Goal: Task Accomplishment & Management: Use online tool/utility

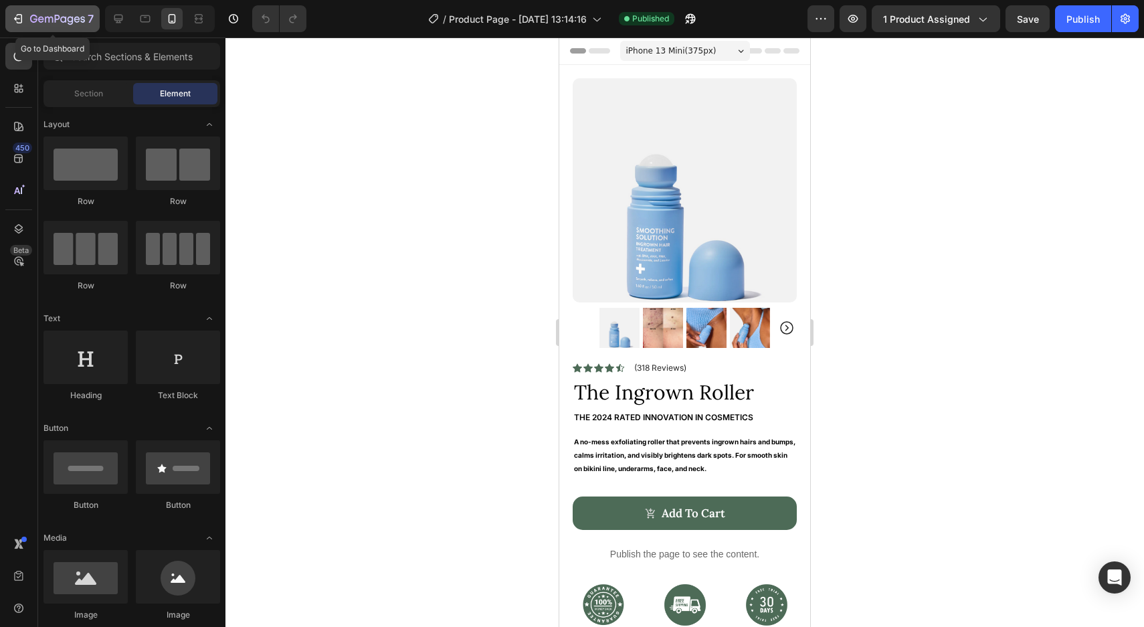
click at [33, 21] on icon "button" at bounding box center [33, 19] width 7 height 8
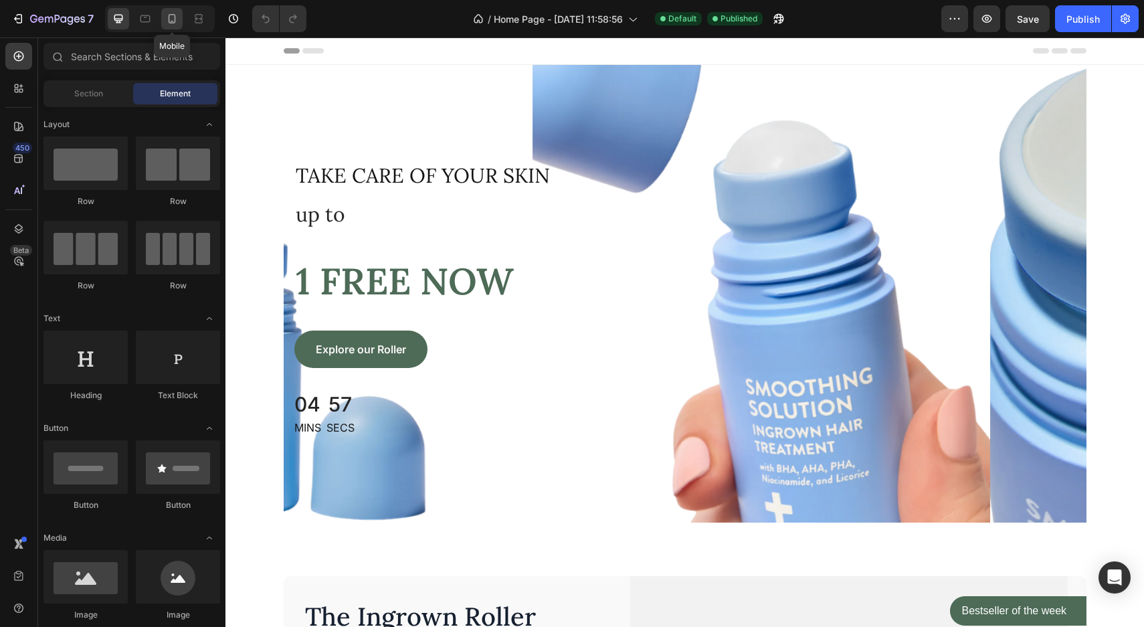
click at [179, 23] on div at bounding box center [171, 18] width 21 height 21
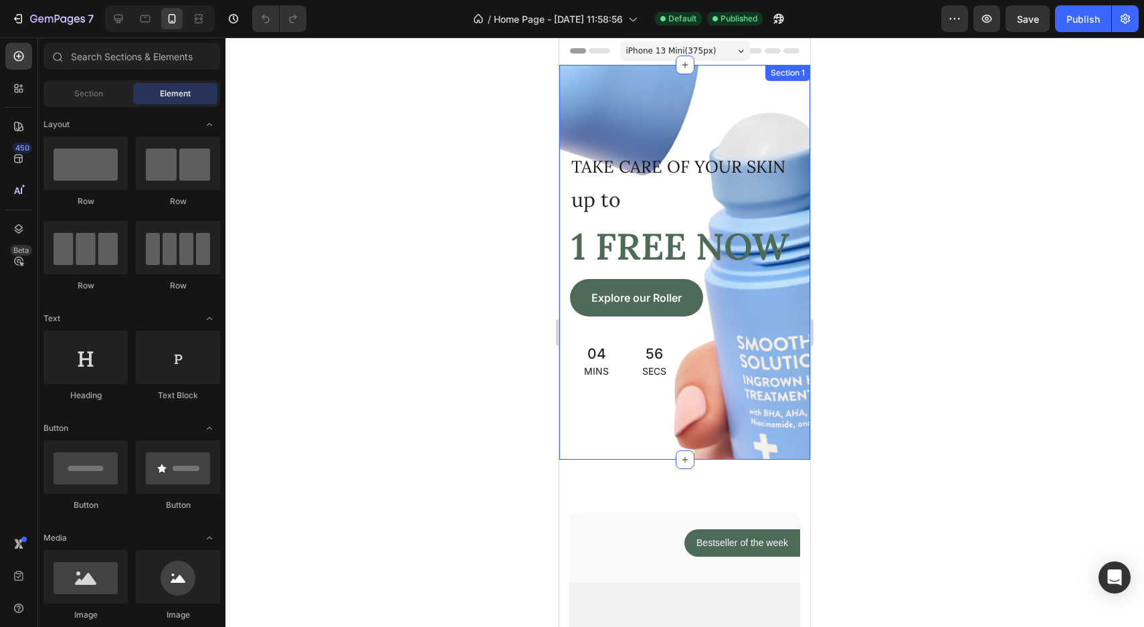
click at [771, 442] on div "take care of your skin Text block Row up to Text block 1 FREE NOW Heading Explo…" at bounding box center [684, 262] width 251 height 395
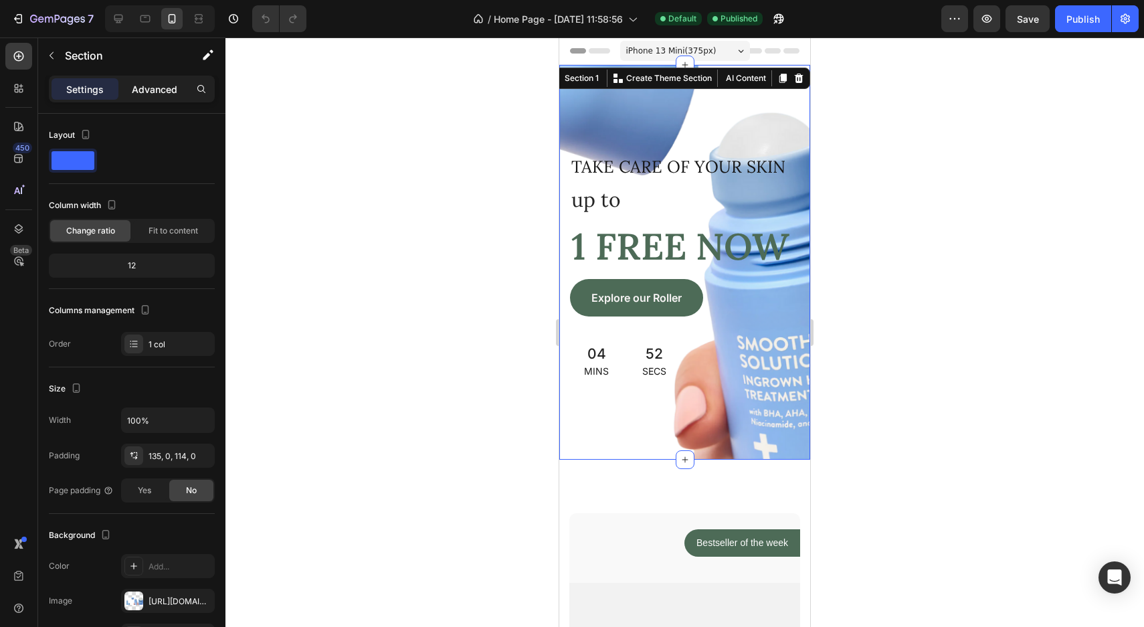
click at [165, 88] on p "Advanced" at bounding box center [154, 89] width 45 height 14
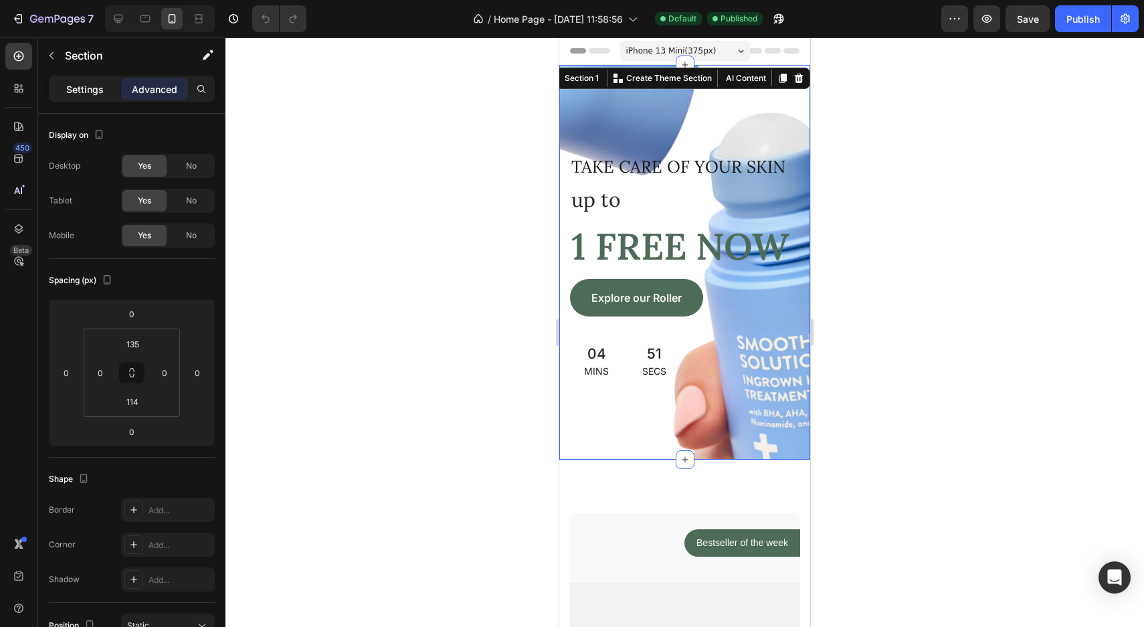
click at [110, 90] on div "Settings" at bounding box center [85, 88] width 67 height 21
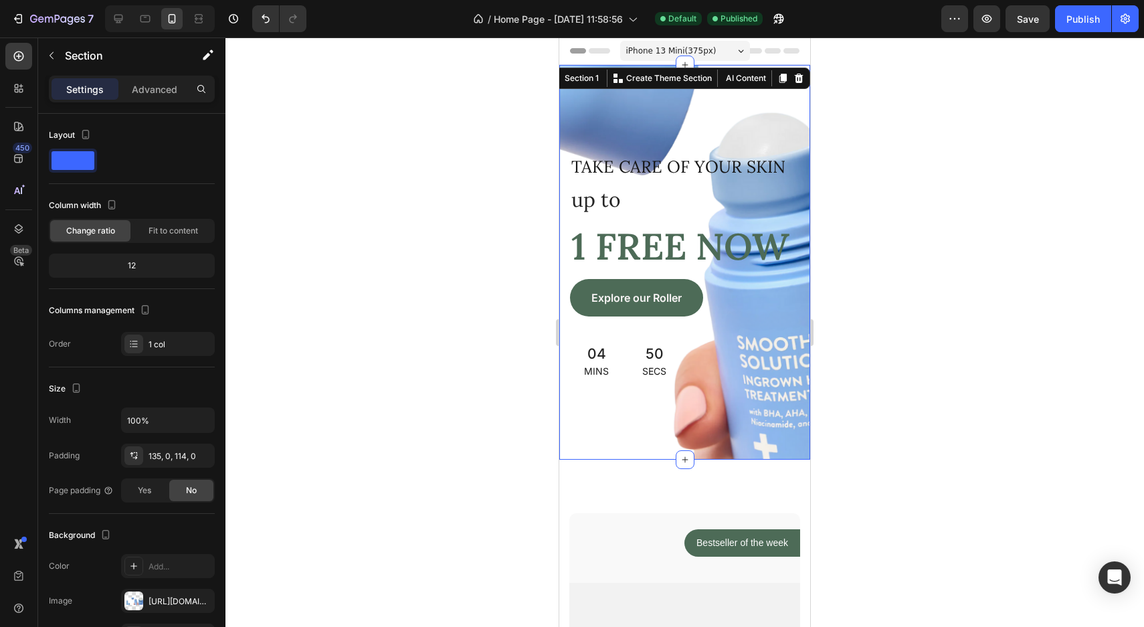
click at [615, 439] on div "take care of your skin Text block Row up to Text block 1 FREE NOW Heading Explo…" at bounding box center [684, 262] width 251 height 395
click at [786, 127] on div "take care of your skin Text block Row up to Text block 1 FREE NOW Heading Explo…" at bounding box center [684, 262] width 251 height 395
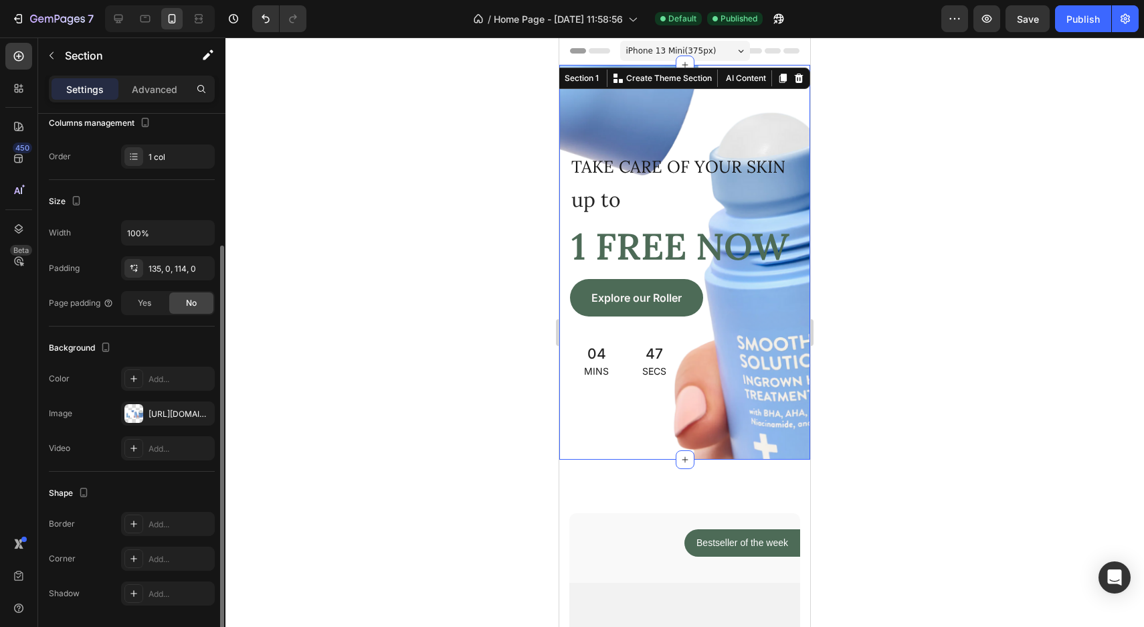
scroll to position [186, 0]
click at [162, 420] on div "[URL][DOMAIN_NAME]" at bounding box center [168, 415] width 39 height 12
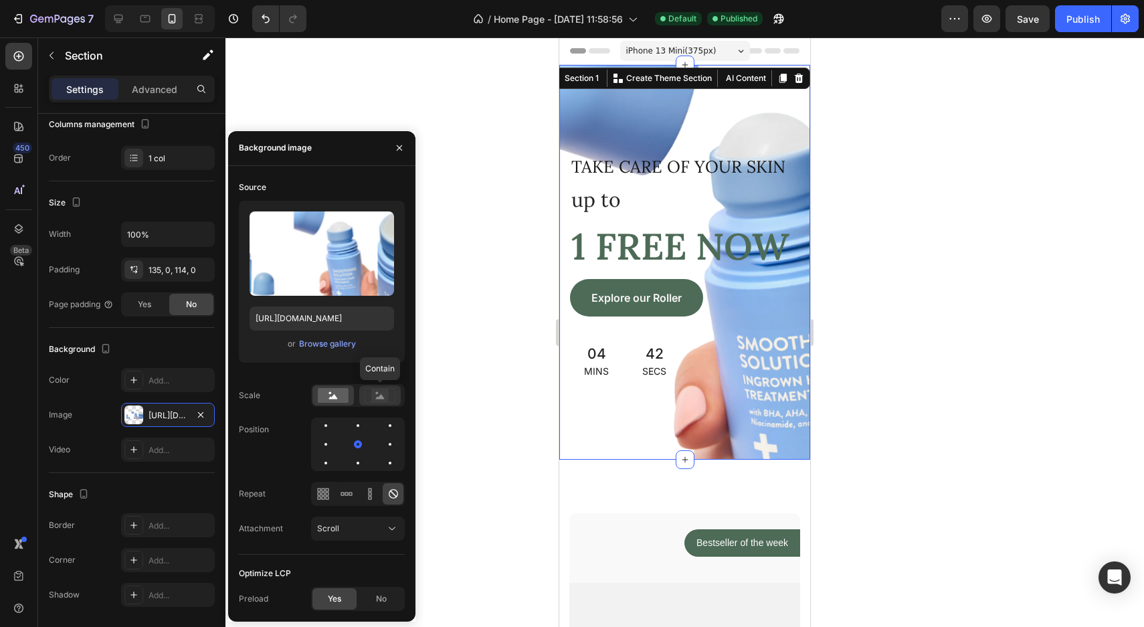
click at [386, 398] on rect at bounding box center [379, 395] width 17 height 13
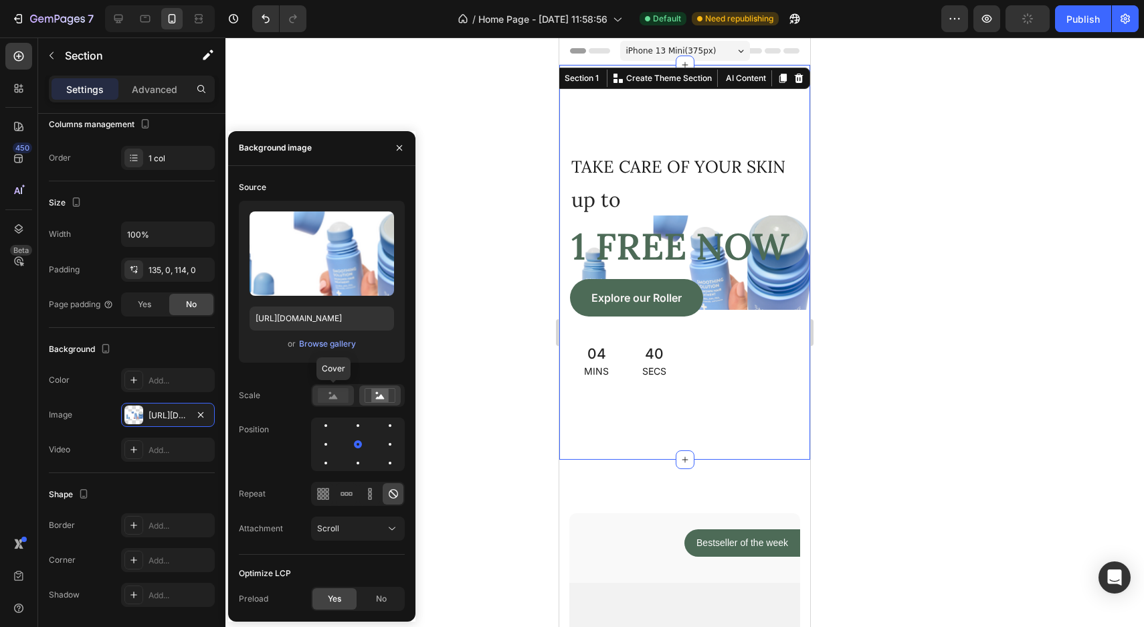
click at [326, 401] on rect at bounding box center [333, 395] width 31 height 15
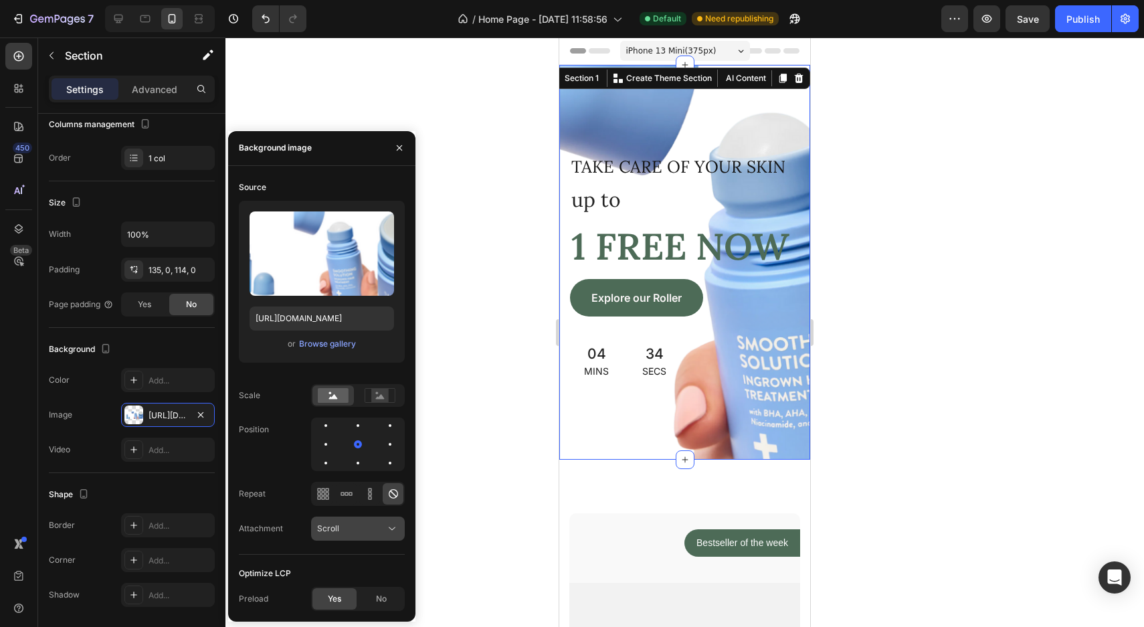
click at [342, 535] on div "Scroll" at bounding box center [358, 528] width 82 height 13
click at [342, 569] on div "Optimize LCP" at bounding box center [322, 573] width 166 height 21
click at [382, 422] on div at bounding box center [390, 426] width 16 height 16
click at [382, 447] on div at bounding box center [390, 444] width 16 height 16
click at [350, 445] on div at bounding box center [358, 444] width 16 height 16
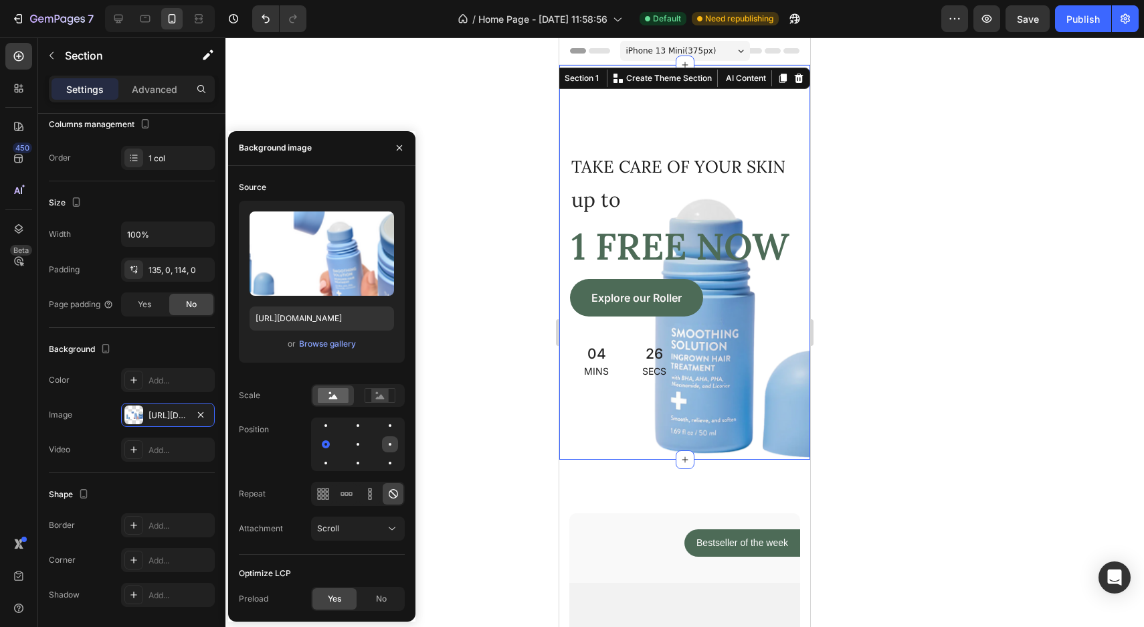
click at [390, 444] on div at bounding box center [390, 444] width 3 height 3
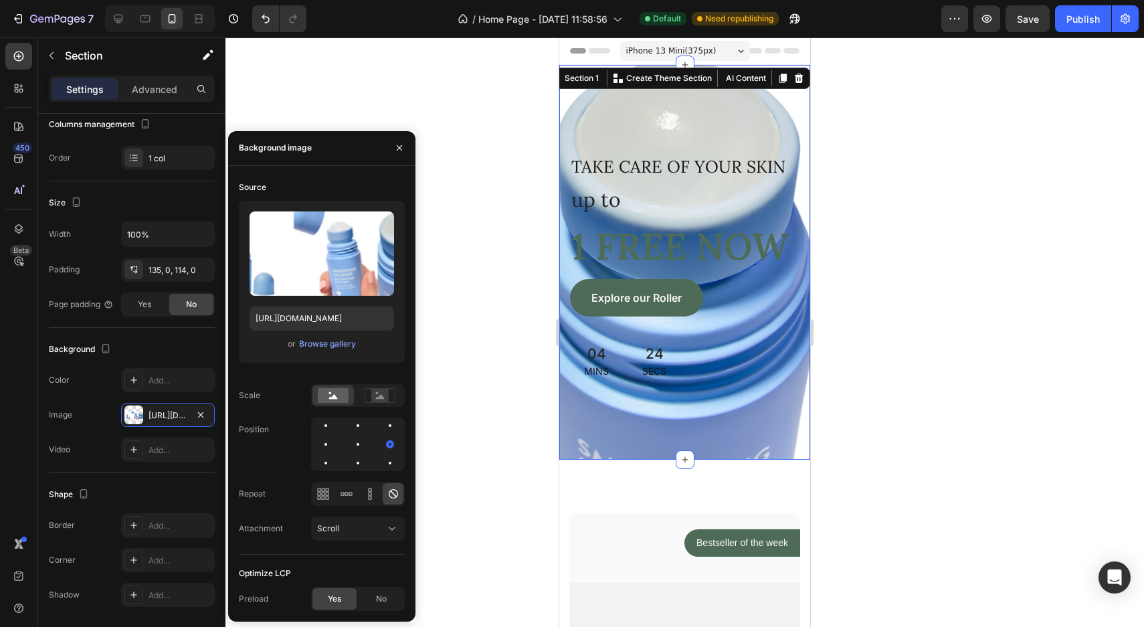
click at [360, 472] on div "Source Upload Image https://cdn.shopify.com/s/files/1/0967/8412/2205/files/gemp…" at bounding box center [322, 366] width 166 height 378
click at [382, 464] on div at bounding box center [390, 463] width 16 height 16
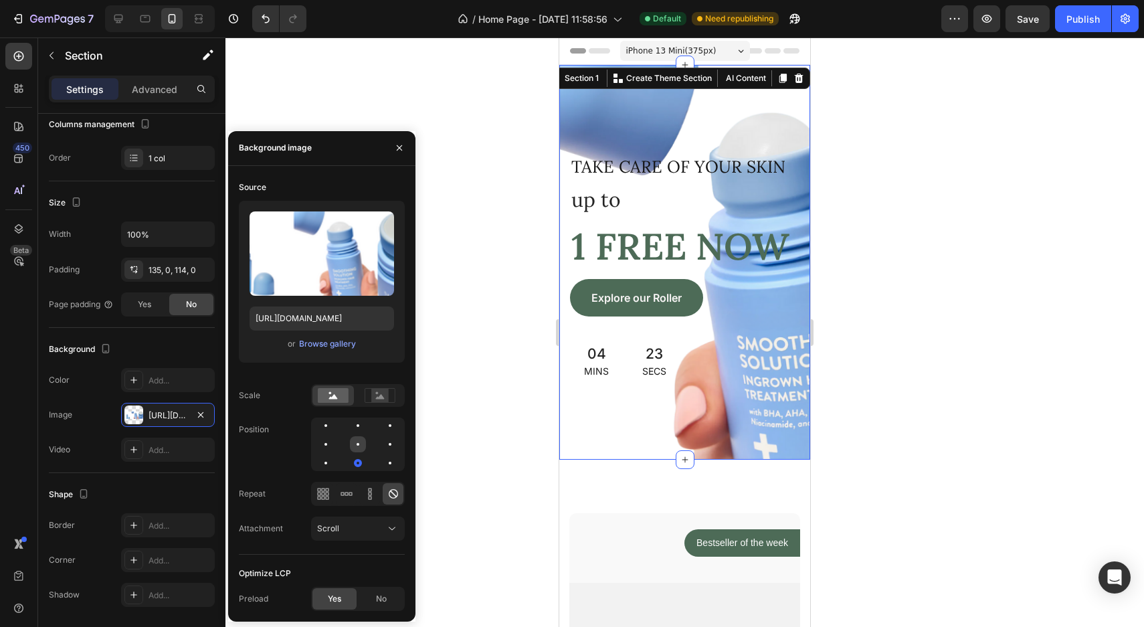
click at [357, 444] on div at bounding box center [358, 444] width 3 height 3
click at [382, 428] on div at bounding box center [390, 426] width 16 height 16
click at [334, 436] on div at bounding box center [326, 444] width 16 height 16
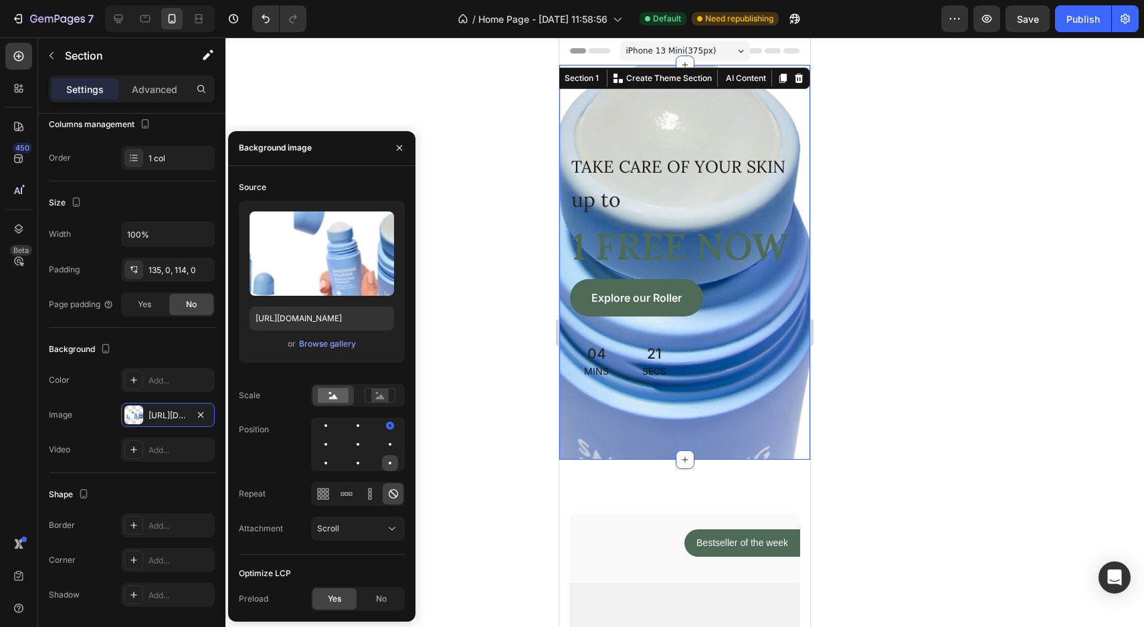
click at [389, 460] on div at bounding box center [390, 463] width 16 height 16
click at [350, 466] on div at bounding box center [358, 463] width 16 height 16
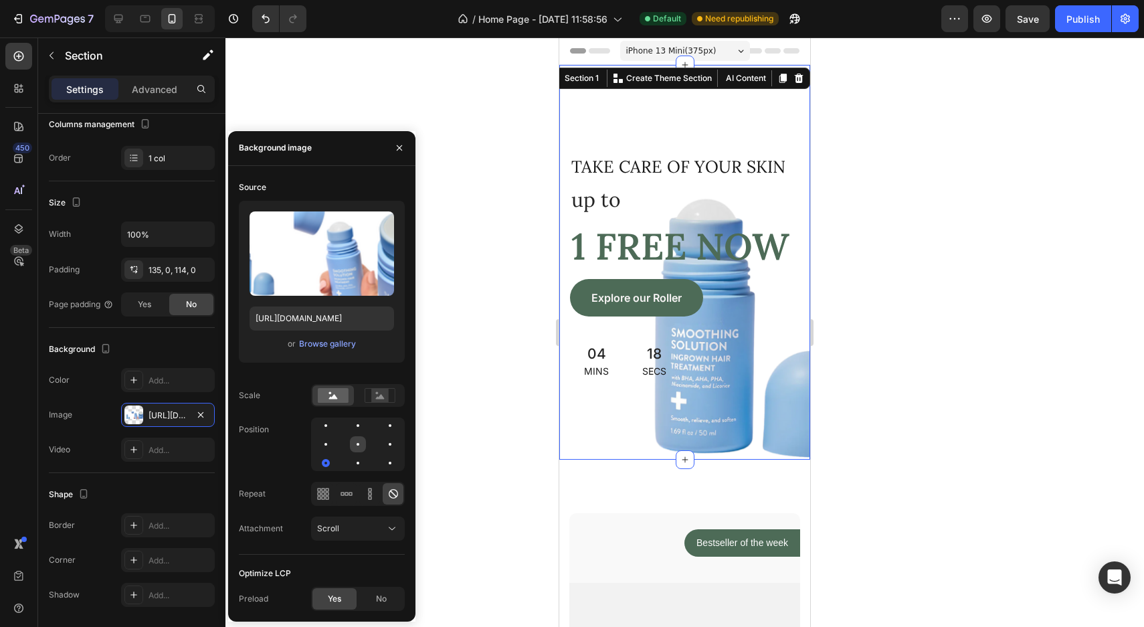
click at [382, 446] on div at bounding box center [390, 444] width 16 height 16
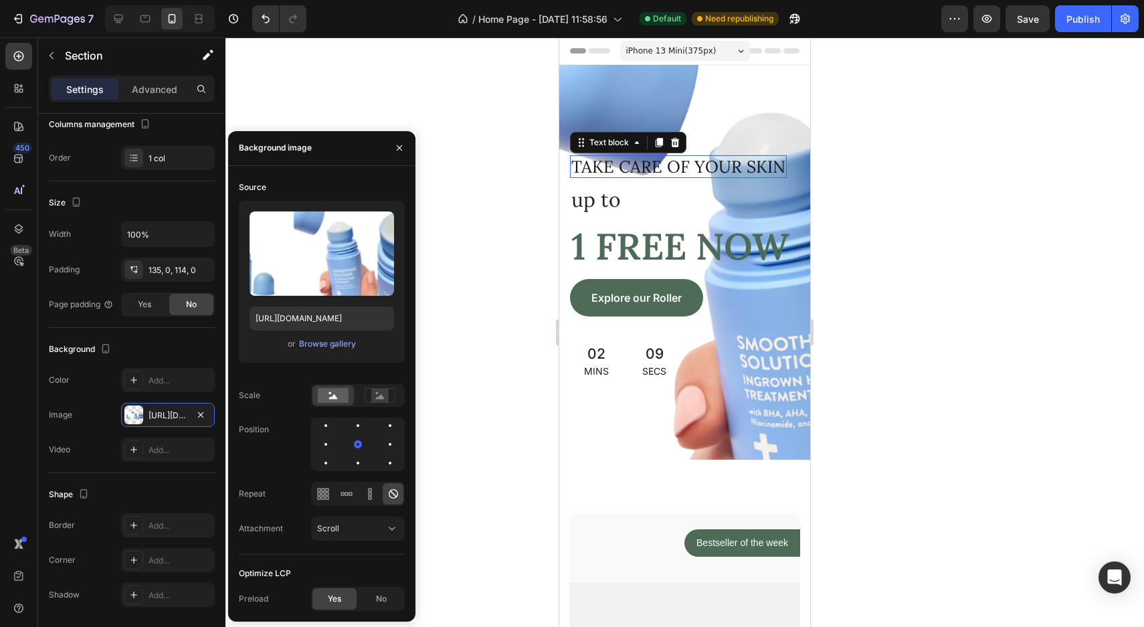
click at [634, 171] on p "take care of your skin" at bounding box center [678, 167] width 214 height 20
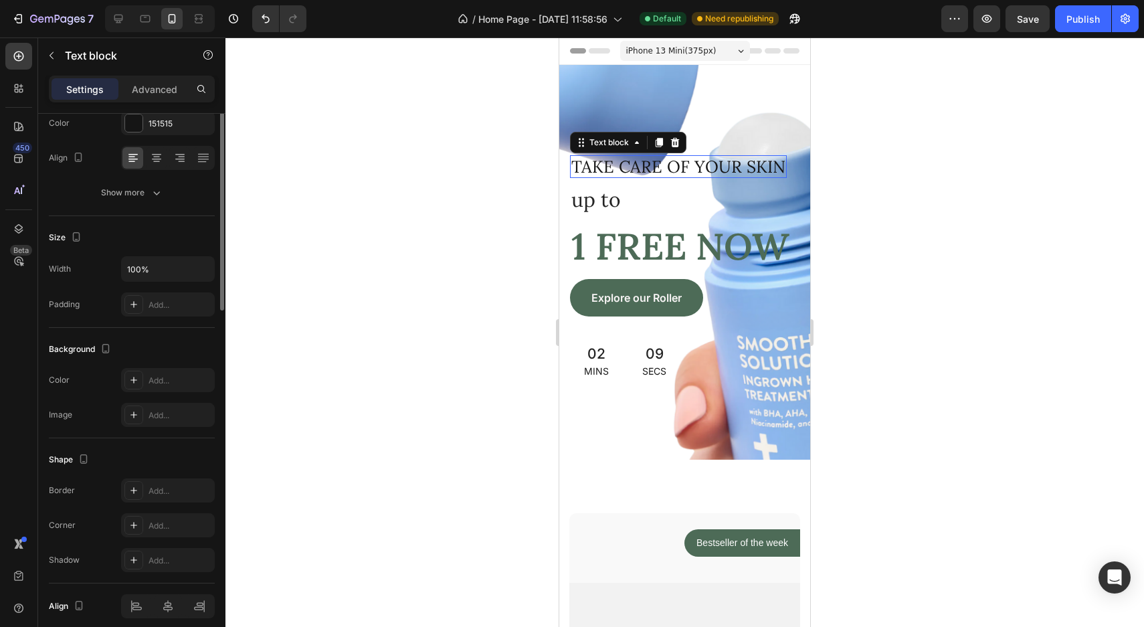
click at [634, 171] on p "take care of your skin" at bounding box center [678, 167] width 214 height 20
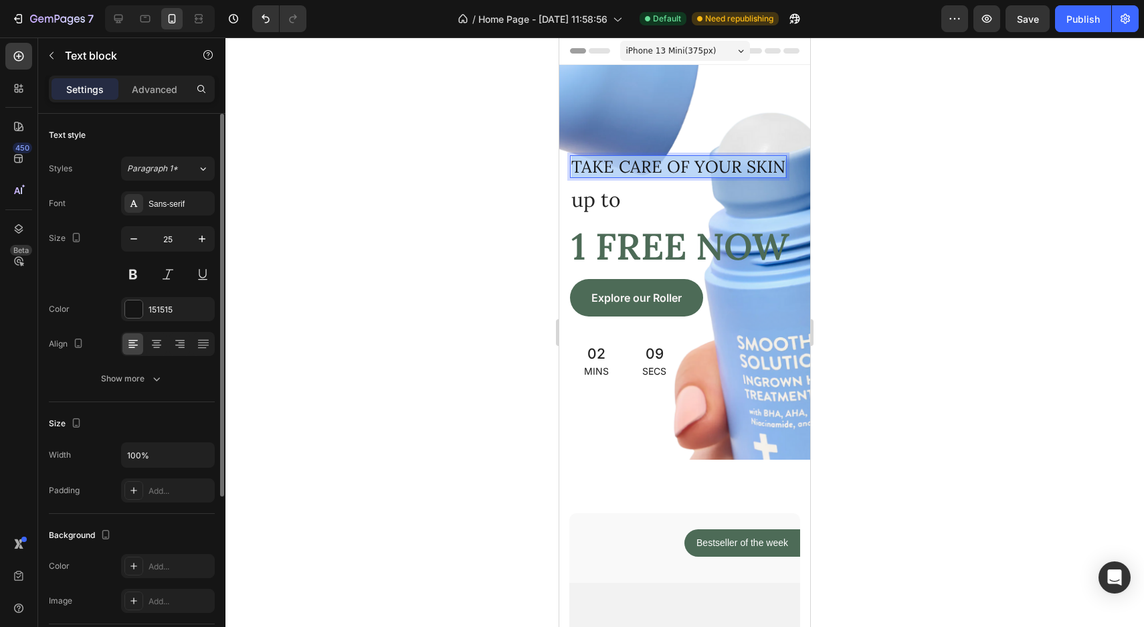
click at [634, 171] on p "take care of your skin" at bounding box center [678, 167] width 214 height 20
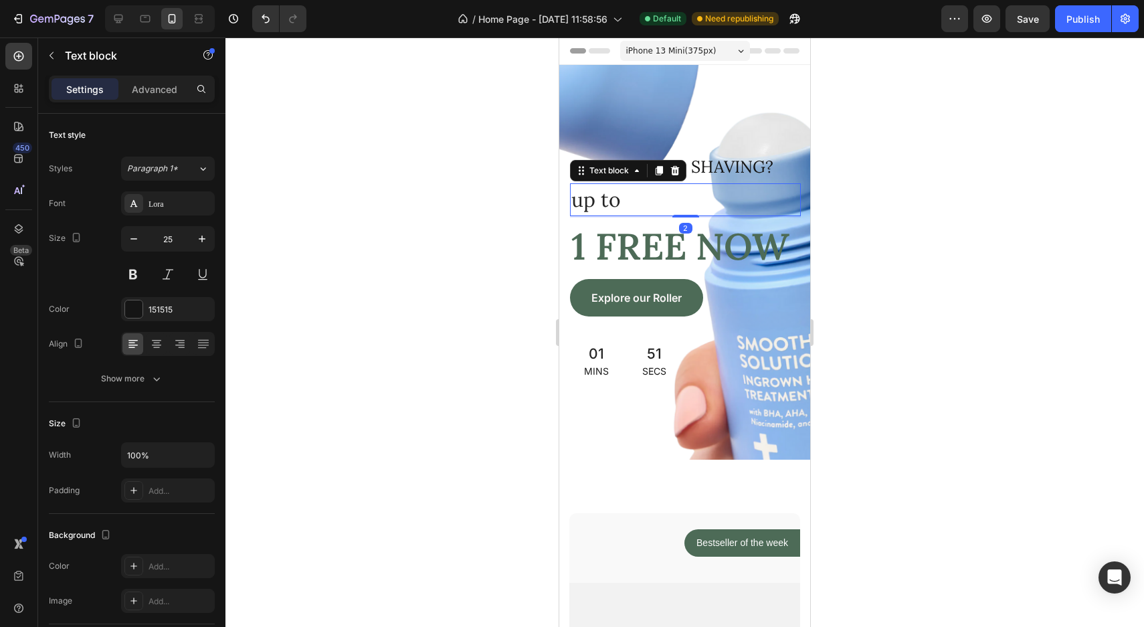
click at [600, 201] on p "up to" at bounding box center [685, 200] width 228 height 30
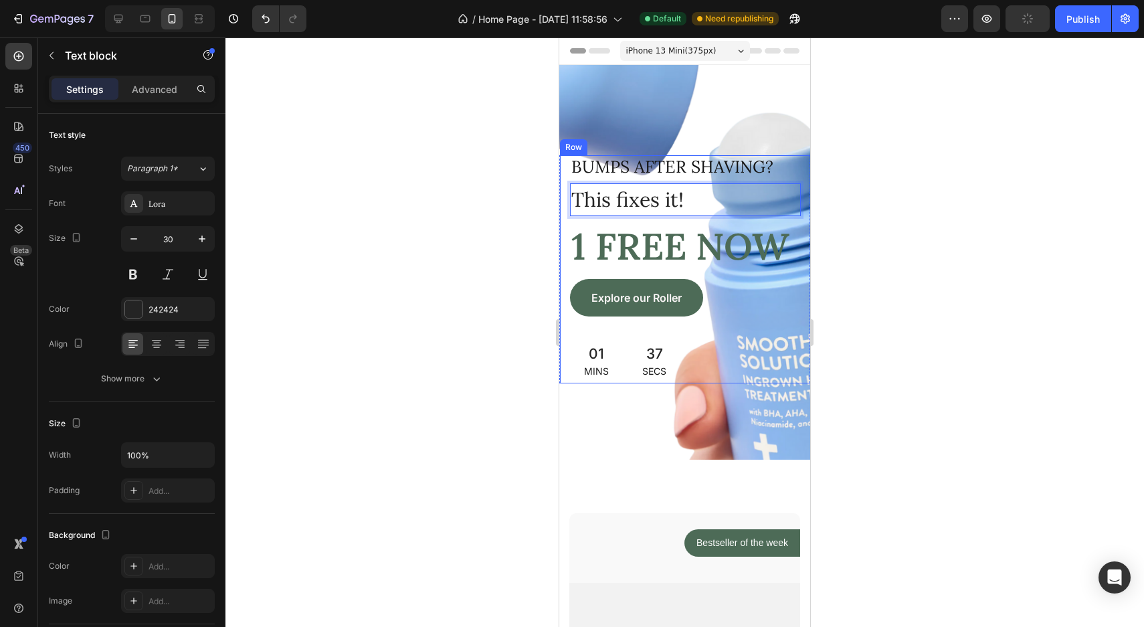
click at [903, 212] on div at bounding box center [684, 331] width 919 height 589
click at [628, 246] on span "1 FREE NOW" at bounding box center [680, 246] width 218 height 47
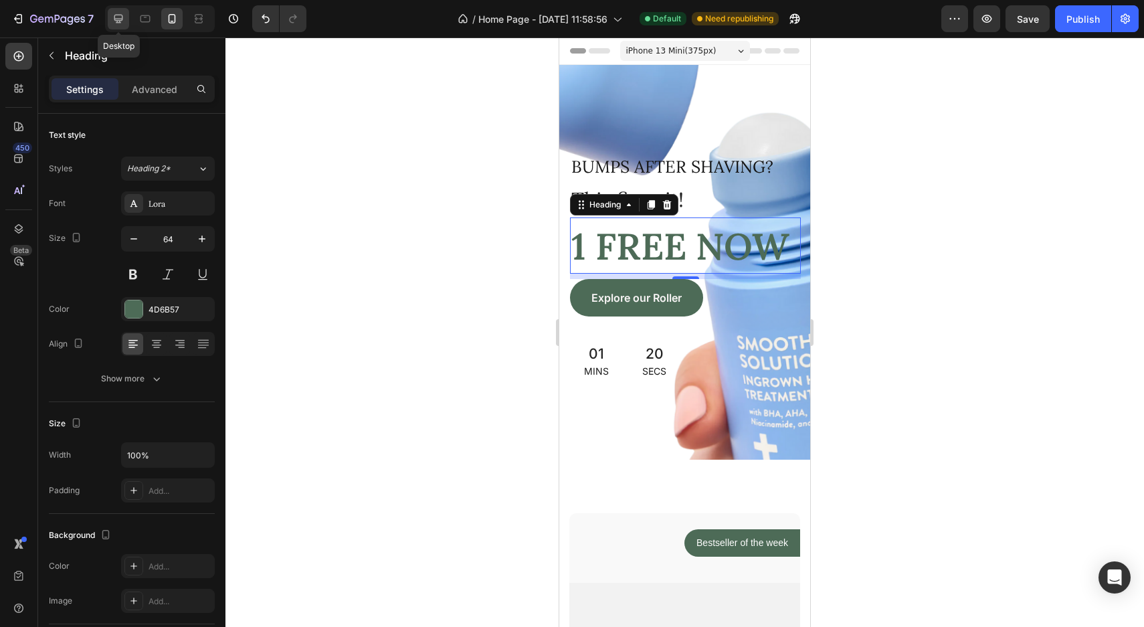
click at [112, 15] on icon at bounding box center [118, 18] width 13 height 13
type input "96"
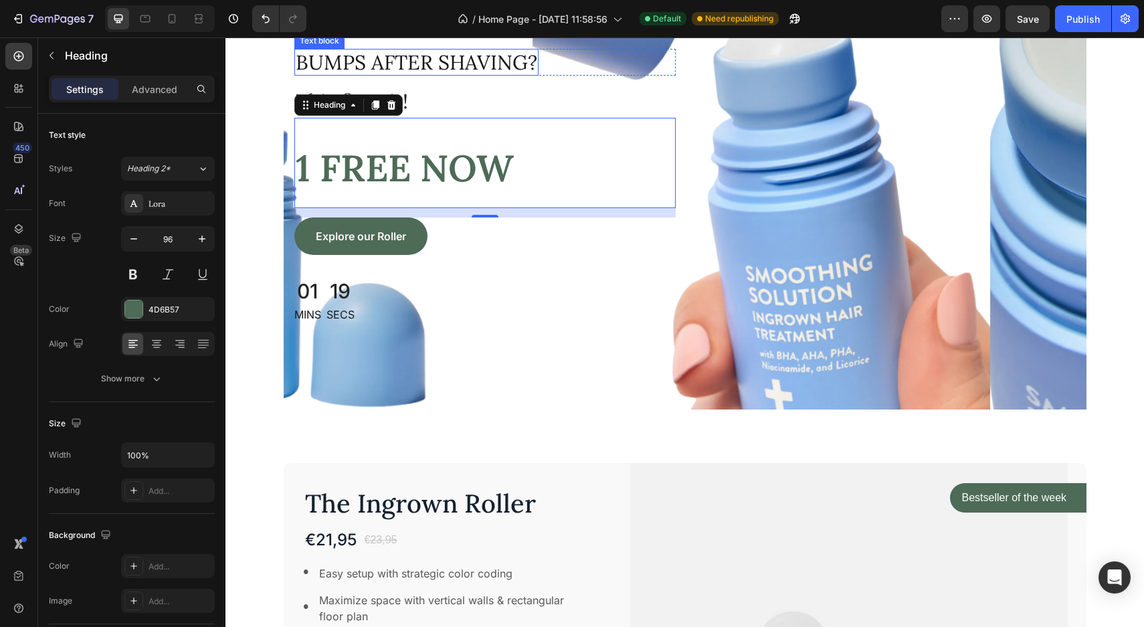
scroll to position [147, 0]
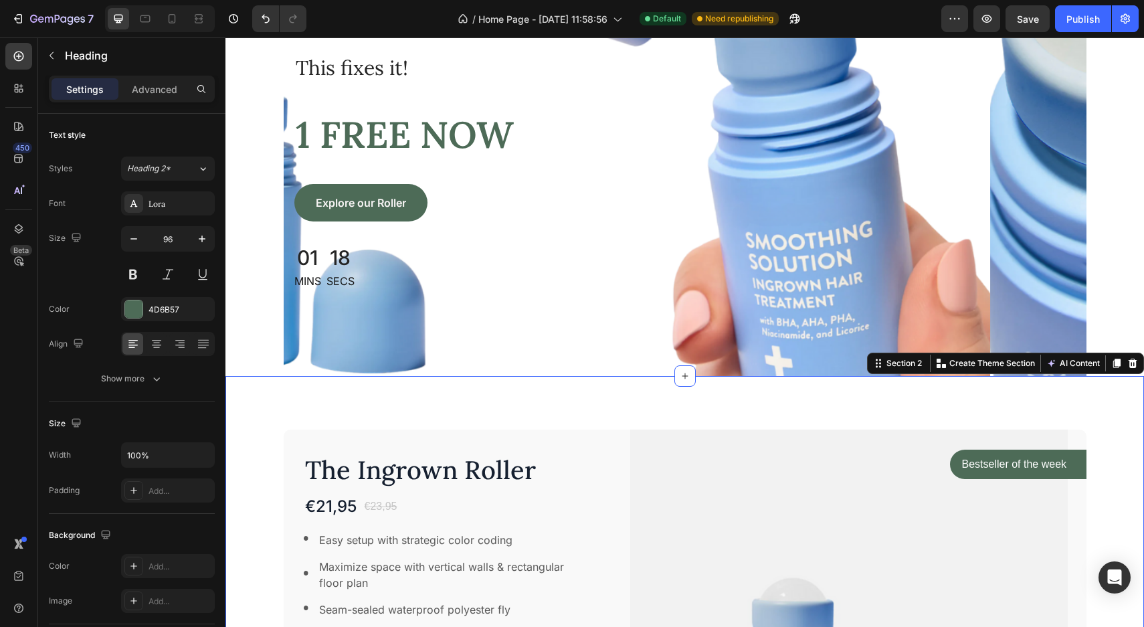
click at [612, 401] on div "The Ingrown Roller Product Title €21,95 Product Price Product Price €23,95 Prod…" at bounding box center [684, 637] width 919 height 522
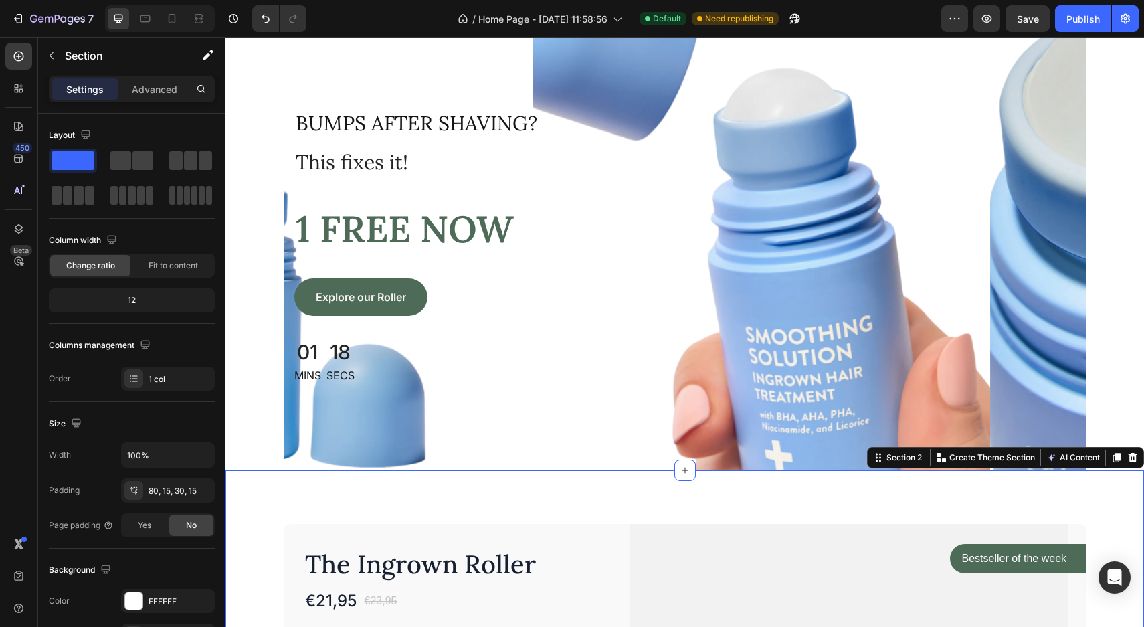
scroll to position [0, 0]
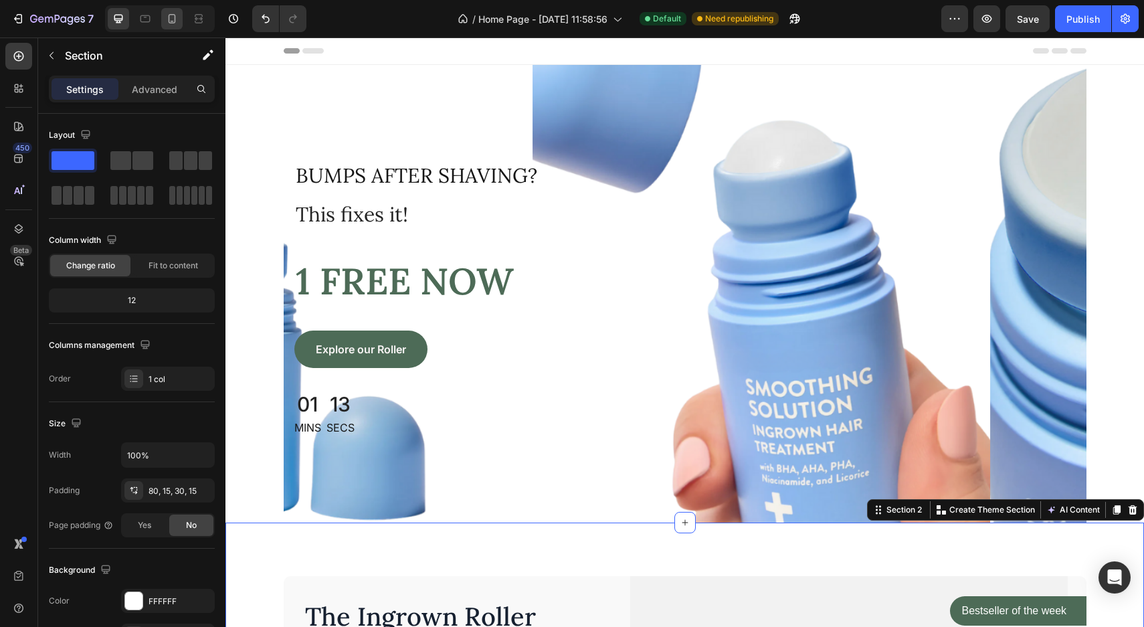
click at [170, 17] on icon at bounding box center [171, 18] width 13 height 13
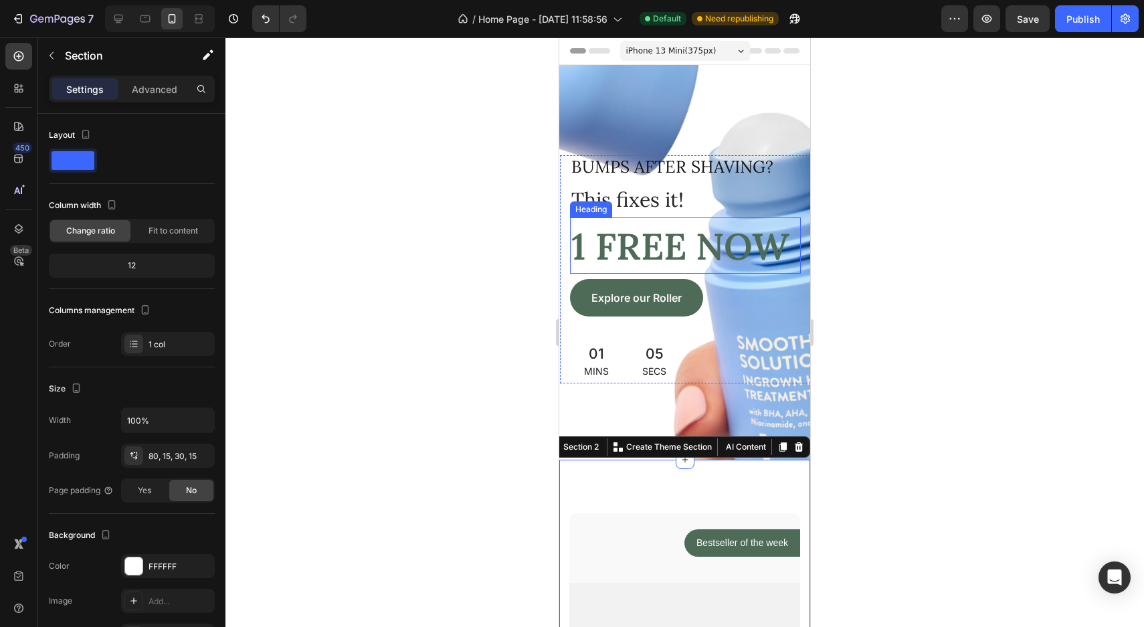
click at [650, 252] on span "1 FREE NOW" at bounding box center [680, 246] width 218 height 47
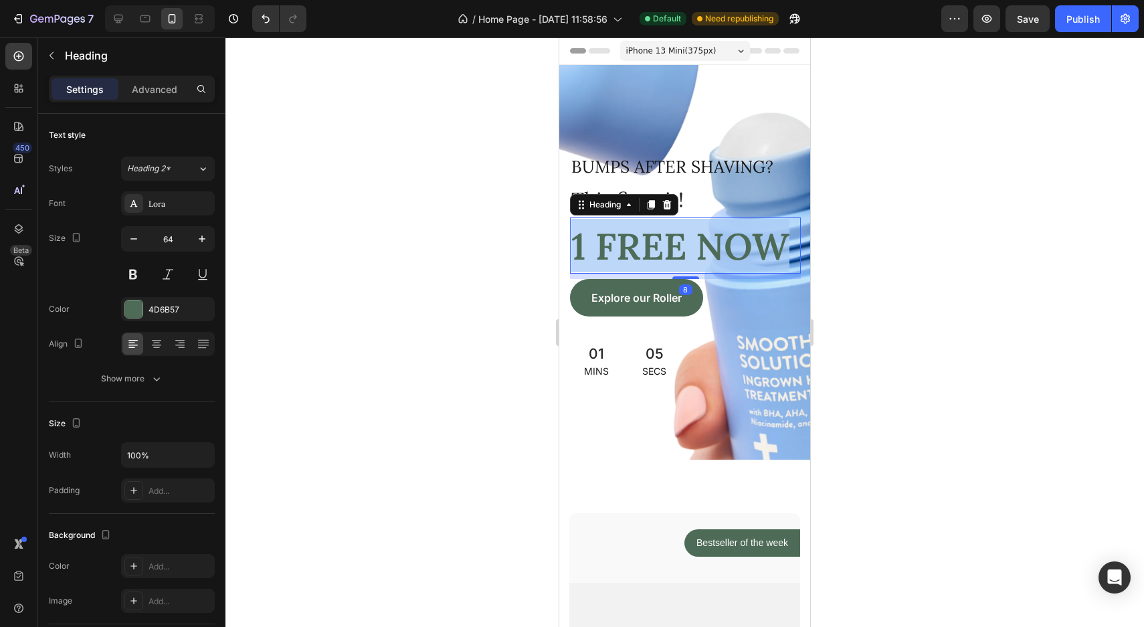
click at [650, 252] on span "1 FREE NOW" at bounding box center [680, 246] width 218 height 47
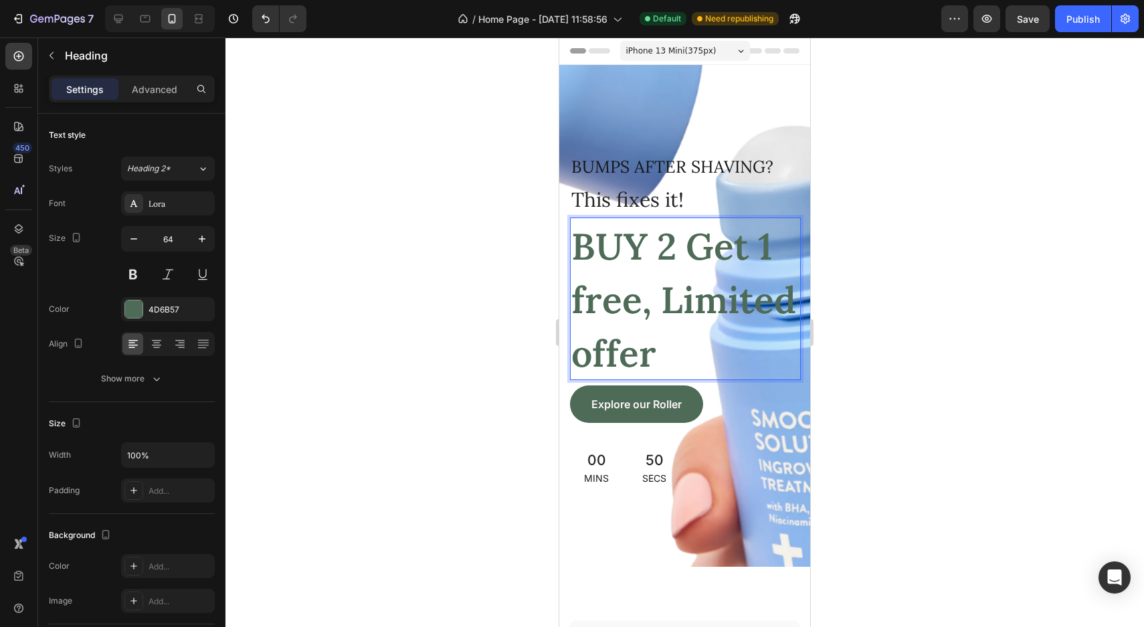
click at [652, 273] on p "BUY 2 Get 1 free, Limited offer" at bounding box center [685, 299] width 228 height 160
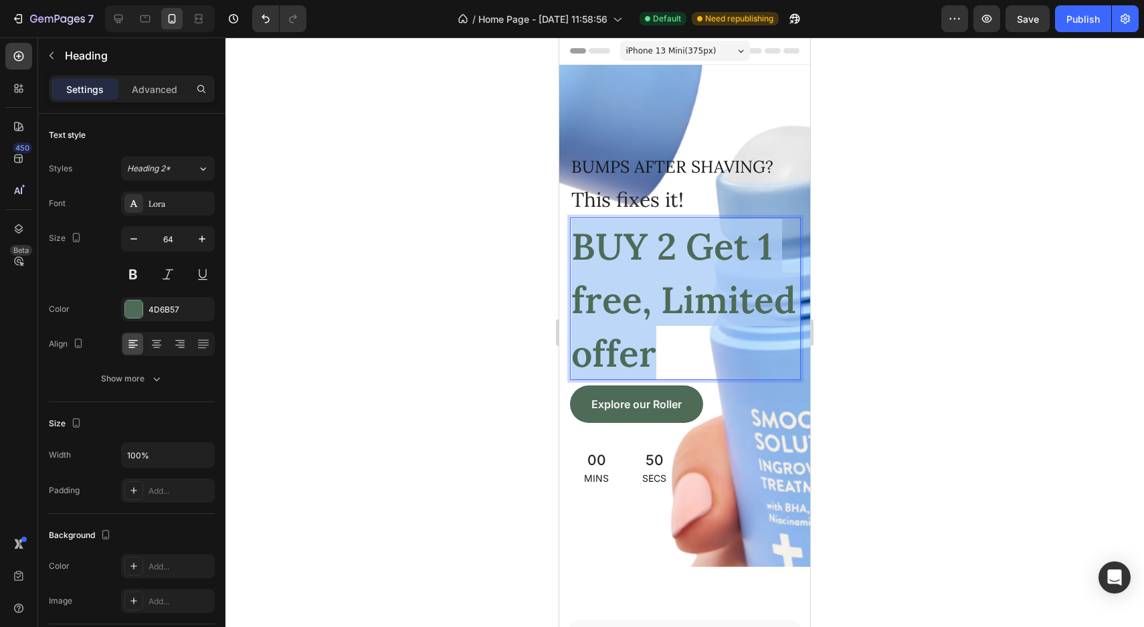
click at [652, 273] on p "BUY 2 Get 1 free, Limited offer" at bounding box center [685, 299] width 228 height 160
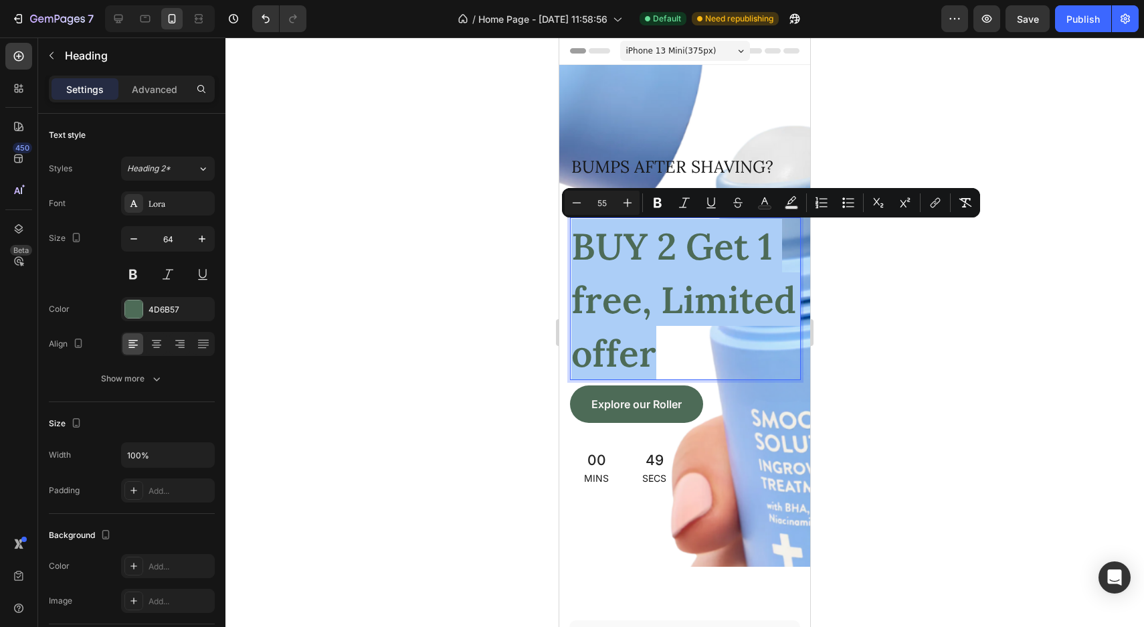
click at [600, 205] on input "55" at bounding box center [602, 203] width 27 height 16
type input "30"
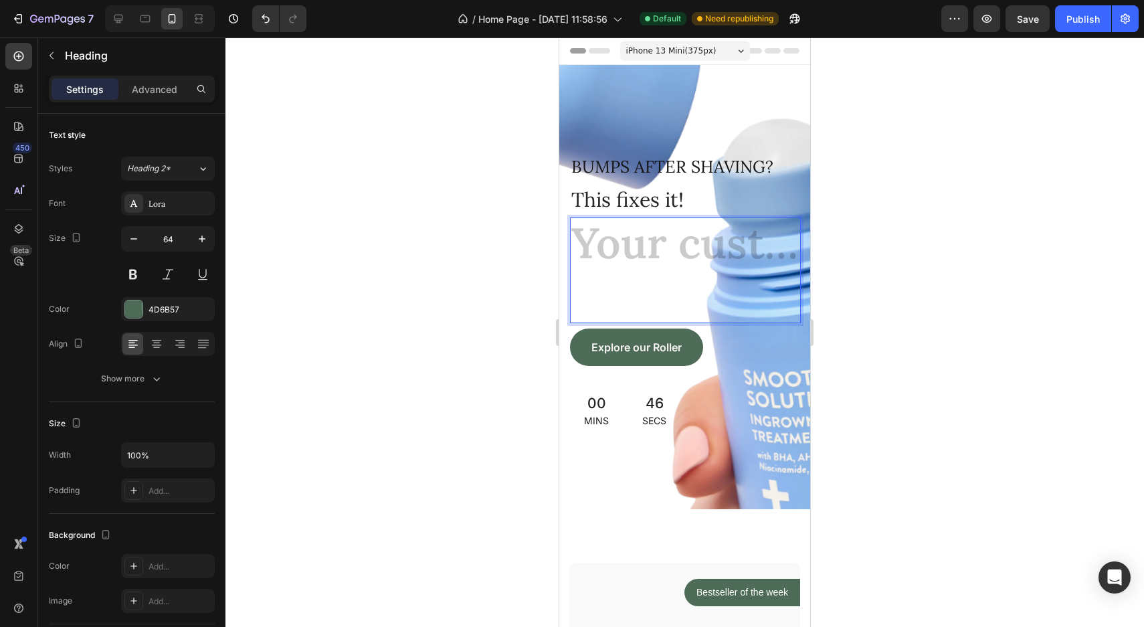
click at [676, 244] on h2 "Rich Text Editor. Editing area: main" at bounding box center [685, 270] width 231 height 106
click at [265, 21] on icon "Undo/Redo" at bounding box center [265, 18] width 13 height 13
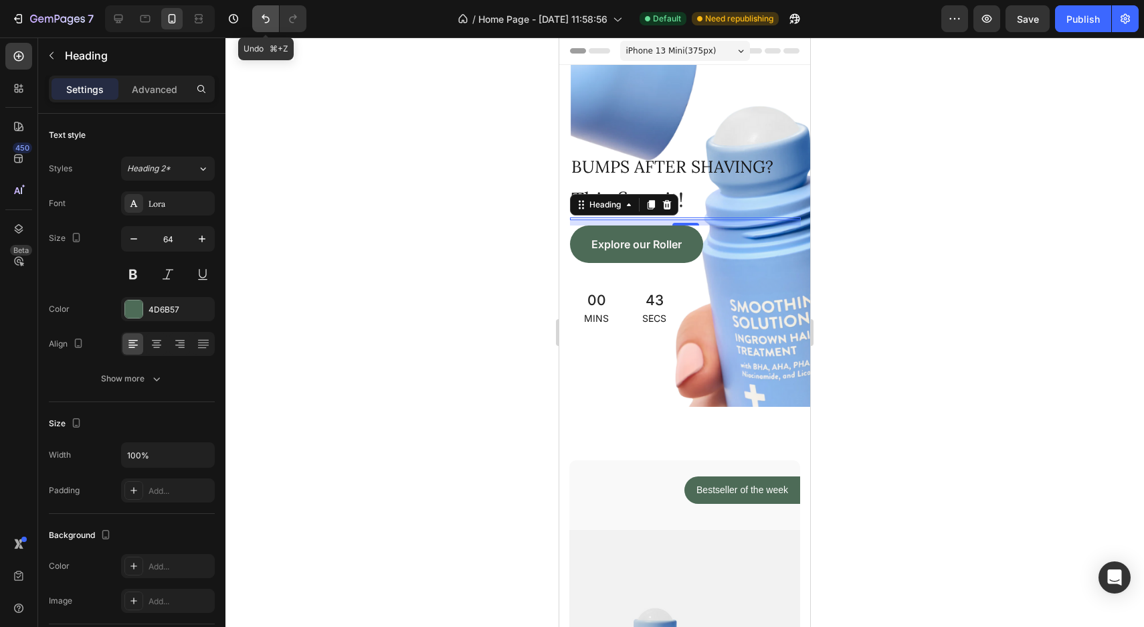
click at [259, 16] on icon "Undo/Redo" at bounding box center [265, 18] width 13 height 13
click at [484, 258] on div at bounding box center [684, 331] width 919 height 589
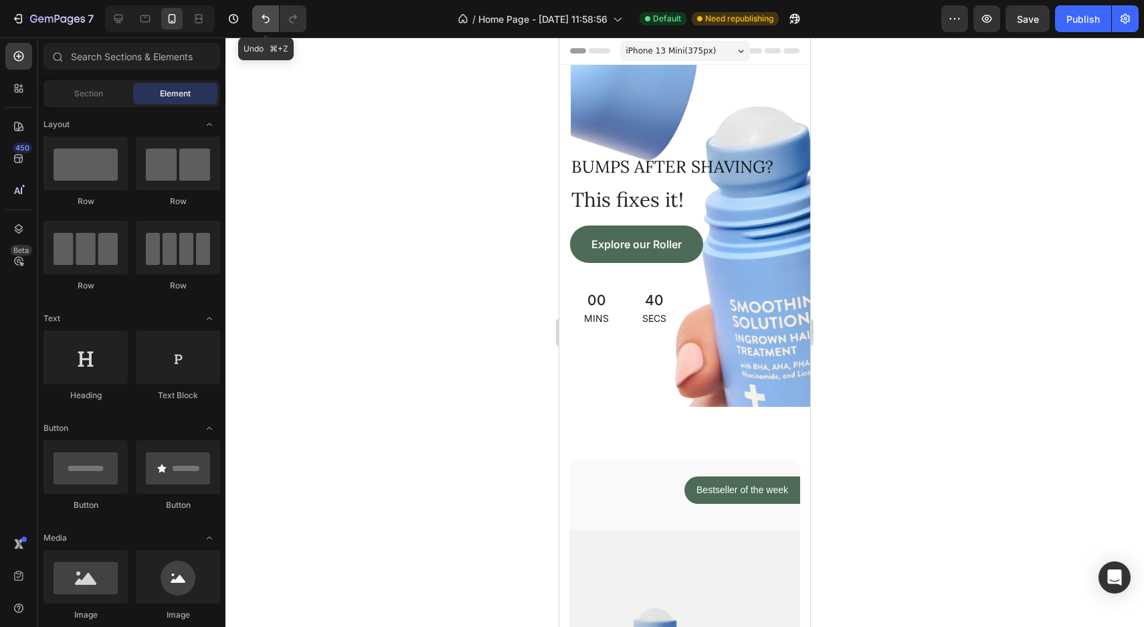
click at [264, 24] on icon "Undo/Redo" at bounding box center [265, 18] width 13 height 13
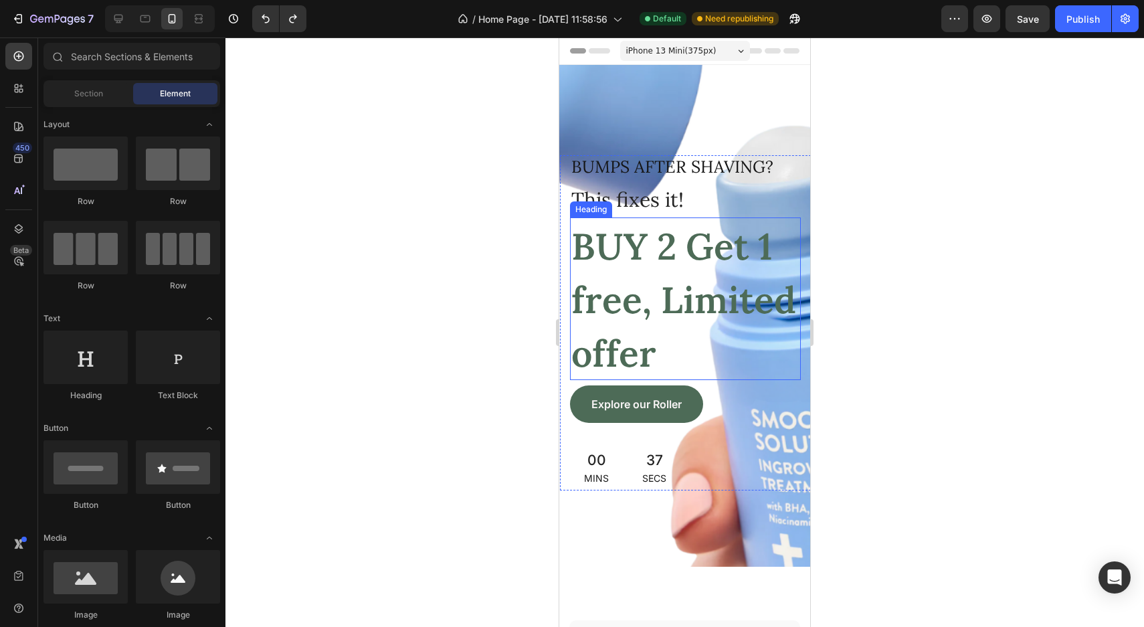
click at [622, 280] on span "BUY 2 Get 1 free, Limited offer" at bounding box center [683, 300] width 225 height 154
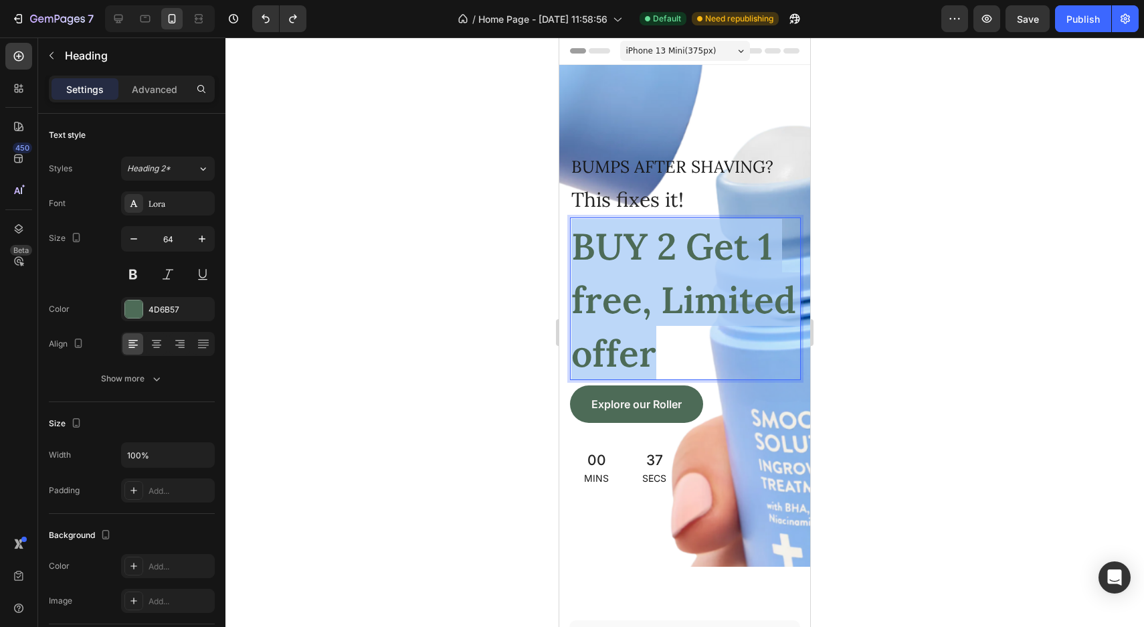
click at [622, 280] on span "BUY 2 Get 1 free, Limited offer" at bounding box center [683, 300] width 225 height 154
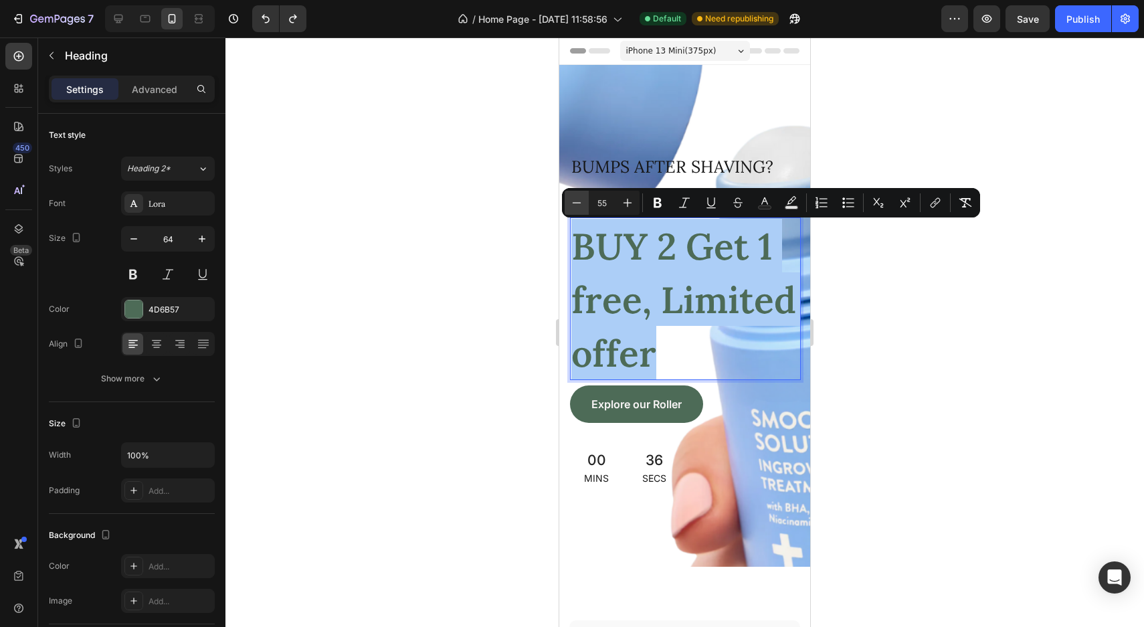
click at [579, 200] on icon "Editor contextual toolbar" at bounding box center [576, 202] width 13 height 13
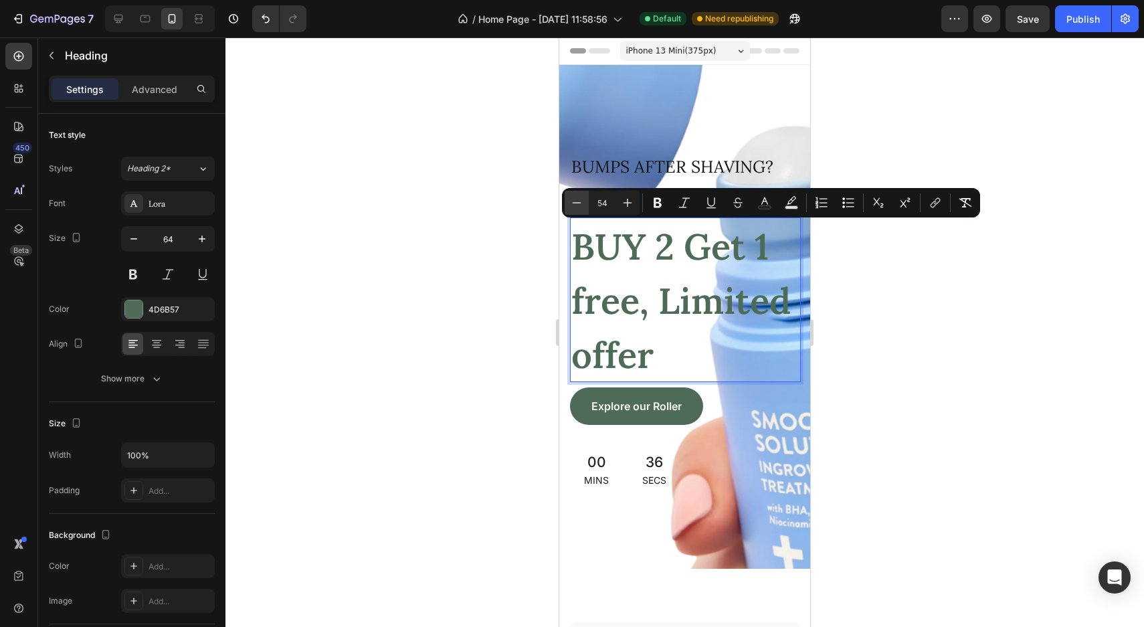
click at [579, 200] on icon "Editor contextual toolbar" at bounding box center [576, 202] width 13 height 13
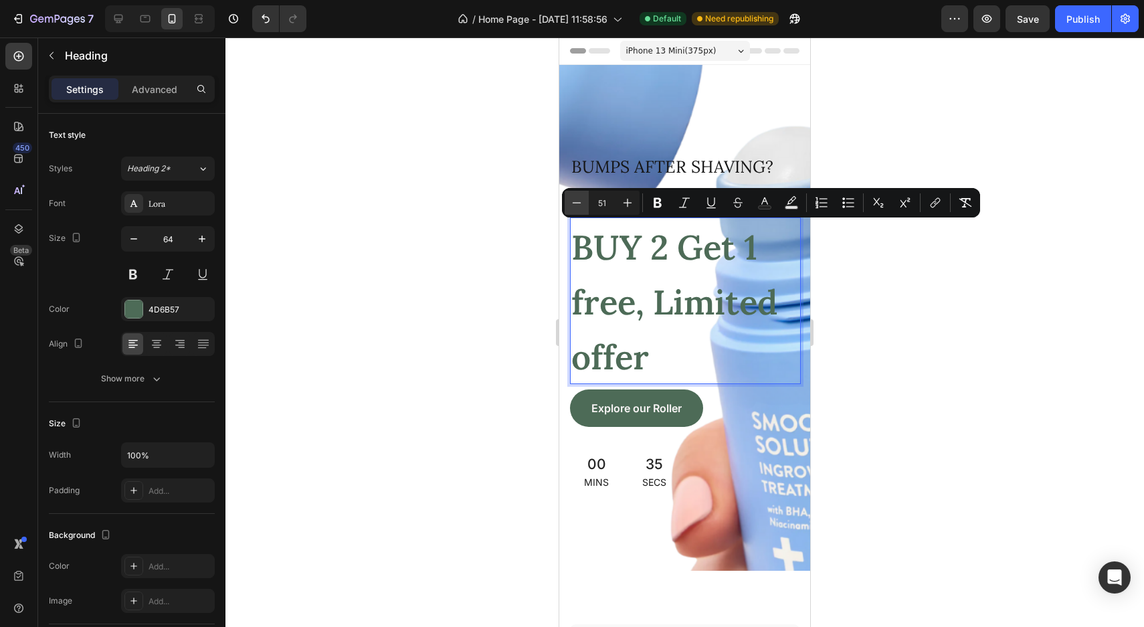
click at [579, 200] on icon "Editor contextual toolbar" at bounding box center [576, 202] width 13 height 13
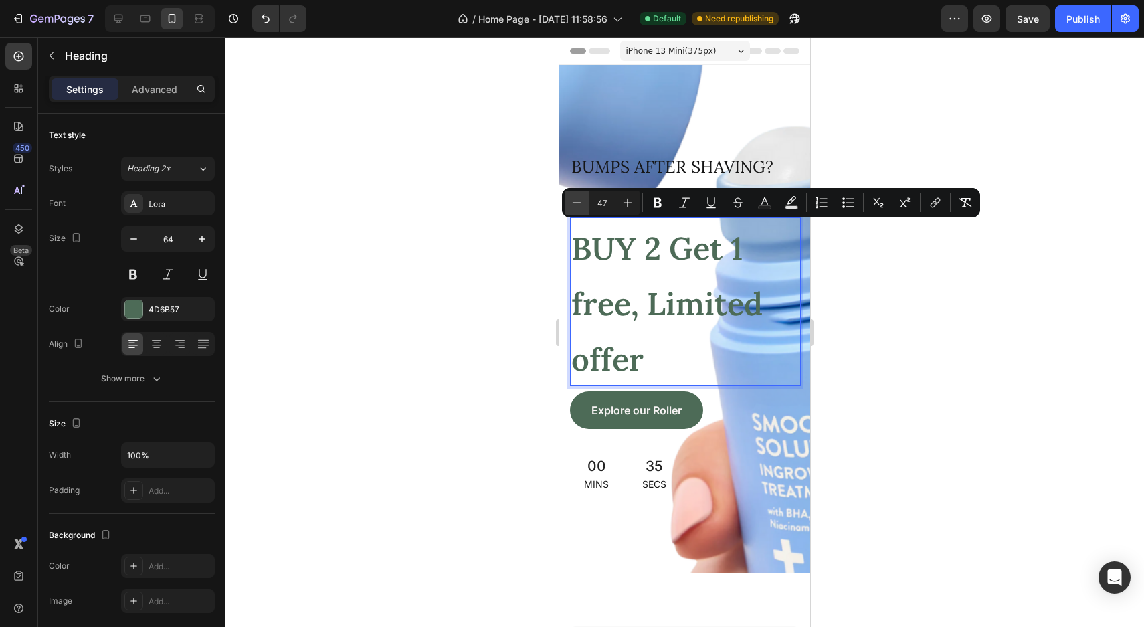
click at [579, 200] on icon "Editor contextual toolbar" at bounding box center [576, 202] width 13 height 13
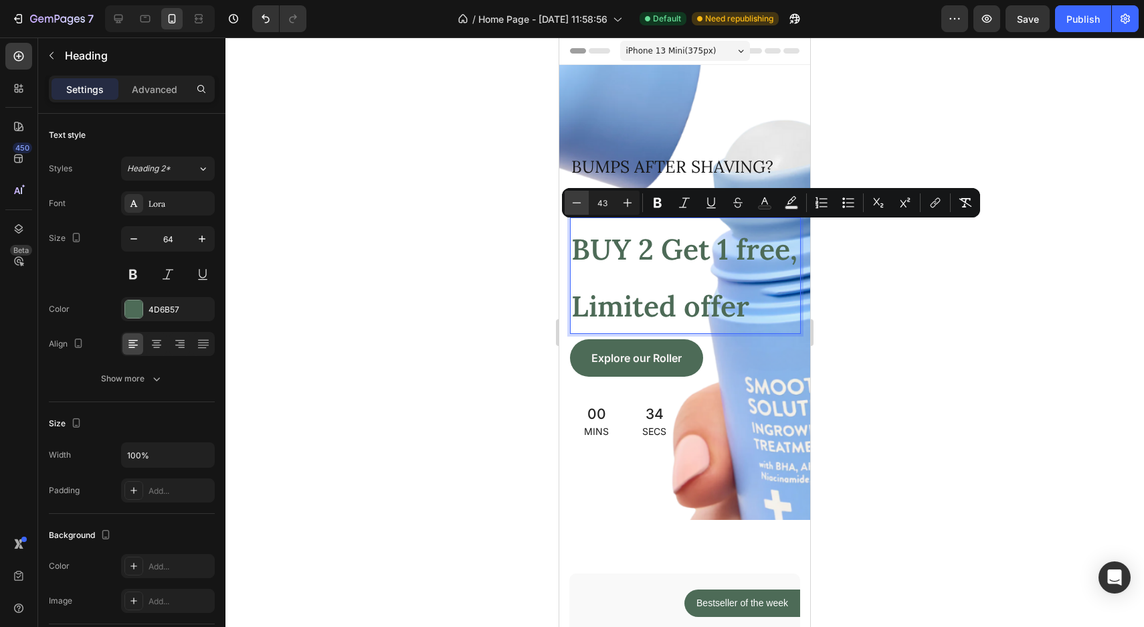
click at [579, 200] on icon "Editor contextual toolbar" at bounding box center [576, 202] width 13 height 13
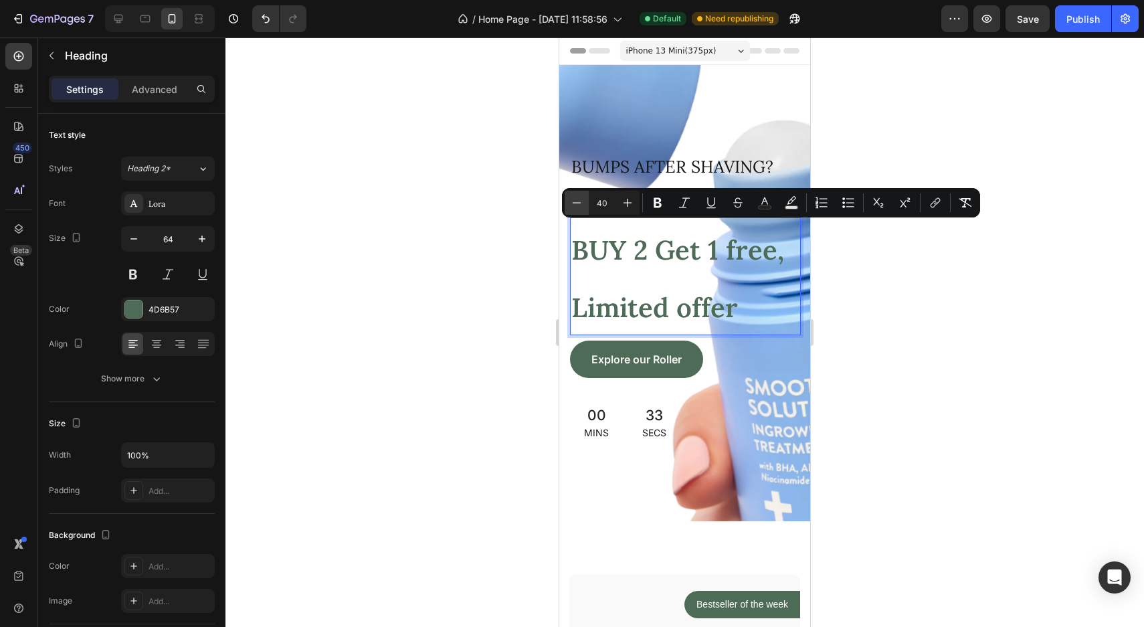
click at [579, 200] on icon "Editor contextual toolbar" at bounding box center [576, 202] width 13 height 13
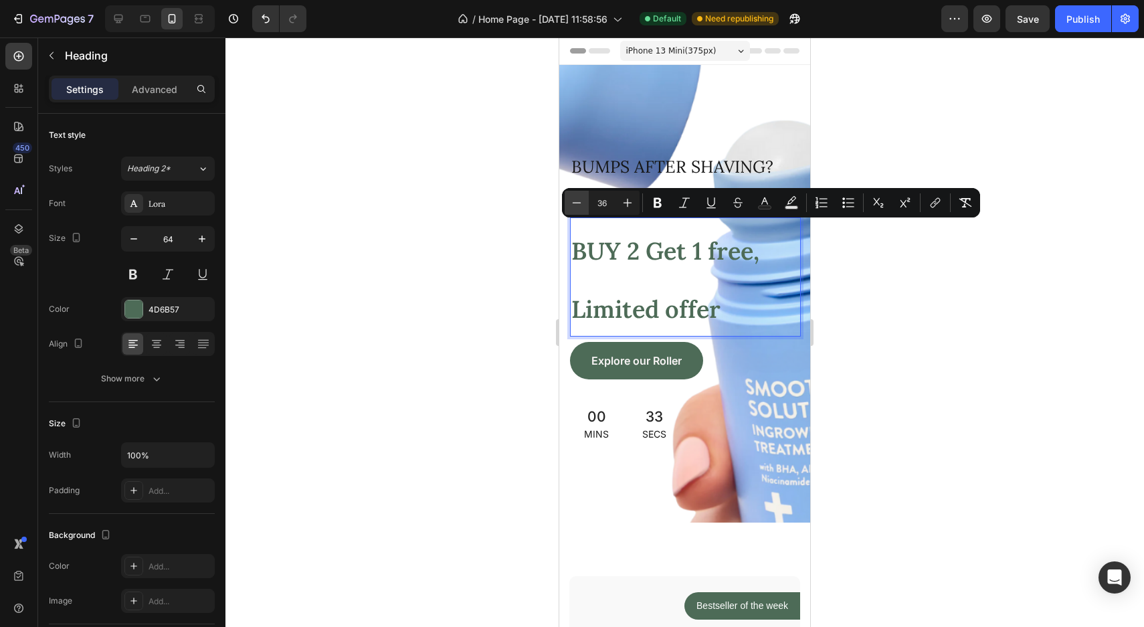
click at [579, 200] on icon "Editor contextual toolbar" at bounding box center [576, 202] width 13 height 13
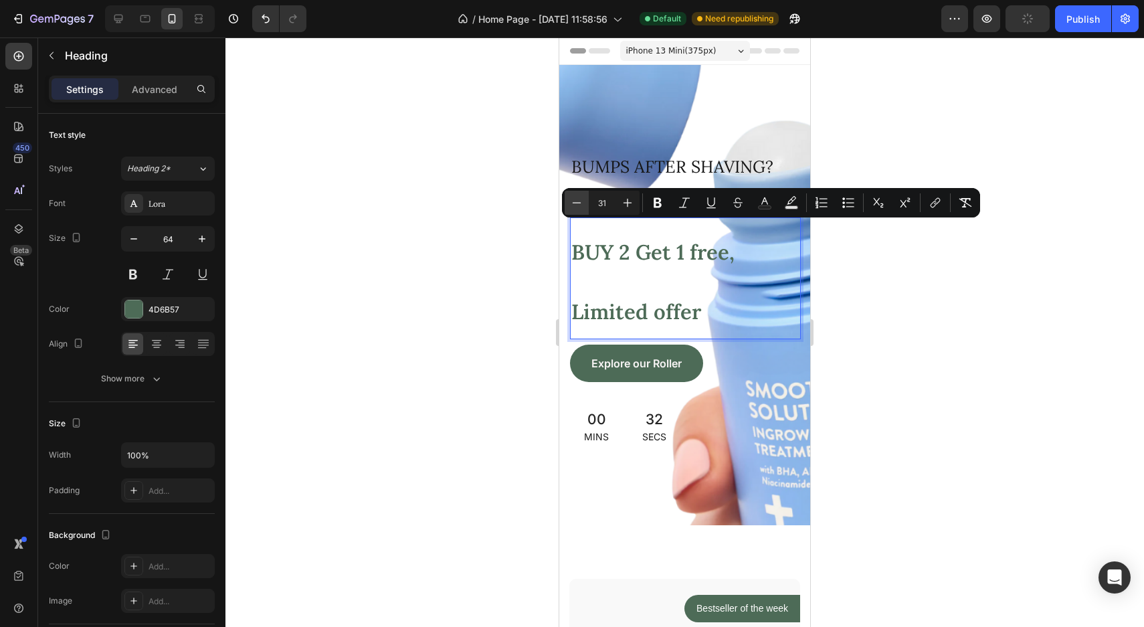
click at [579, 200] on icon "Editor contextual toolbar" at bounding box center [576, 202] width 13 height 13
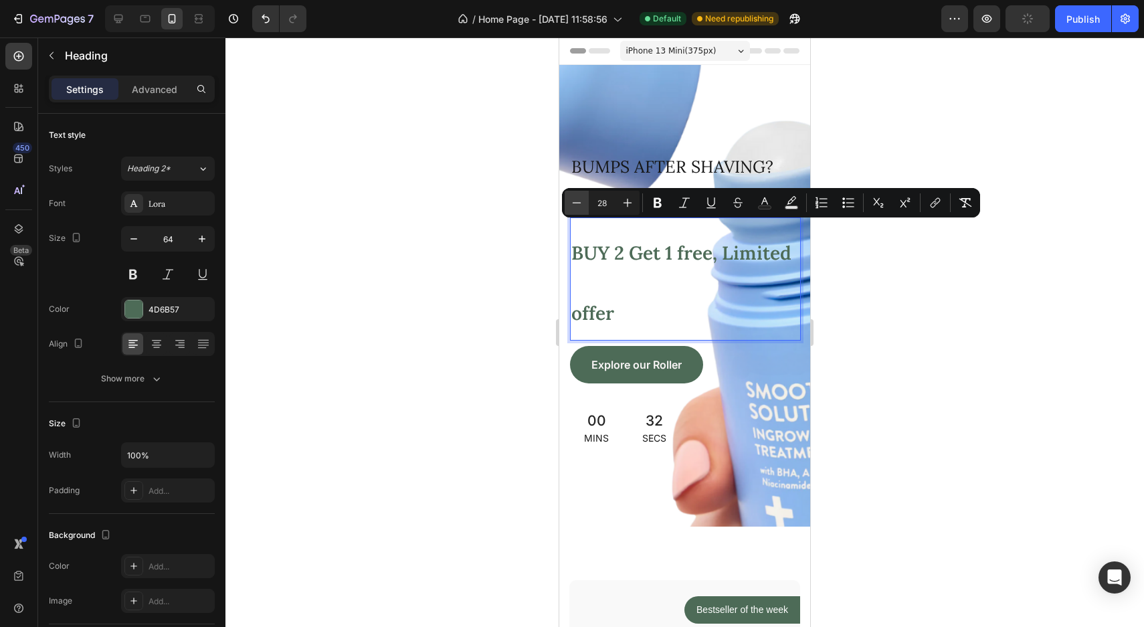
click at [579, 200] on icon "Editor contextual toolbar" at bounding box center [576, 202] width 13 height 13
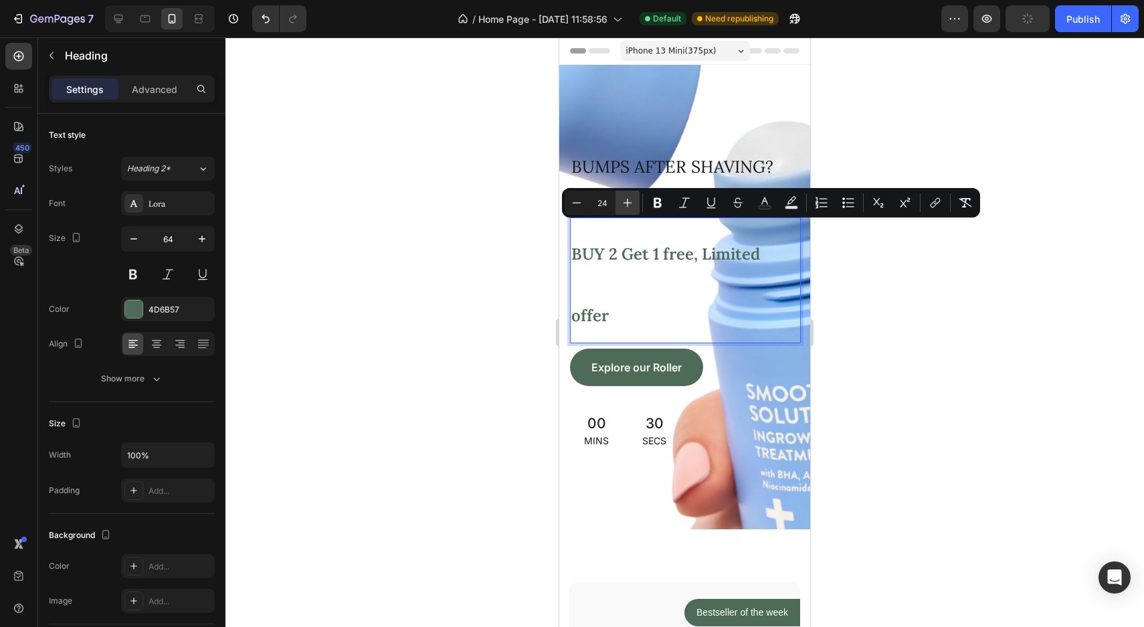
click at [631, 205] on icon "Editor contextual toolbar" at bounding box center [627, 202] width 13 height 13
type input "25"
click at [444, 304] on div at bounding box center [684, 331] width 919 height 589
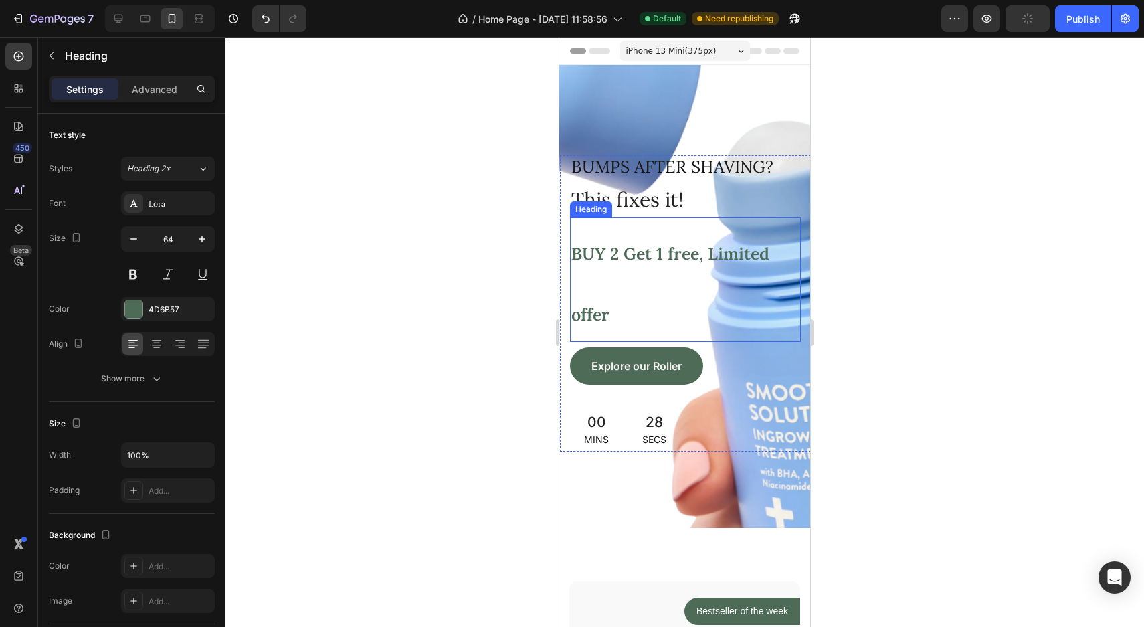
click at [604, 264] on span "BUY 2 Get 1 free, Limited offer" at bounding box center [670, 284] width 198 height 82
click at [126, 24] on div at bounding box center [118, 18] width 21 height 21
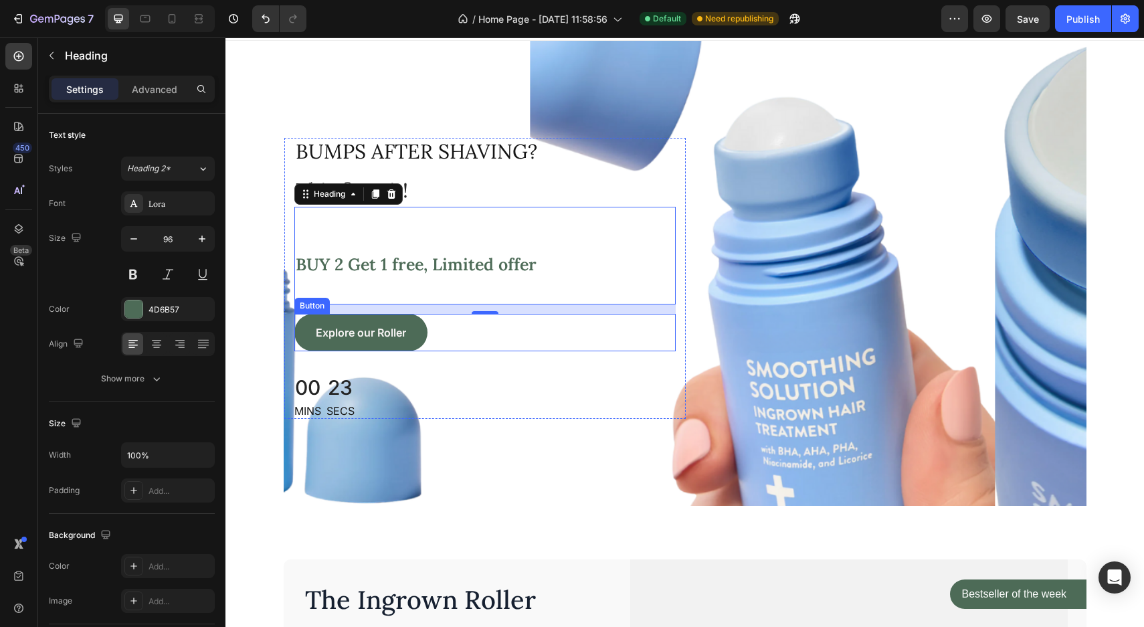
scroll to position [21, 0]
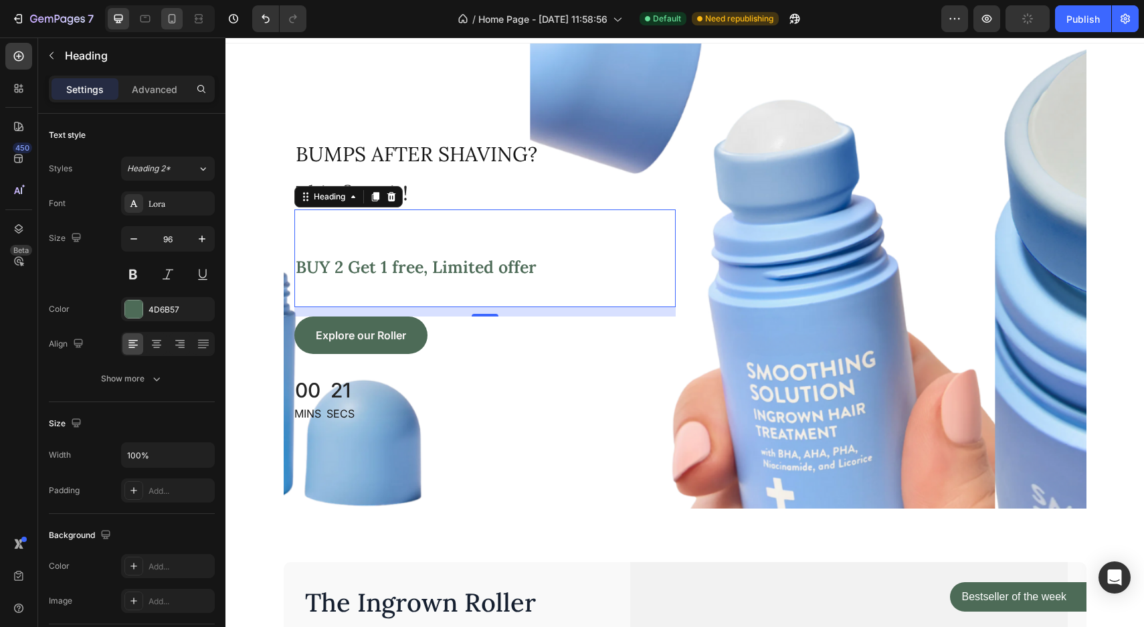
click at [169, 14] on icon at bounding box center [171, 18] width 13 height 13
type input "64"
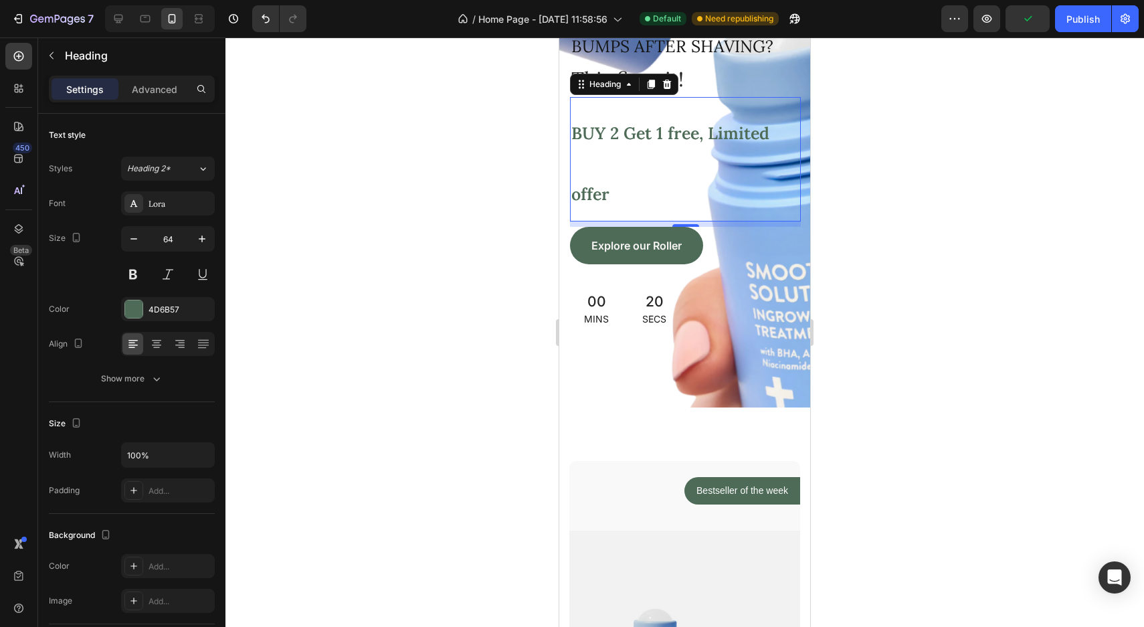
scroll to position [133, 0]
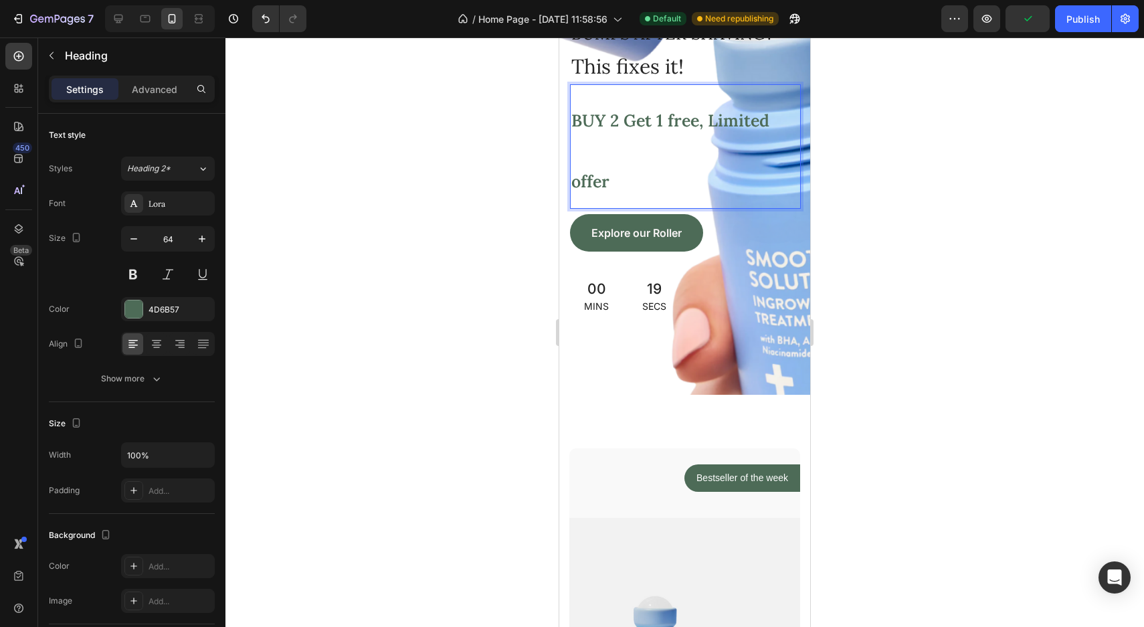
click at [615, 143] on p "BUY 2 Get 1 free, Limited offer" at bounding box center [685, 147] width 228 height 122
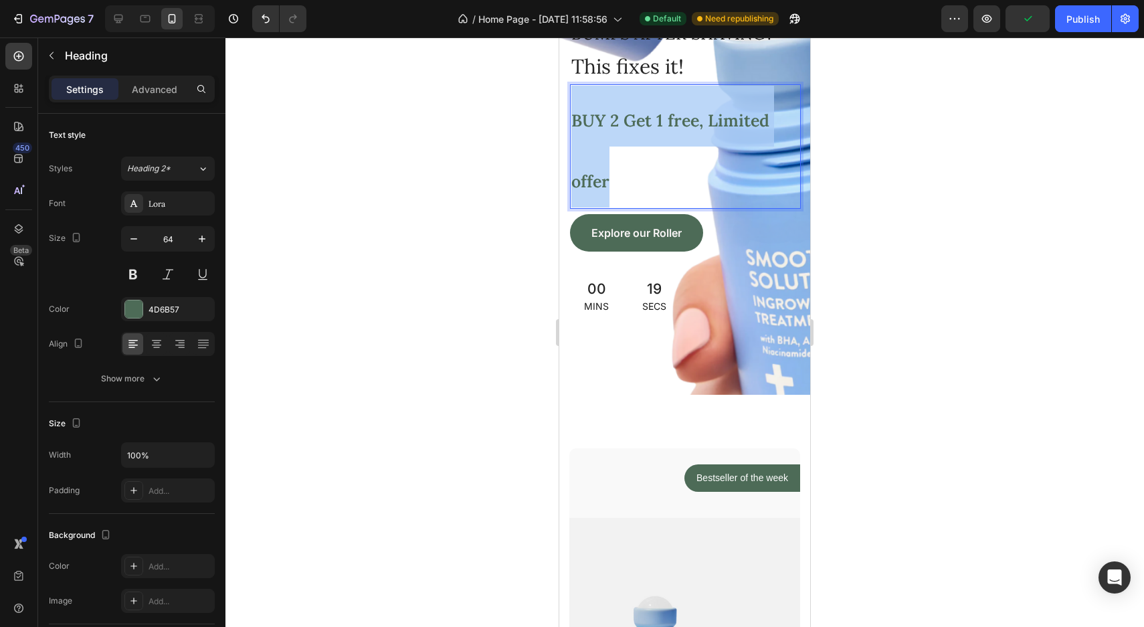
click at [615, 143] on p "BUY 2 Get 1 free, Limited offer" at bounding box center [685, 147] width 228 height 122
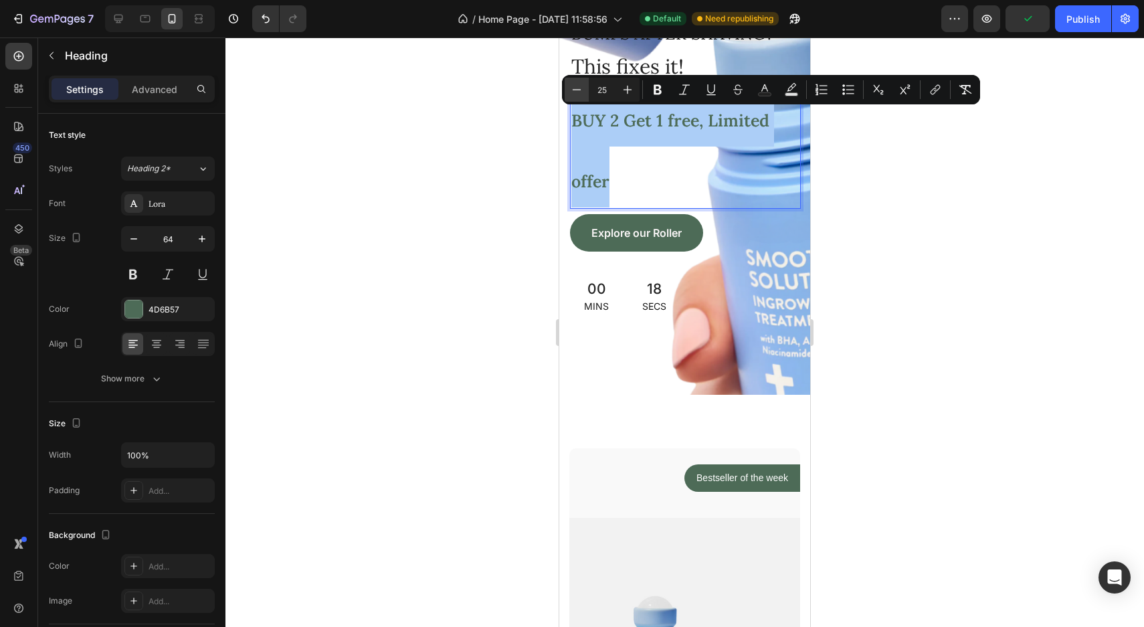
click at [569, 87] on button "Minus" at bounding box center [577, 90] width 24 height 24
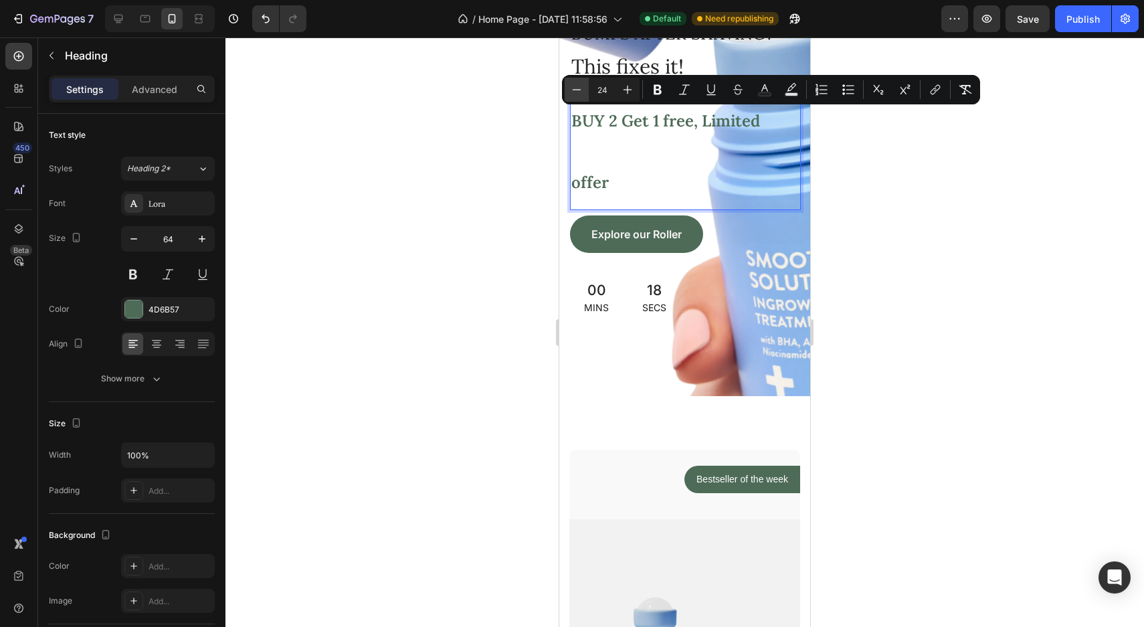
click at [569, 87] on button "Minus" at bounding box center [577, 90] width 24 height 24
type input "23"
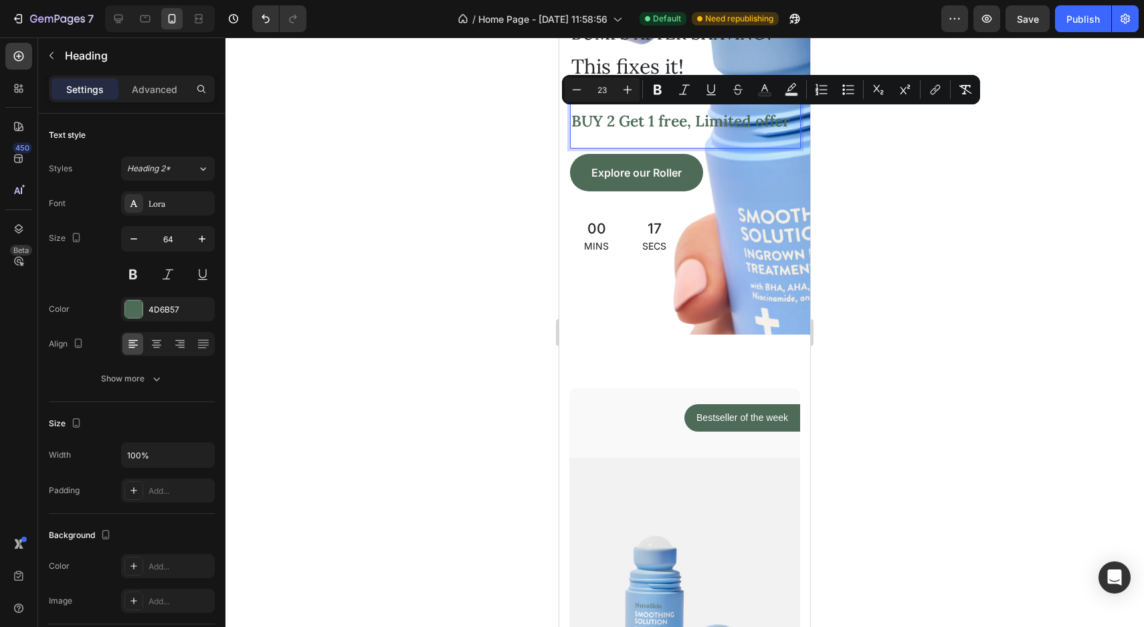
click at [438, 254] on div at bounding box center [684, 331] width 919 height 589
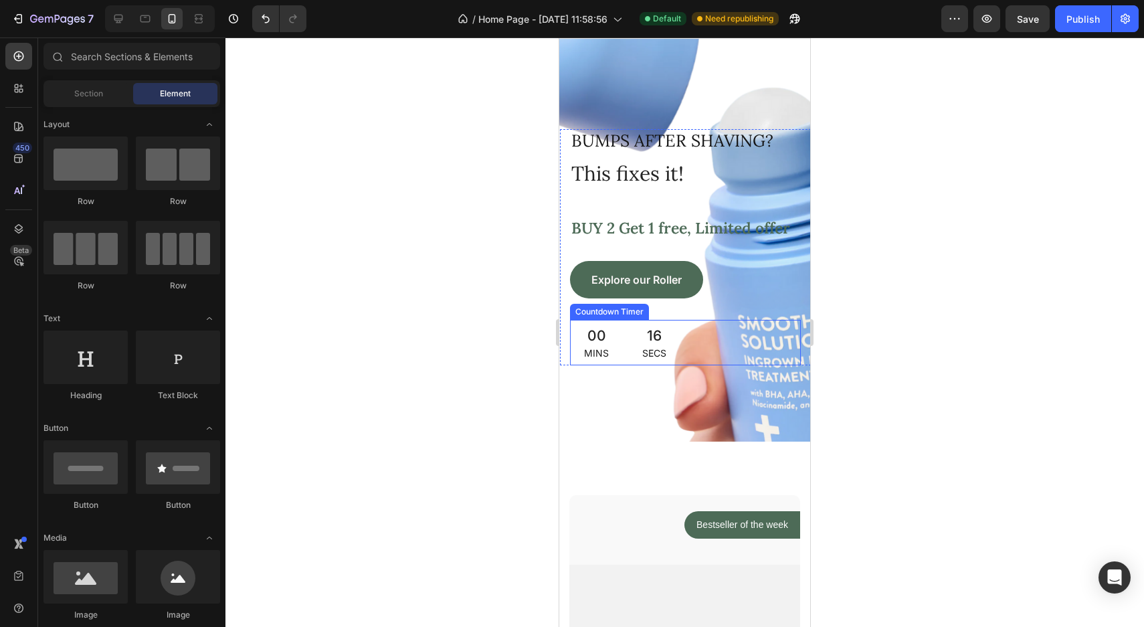
scroll to position [0, 0]
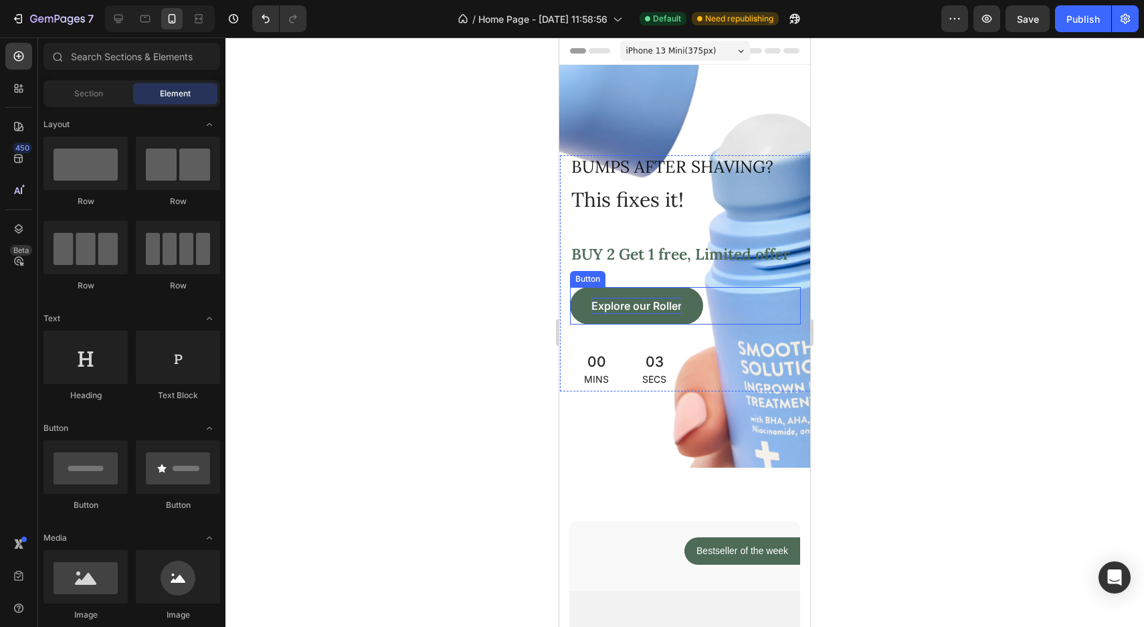
click at [628, 306] on p "Explore our Roller" at bounding box center [636, 306] width 90 height 16
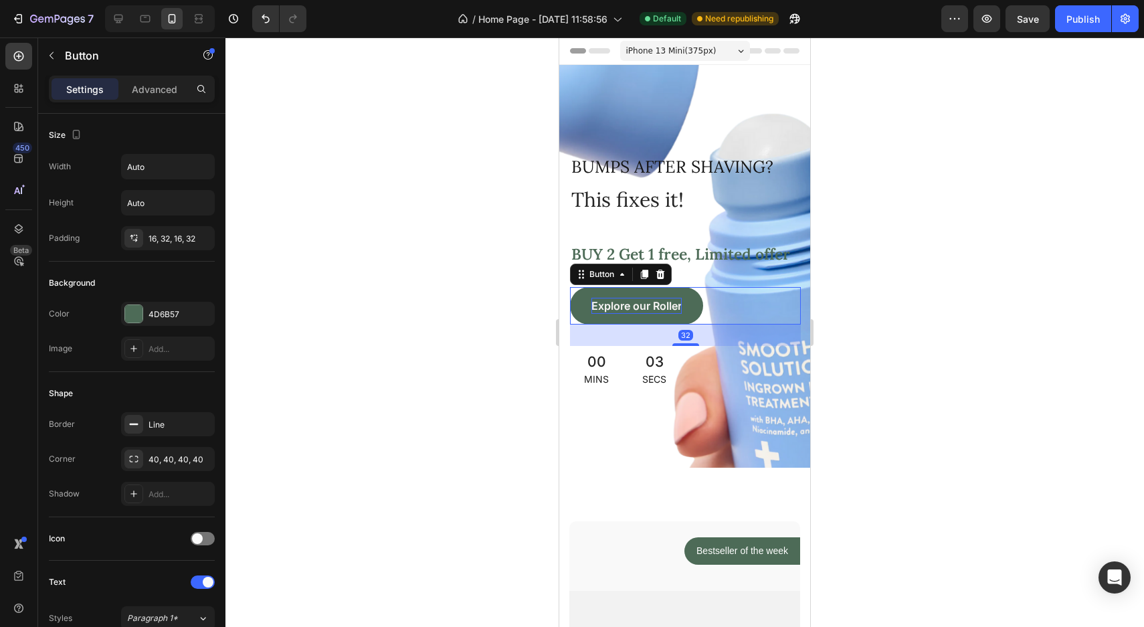
click at [628, 306] on p "Explore our Roller" at bounding box center [636, 306] width 90 height 16
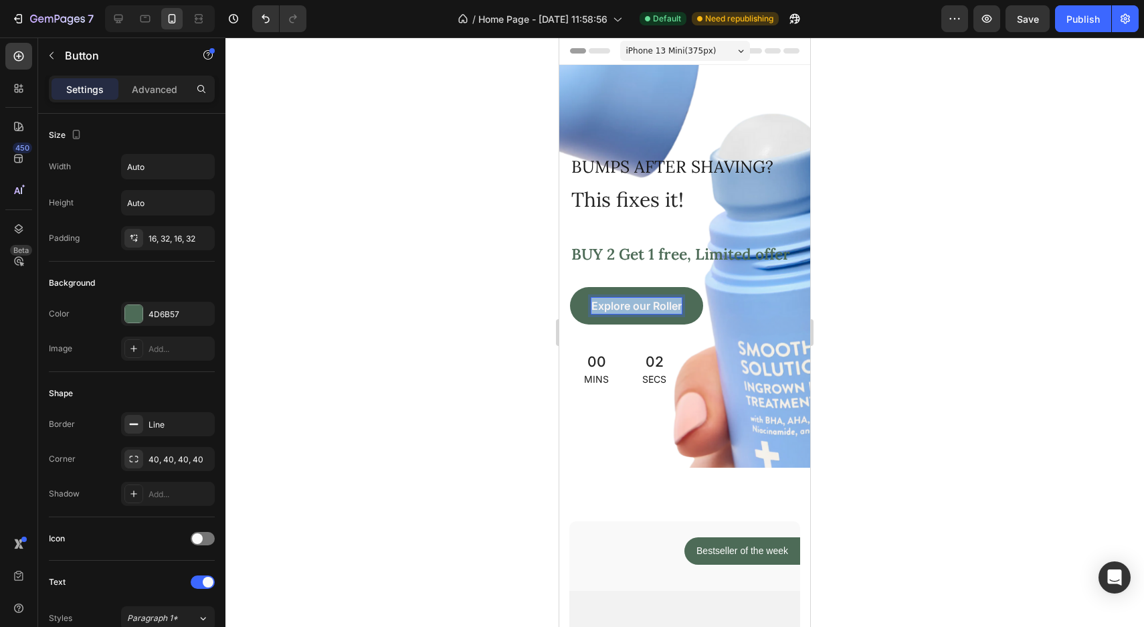
click at [628, 306] on p "Explore our Roller" at bounding box center [636, 306] width 90 height 16
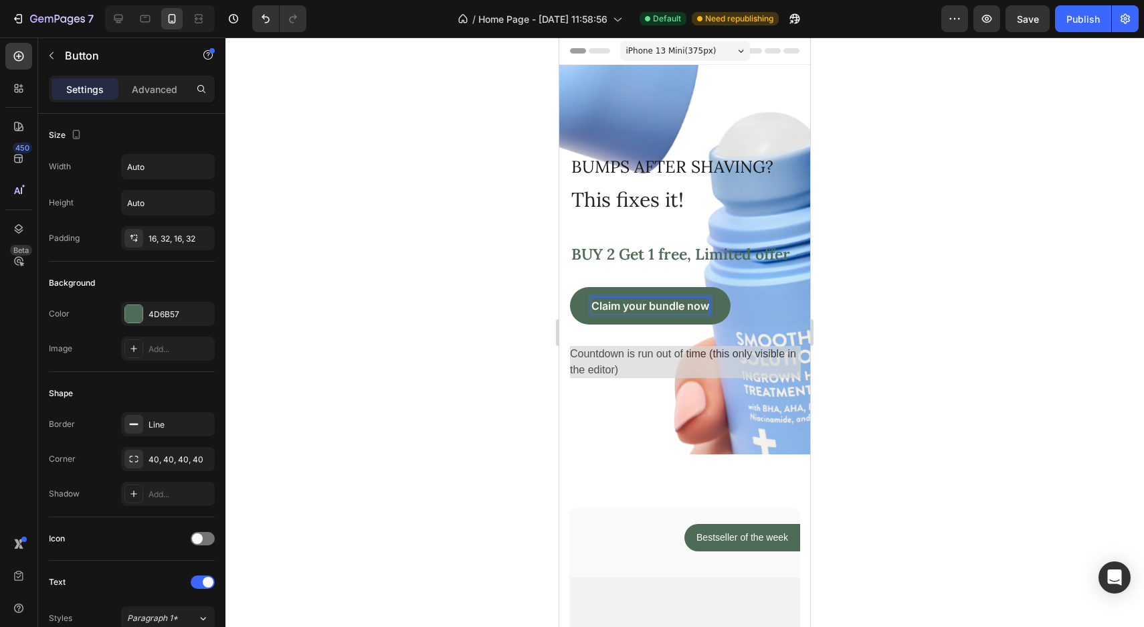
click at [593, 305] on p "Claim your bundle now" at bounding box center [650, 306] width 118 height 16
click at [597, 307] on p "🛒 Claim your bundle now" at bounding box center [658, 306] width 134 height 16
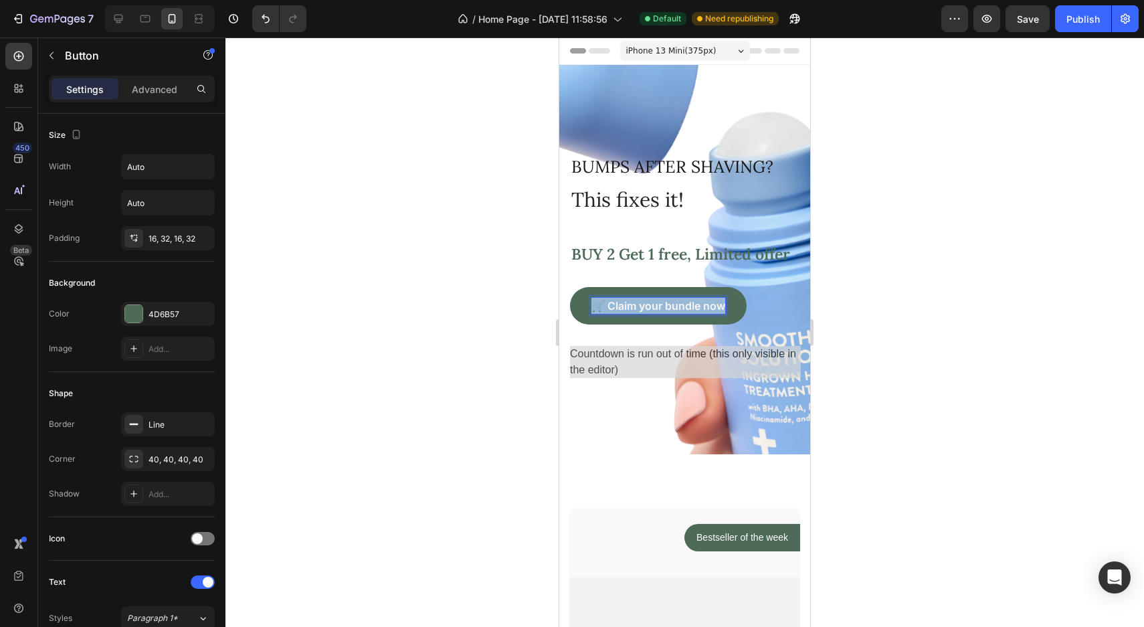
click at [597, 307] on p "🛒 Claim your bundle now" at bounding box center [658, 306] width 134 height 16
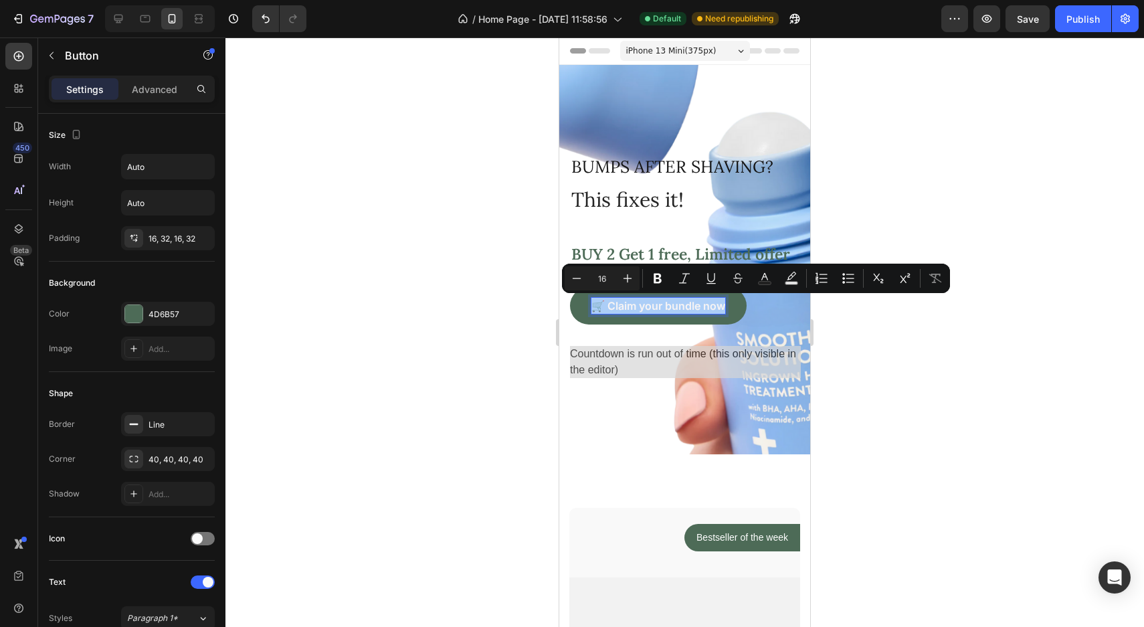
click at [895, 373] on div at bounding box center [684, 331] width 919 height 589
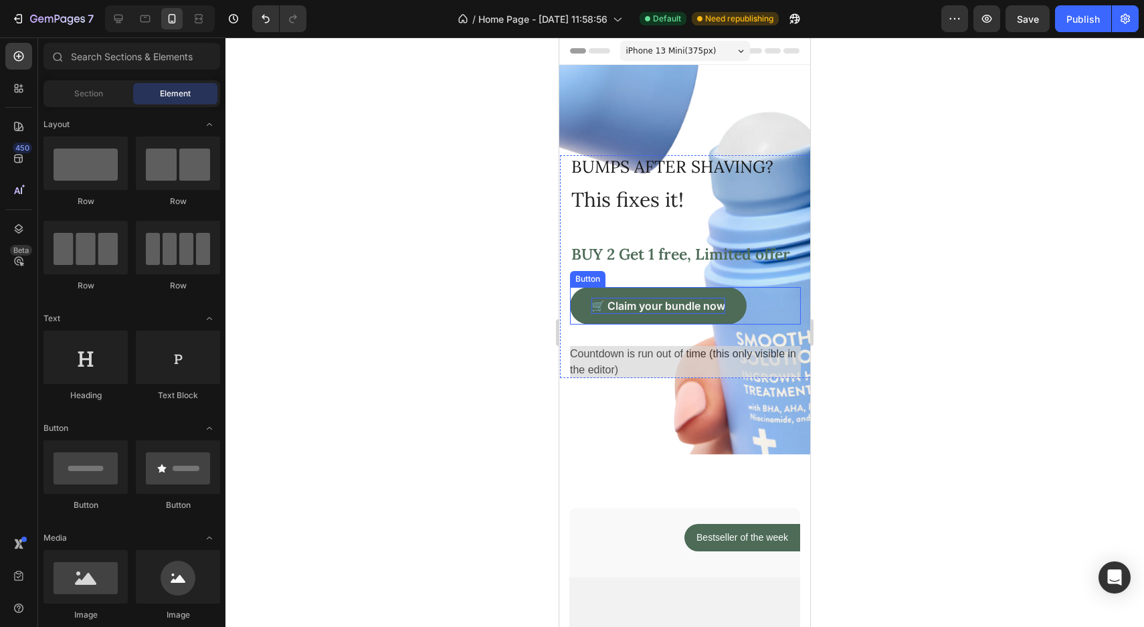
click at [613, 302] on p "🛒 Claim your bundle now" at bounding box center [658, 306] width 134 height 16
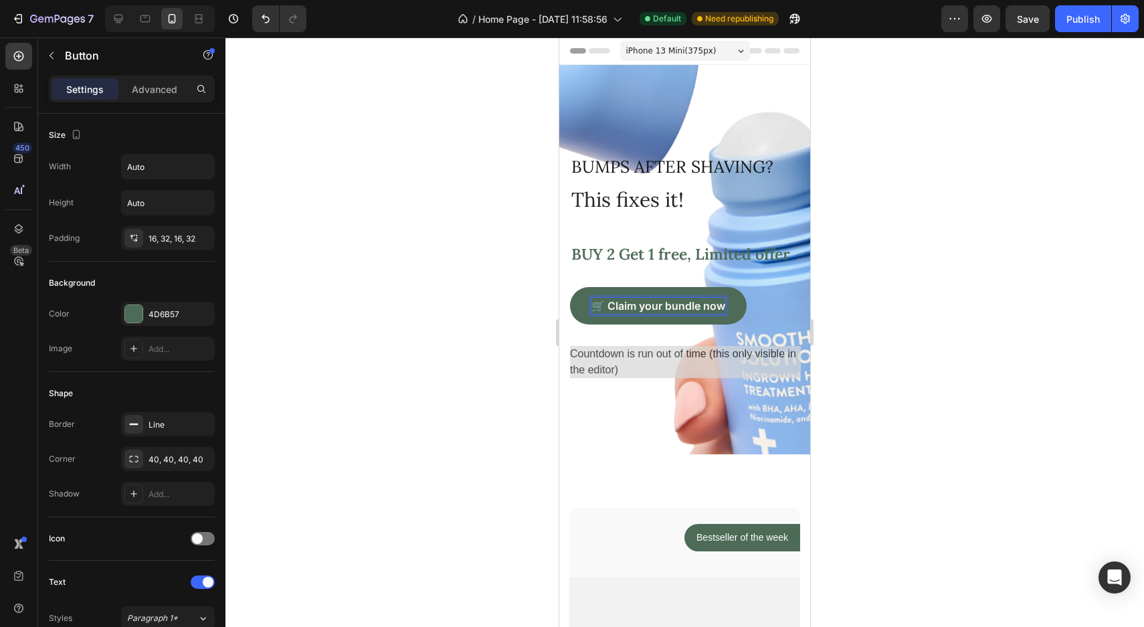
click at [613, 302] on p "🛒 Claim your bundle now" at bounding box center [658, 306] width 134 height 16
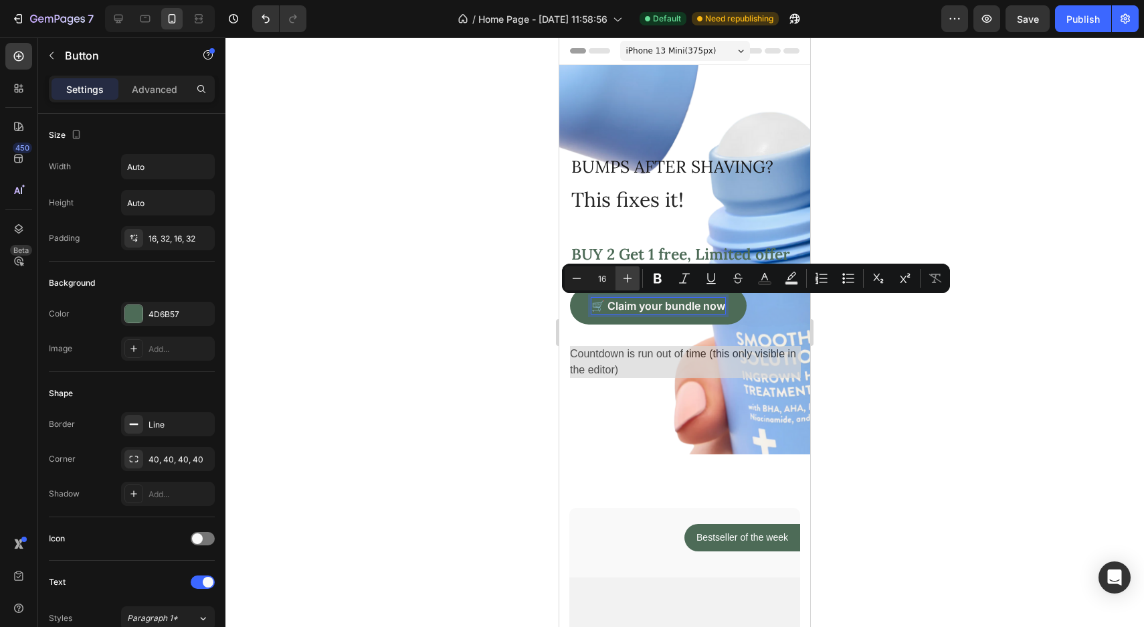
click at [631, 280] on icon "Editor contextual toolbar" at bounding box center [627, 278] width 13 height 13
type input "18"
click at [994, 460] on div at bounding box center [684, 331] width 919 height 589
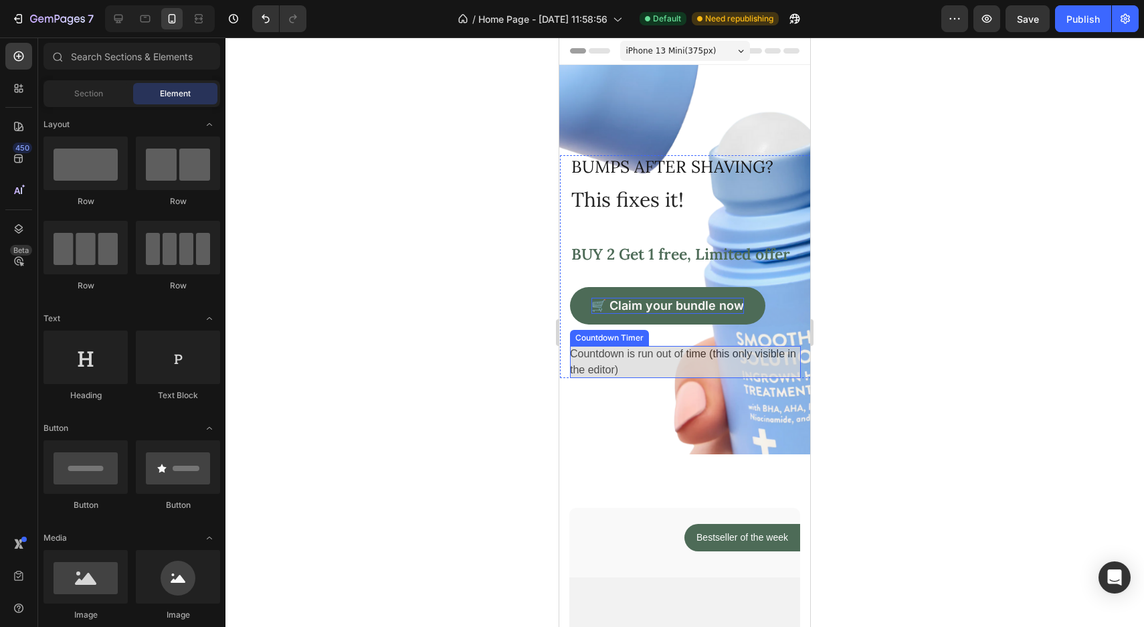
click at [604, 359] on span "Countdown is run out of time (this only visible in the editor)" at bounding box center [685, 362] width 231 height 32
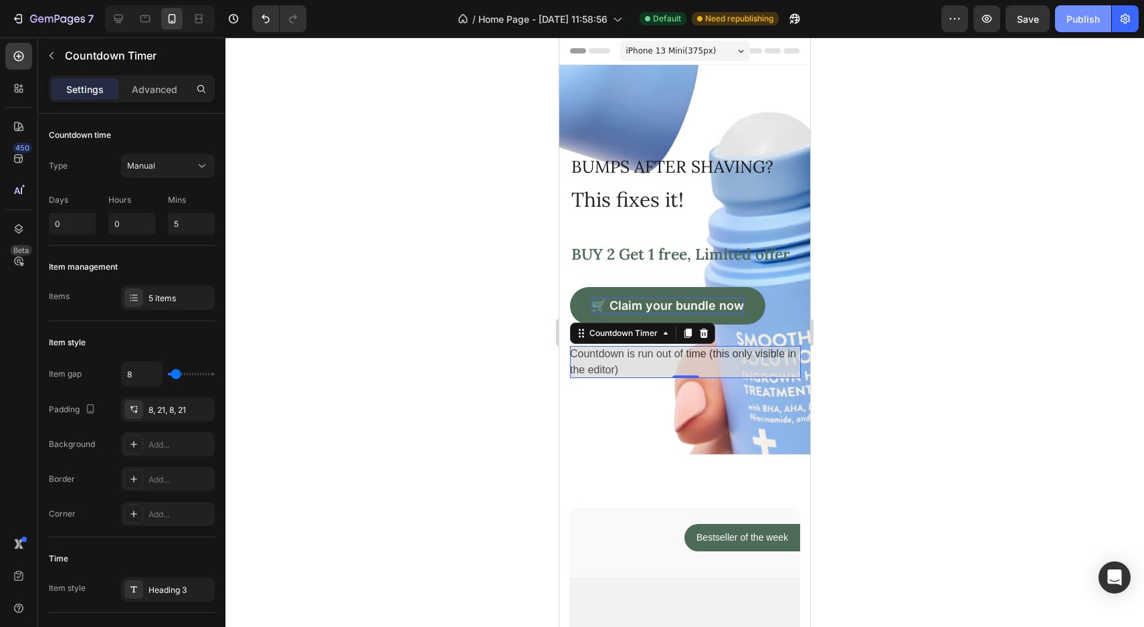
click at [1083, 23] on div "Publish" at bounding box center [1083, 19] width 33 height 14
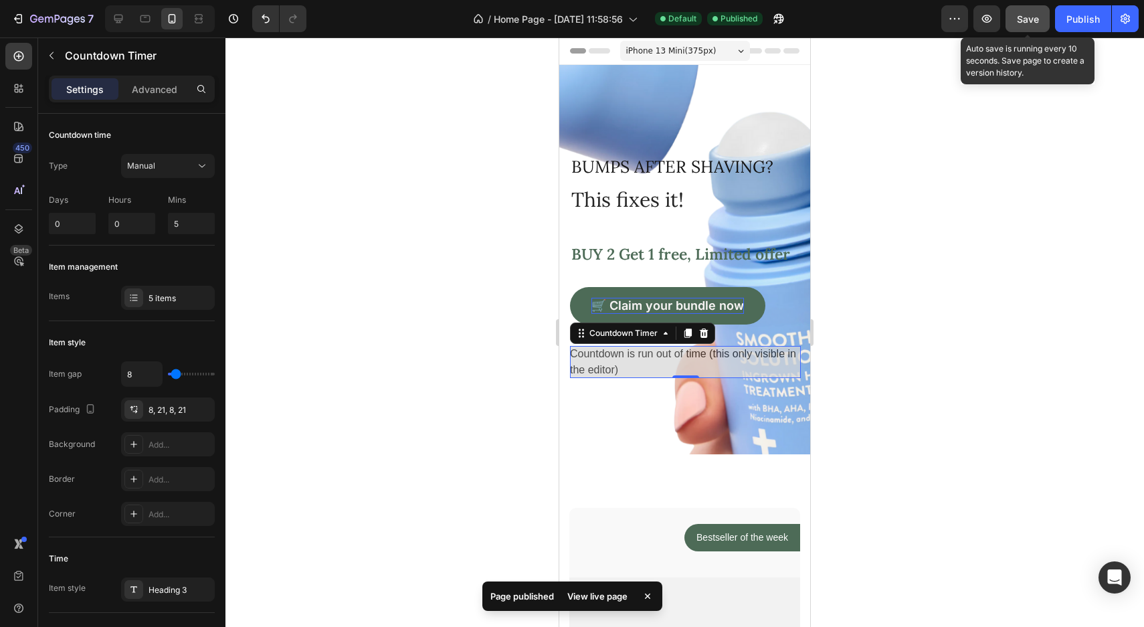
click at [1032, 24] on span "Save" at bounding box center [1028, 18] width 22 height 11
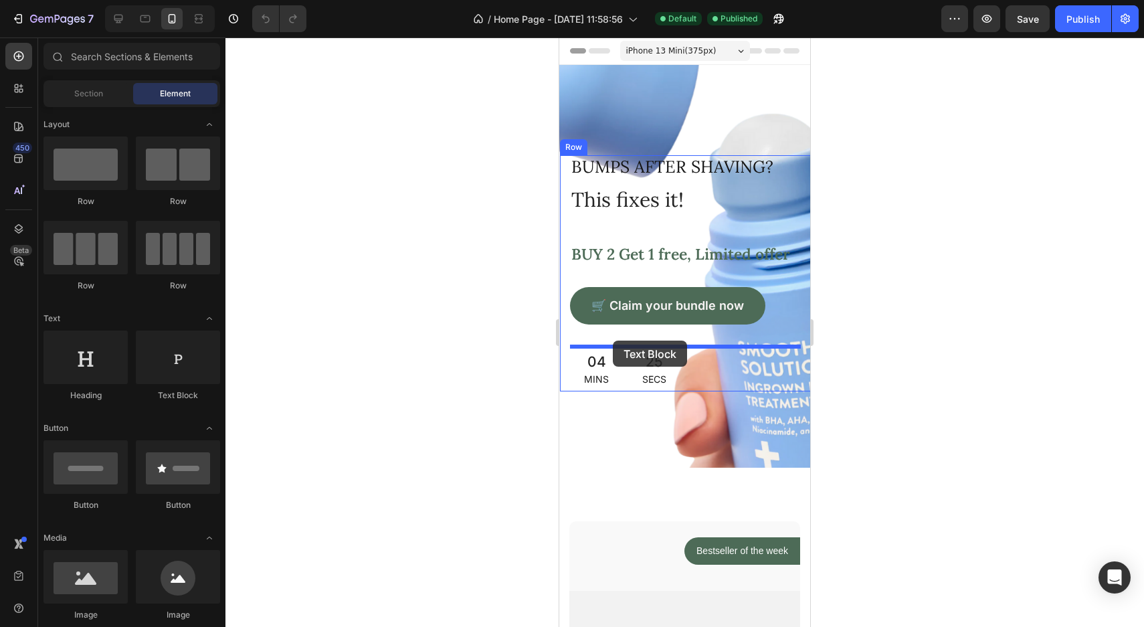
drag, startPoint x: 738, startPoint y: 391, endPoint x: 612, endPoint y: 341, distance: 135.2
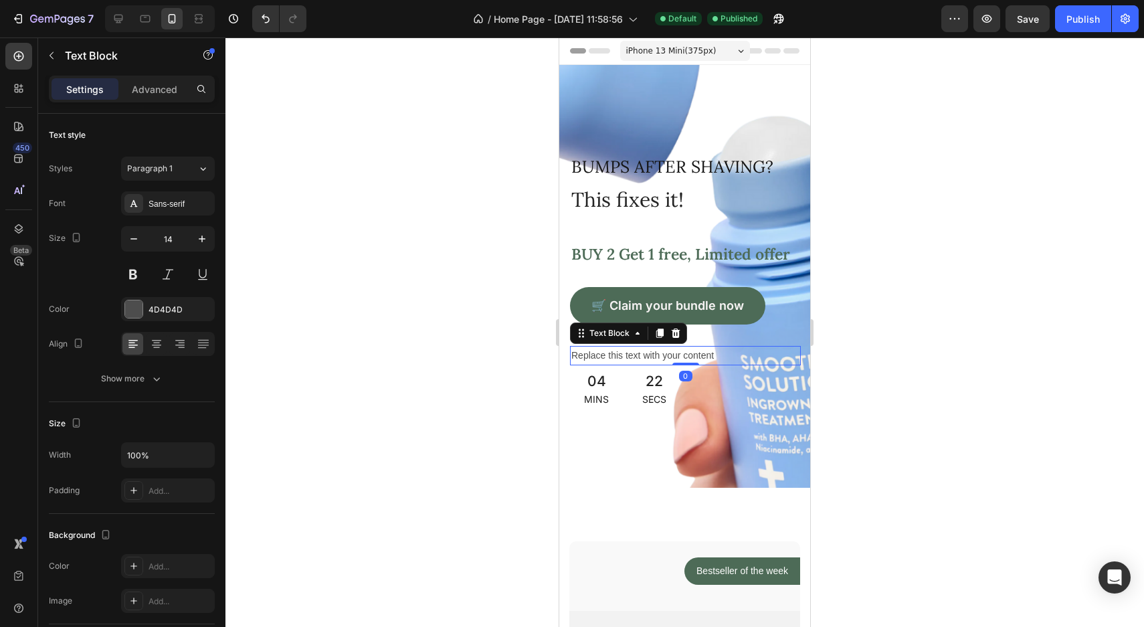
drag, startPoint x: 689, startPoint y: 387, endPoint x: 690, endPoint y: 360, distance: 26.8
click at [690, 360] on div "Replace this text with your content Text Block 0" at bounding box center [685, 355] width 231 height 19
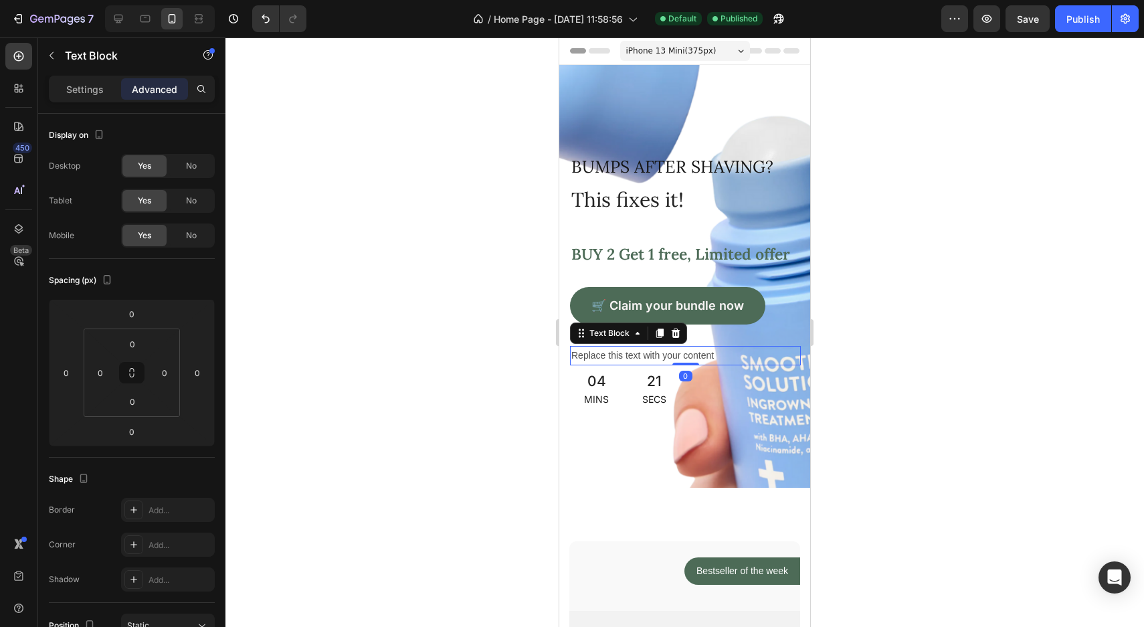
click at [631, 353] on div "Replace this text with your content" at bounding box center [685, 355] width 231 height 19
click at [631, 353] on p "Replace this text with your content" at bounding box center [685, 355] width 228 height 17
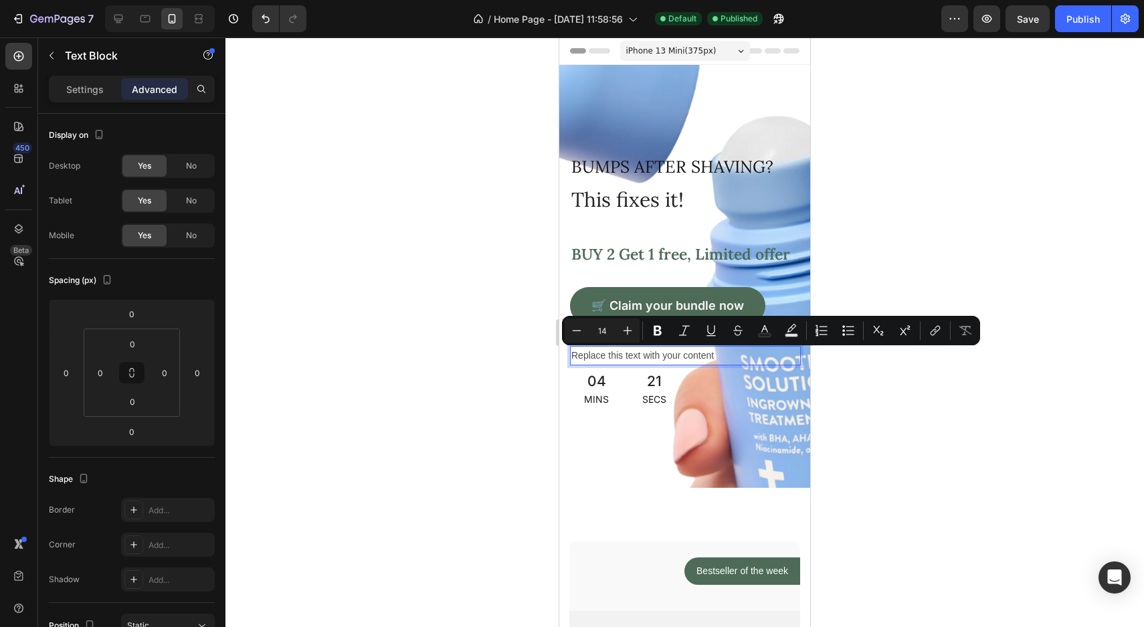
click at [631, 353] on p "Replace this text with your content" at bounding box center [685, 355] width 228 height 17
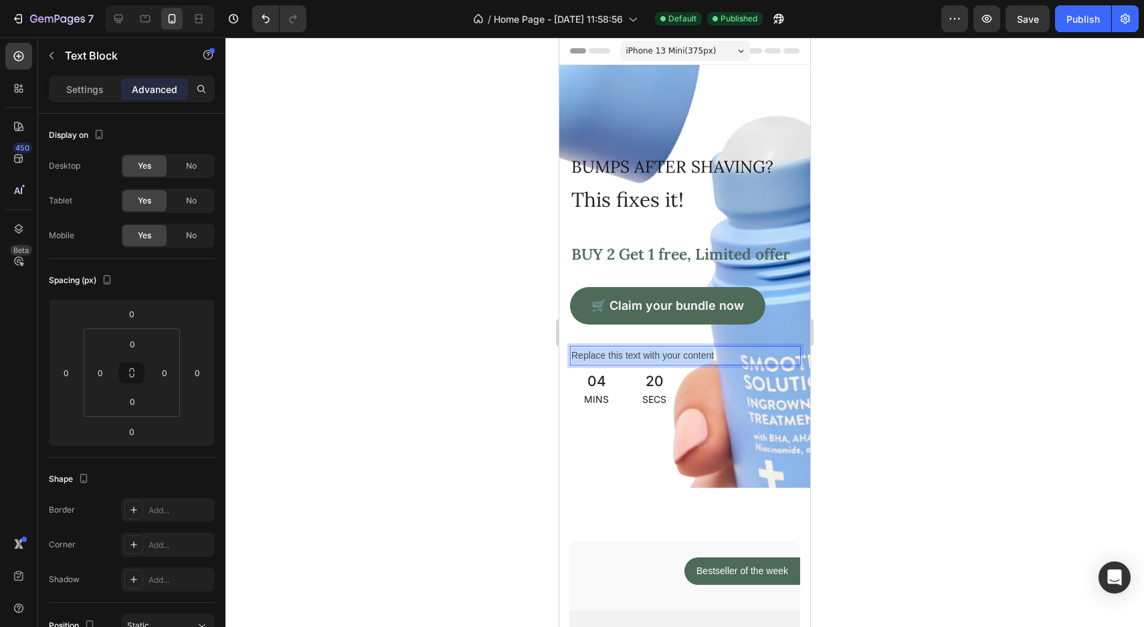
click at [631, 353] on p "Replace this text with your content" at bounding box center [685, 355] width 228 height 17
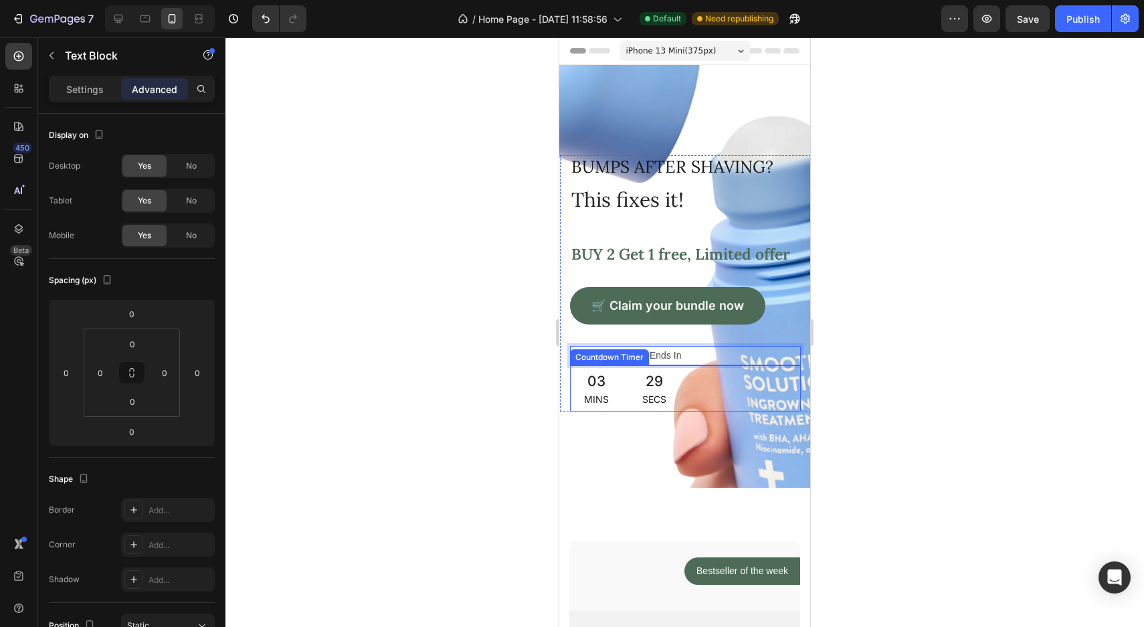
click at [634, 357] on div "Countdown Timer" at bounding box center [610, 357] width 74 height 12
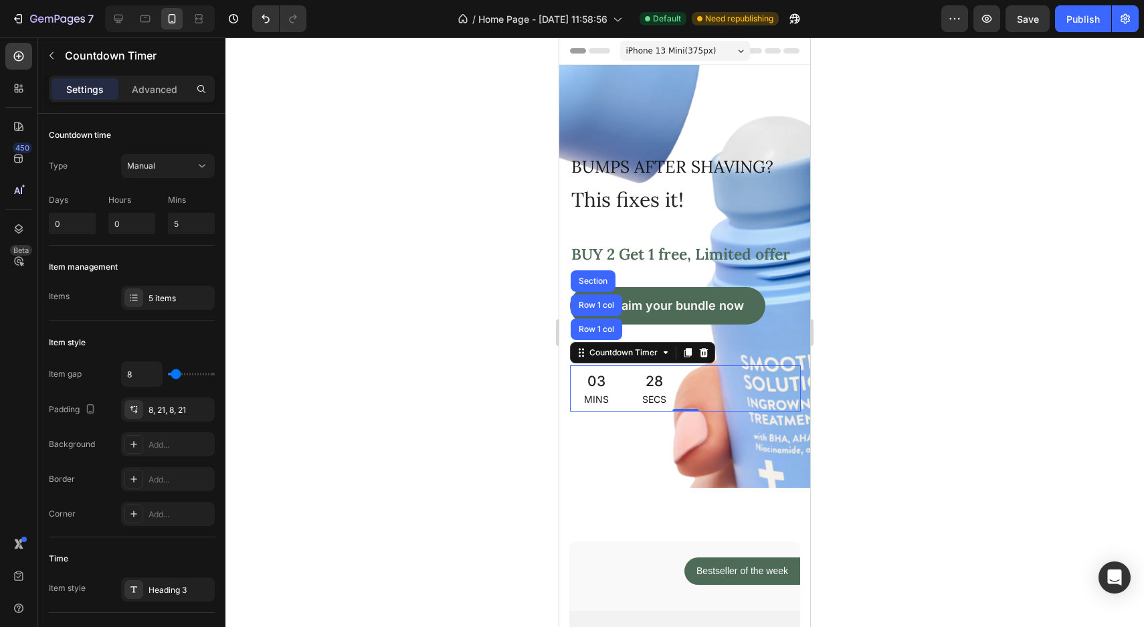
click at [900, 370] on div at bounding box center [684, 331] width 919 height 589
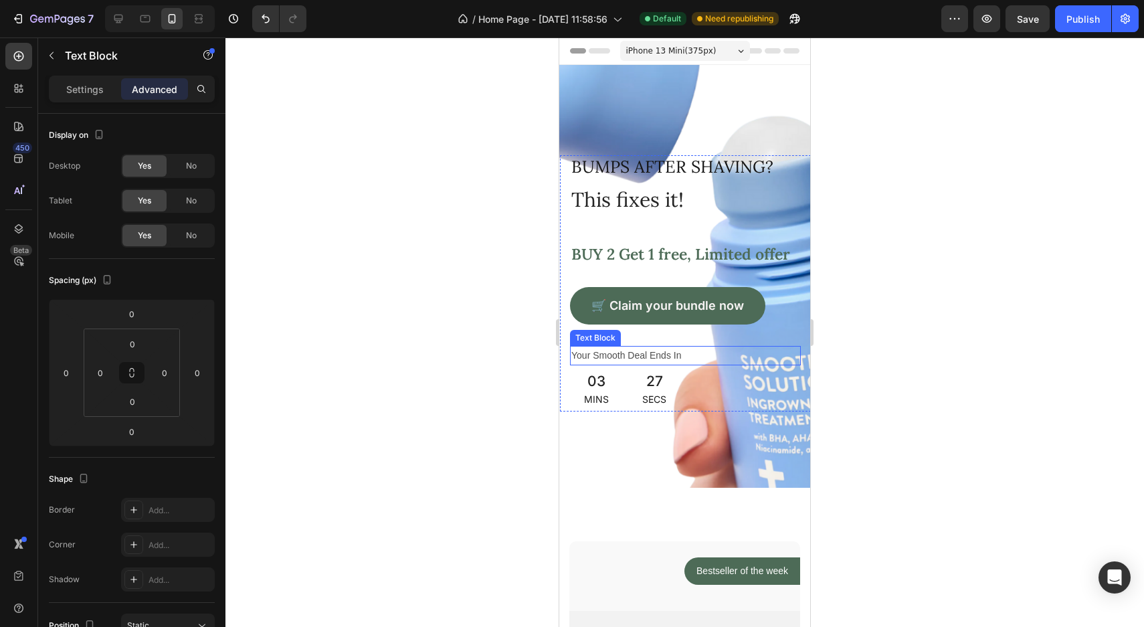
click at [671, 359] on p "Your Smooth Deal Ends In" at bounding box center [685, 355] width 228 height 17
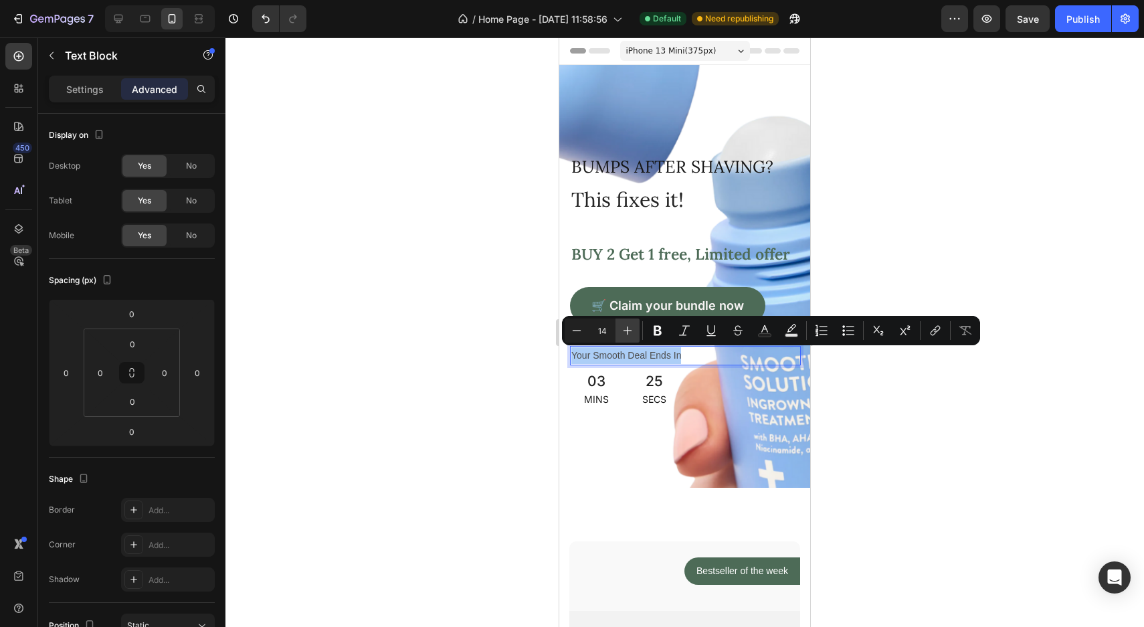
click at [626, 327] on icon "Editor contextual toolbar" at bounding box center [627, 330] width 13 height 13
type input "15"
click at [658, 331] on icon "Editor contextual toolbar" at bounding box center [658, 331] width 8 height 10
click at [482, 386] on div at bounding box center [684, 331] width 919 height 589
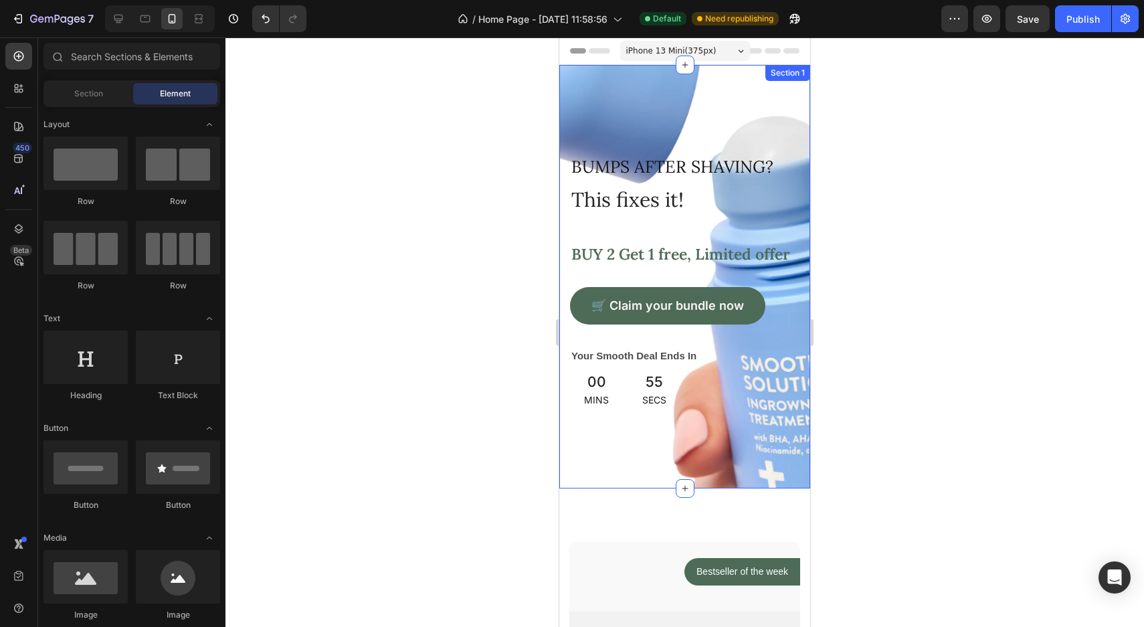
click at [573, 467] on div "BUmps after shaving? Text block Row This fixes it! Text block BUY 2 Get 1 free,…" at bounding box center [684, 277] width 251 height 424
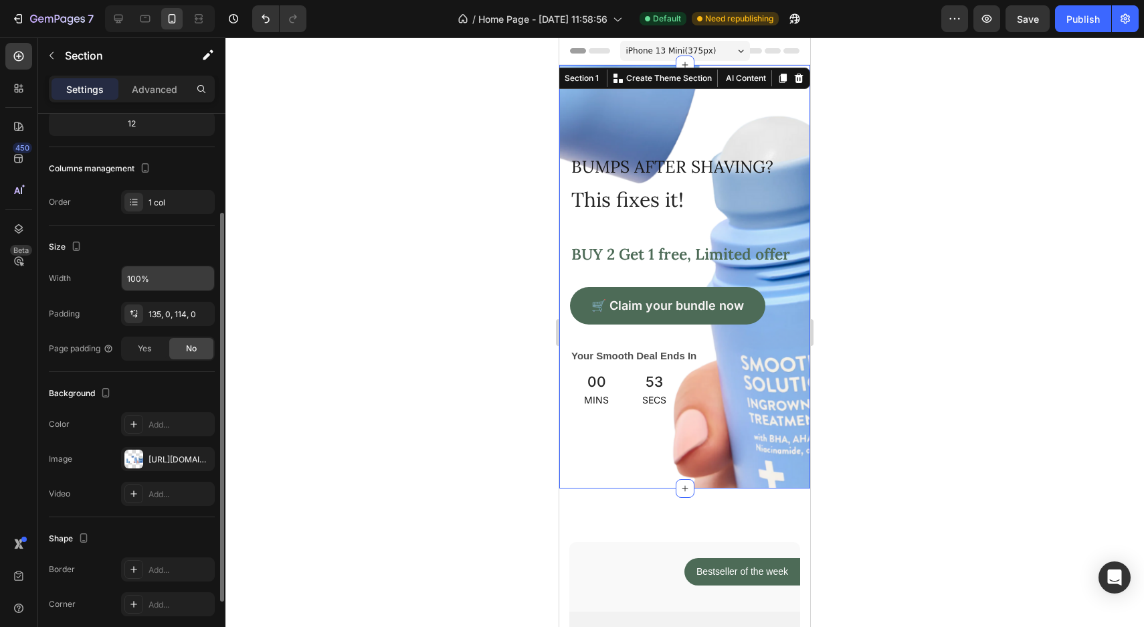
scroll to position [141, 0]
click at [166, 466] on div "[URL][DOMAIN_NAME]" at bounding box center [168, 460] width 94 height 24
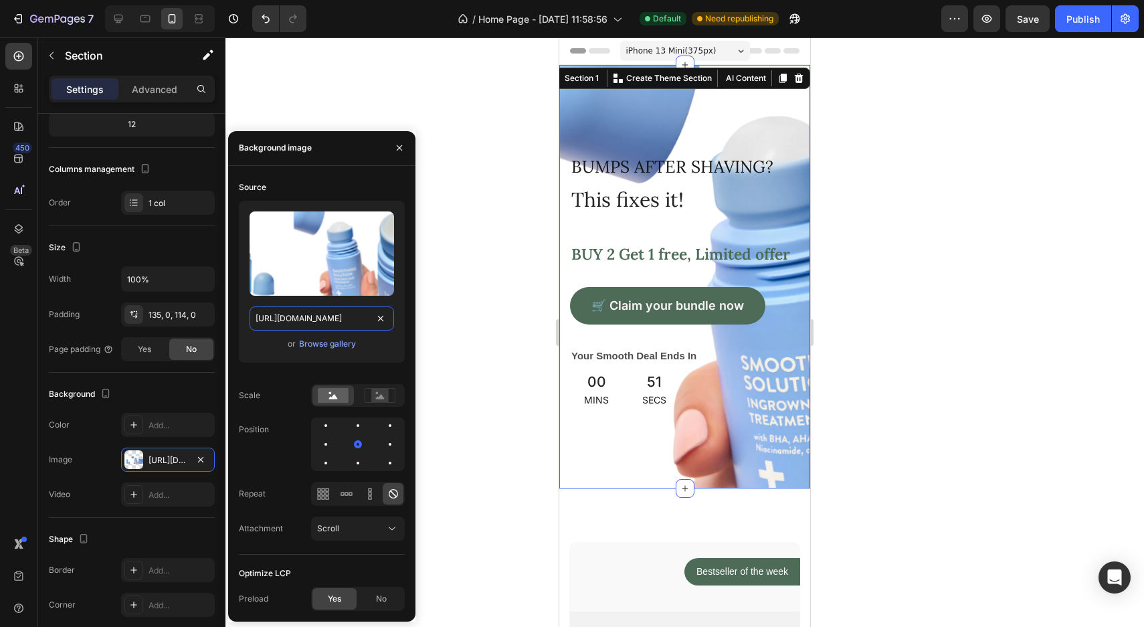
click at [327, 316] on input "[URL][DOMAIN_NAME]" at bounding box center [322, 318] width 145 height 24
click at [296, 317] on input "[URL][DOMAIN_NAME]" at bounding box center [322, 318] width 145 height 24
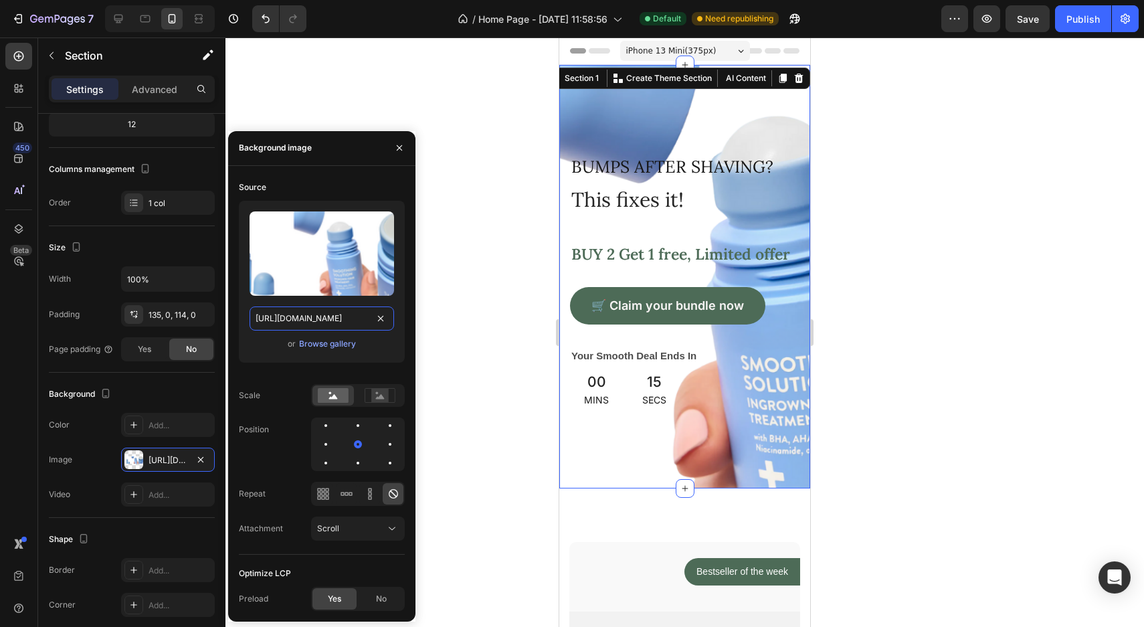
paste input "ChatGPT_Image_26_aug_2025_13_08_57.png?v=1756206568"
type input "[URL][DOMAIN_NAME]"
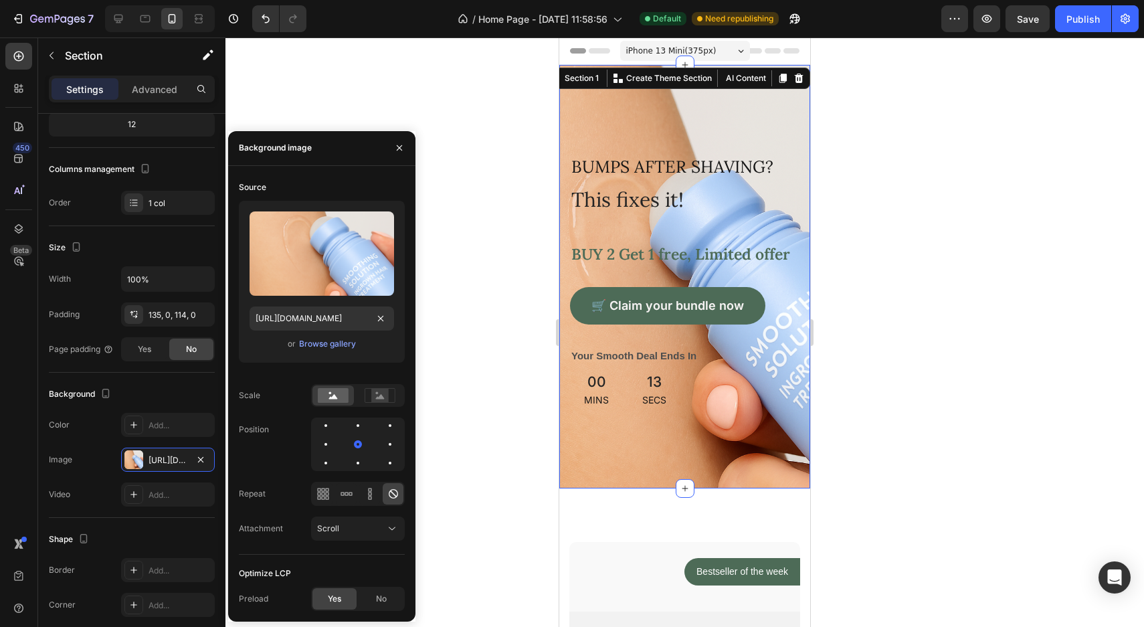
scroll to position [0, 0]
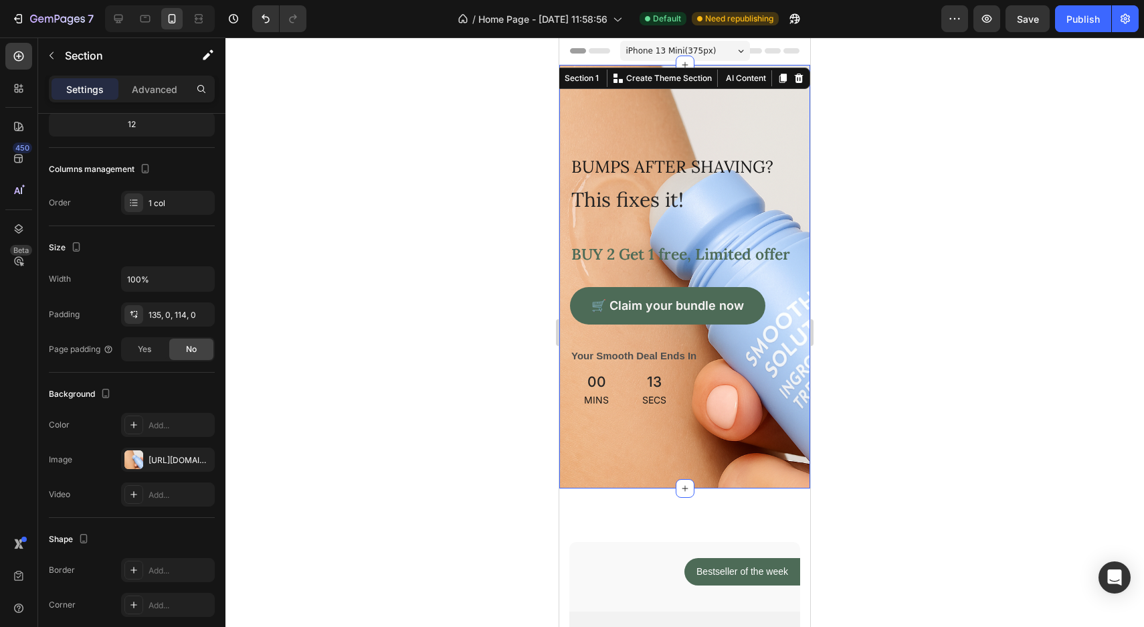
click at [458, 274] on div at bounding box center [684, 331] width 919 height 589
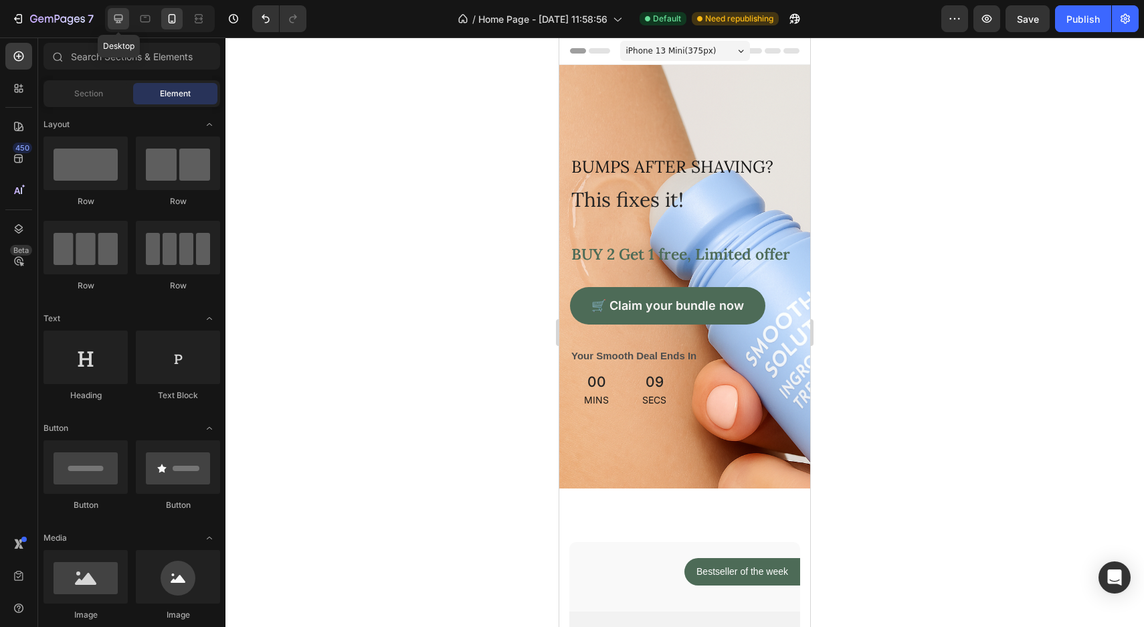
click at [122, 26] on div at bounding box center [118, 18] width 21 height 21
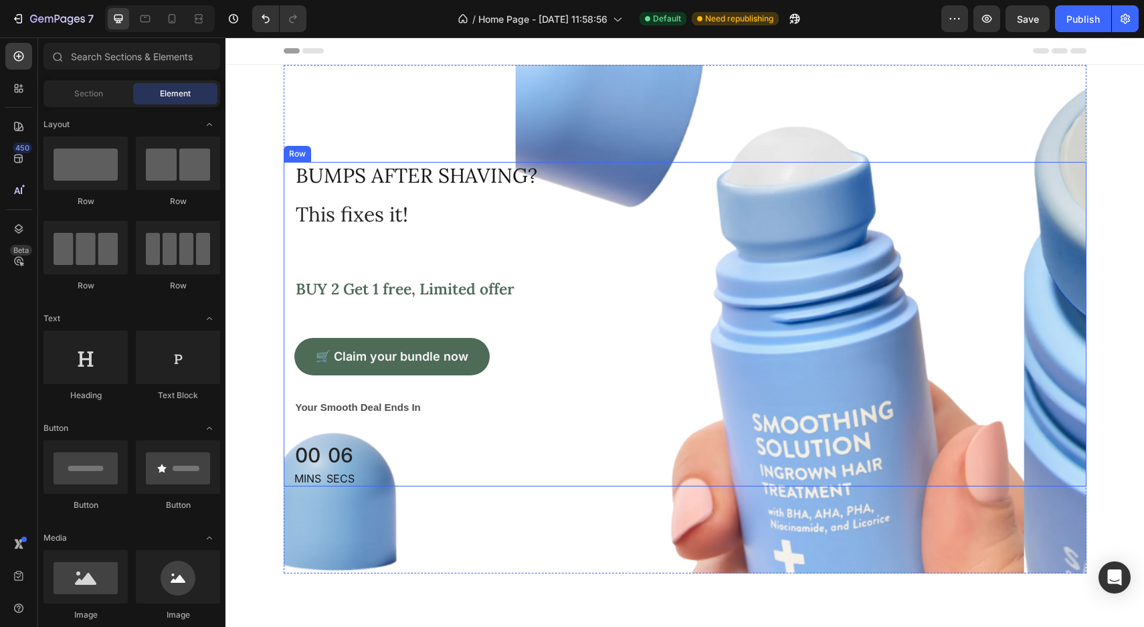
click at [784, 359] on div "BUmps after shaving? Text block Row This fixes it! Text block BUY 2 Get 1 free,…" at bounding box center [685, 324] width 803 height 325
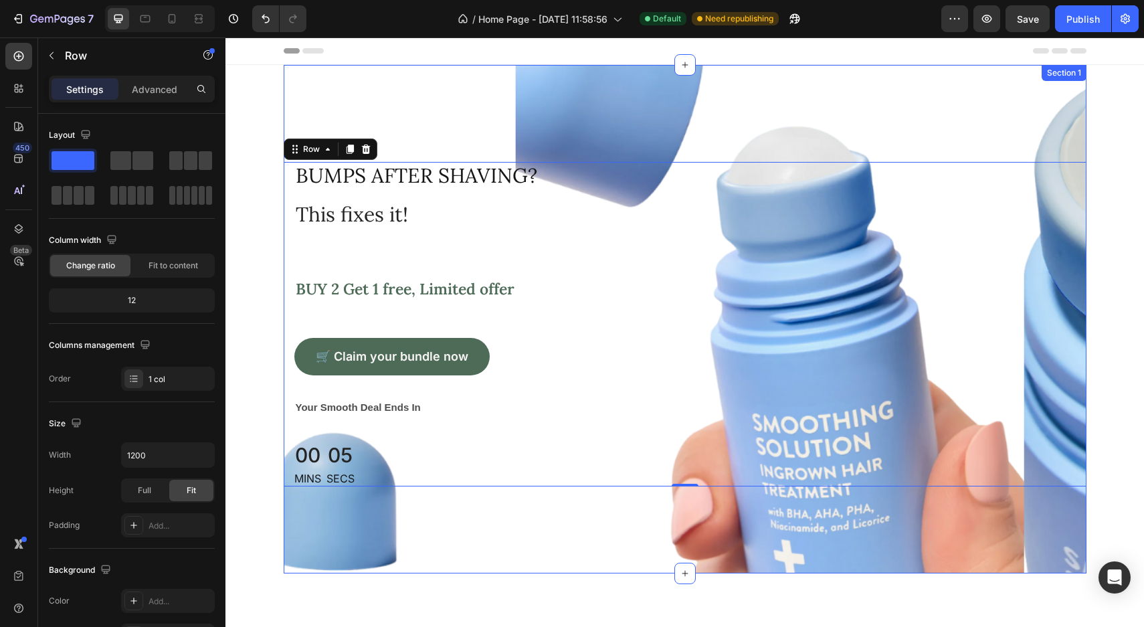
click at [741, 541] on div "BUmps after shaving? Text block Row This fixes it! Text block BUY 2 Get 1 free,…" at bounding box center [685, 319] width 803 height 509
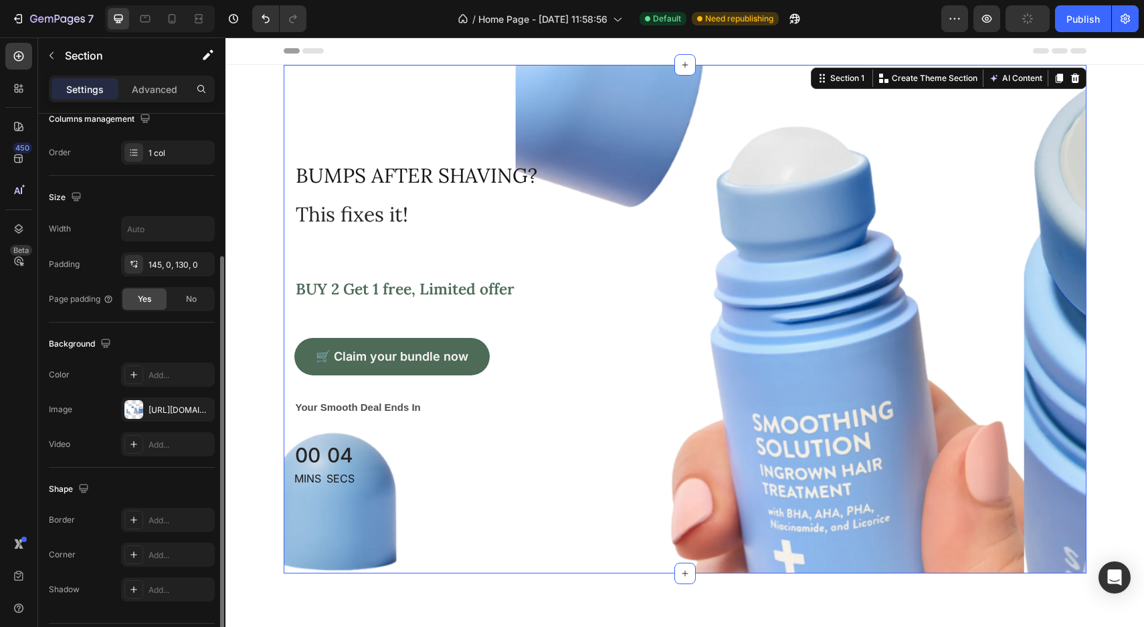
scroll to position [231, 0]
click at [164, 406] on div "[URL][DOMAIN_NAME]" at bounding box center [168, 405] width 39 height 12
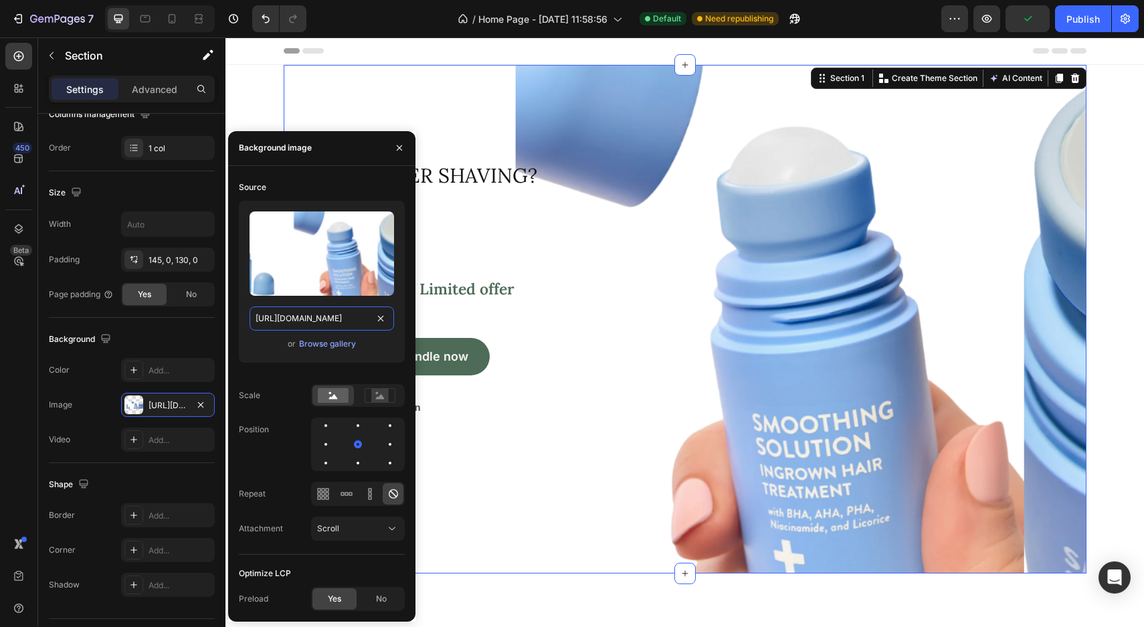
click at [312, 308] on input "[URL][DOMAIN_NAME]" at bounding box center [322, 318] width 145 height 24
paste input "ChatGPT_Image_26_aug_2025_13_08_57.png?v=1756206568"
type input "[URL][DOMAIN_NAME]"
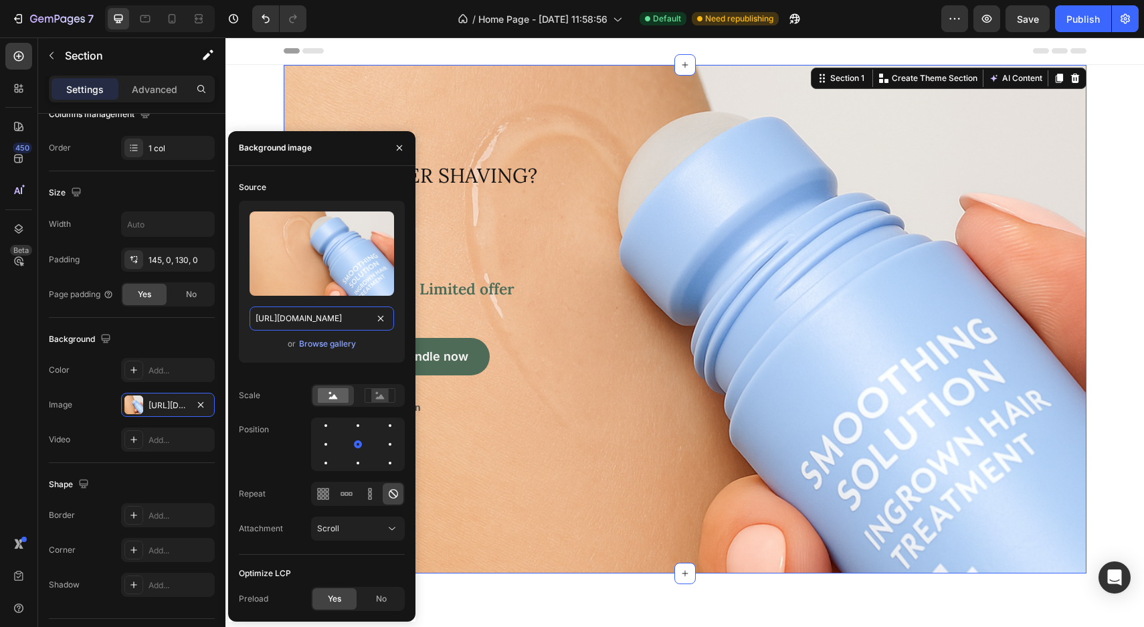
scroll to position [0, 327]
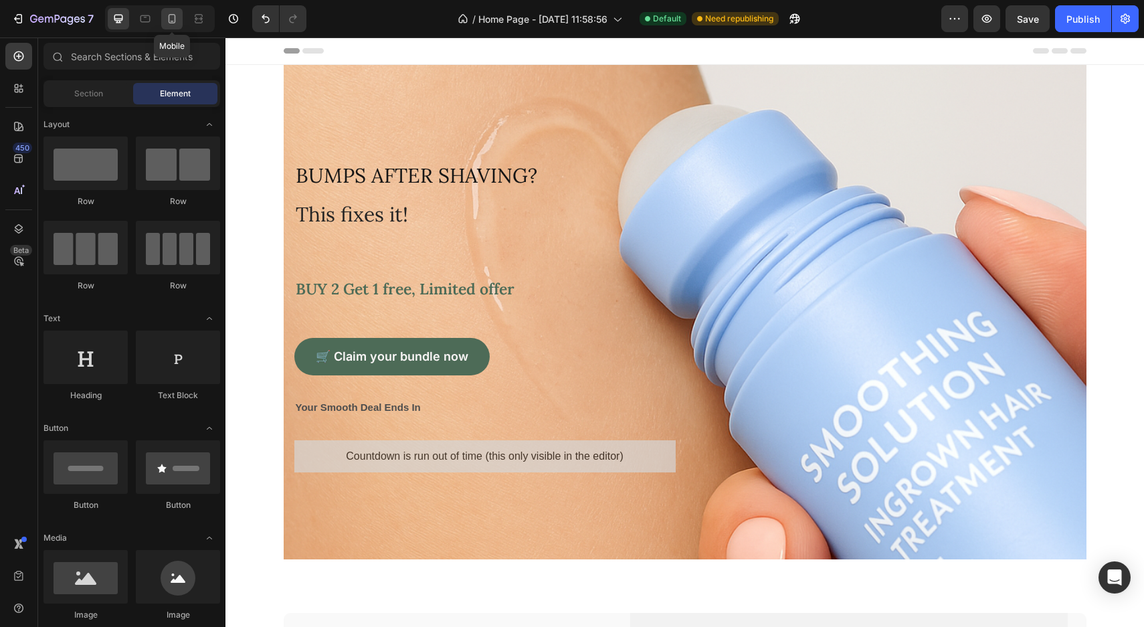
click at [172, 21] on icon at bounding box center [172, 18] width 7 height 9
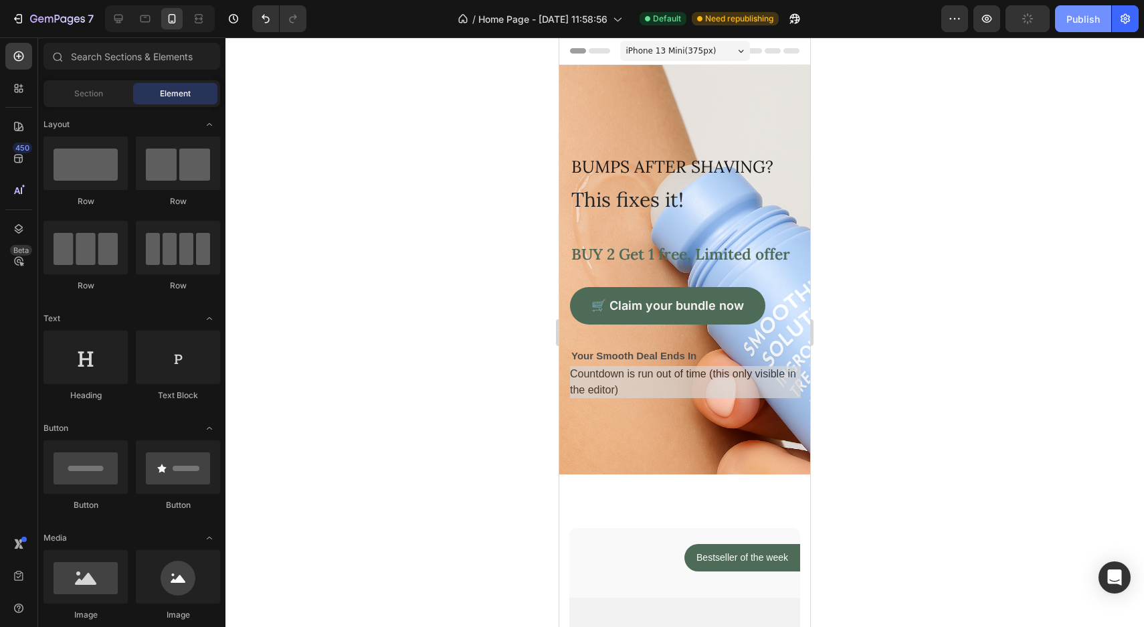
click at [1087, 19] on div "Publish" at bounding box center [1083, 19] width 33 height 14
click at [626, 165] on p "BUmps after shaving?" at bounding box center [672, 167] width 202 height 20
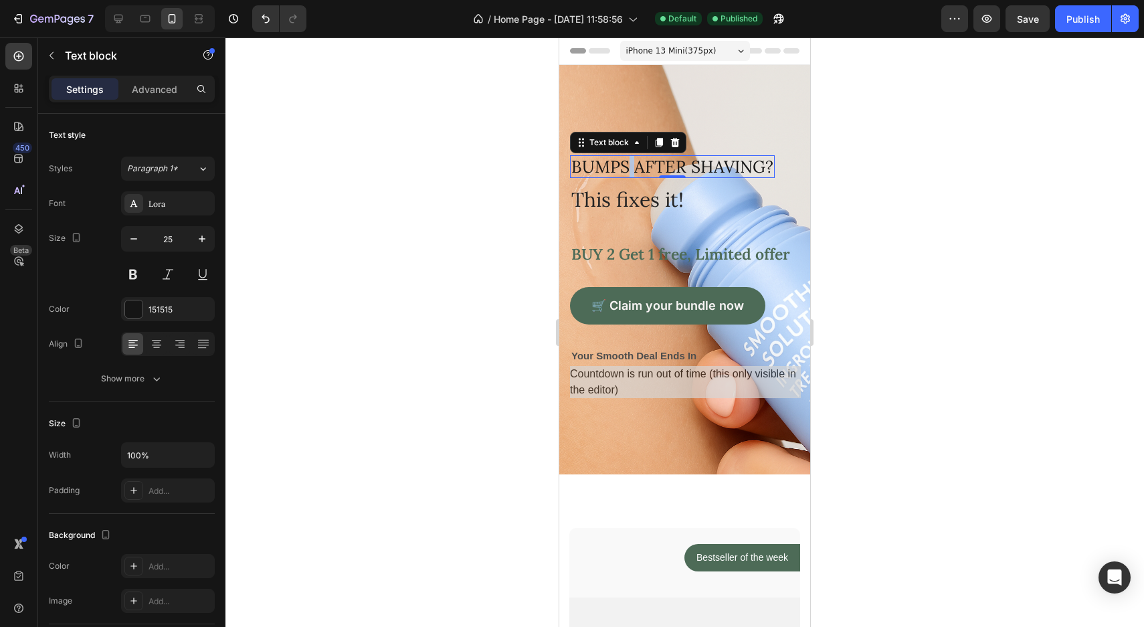
click at [626, 165] on p "BUmps after shaving?" at bounding box center [672, 167] width 202 height 20
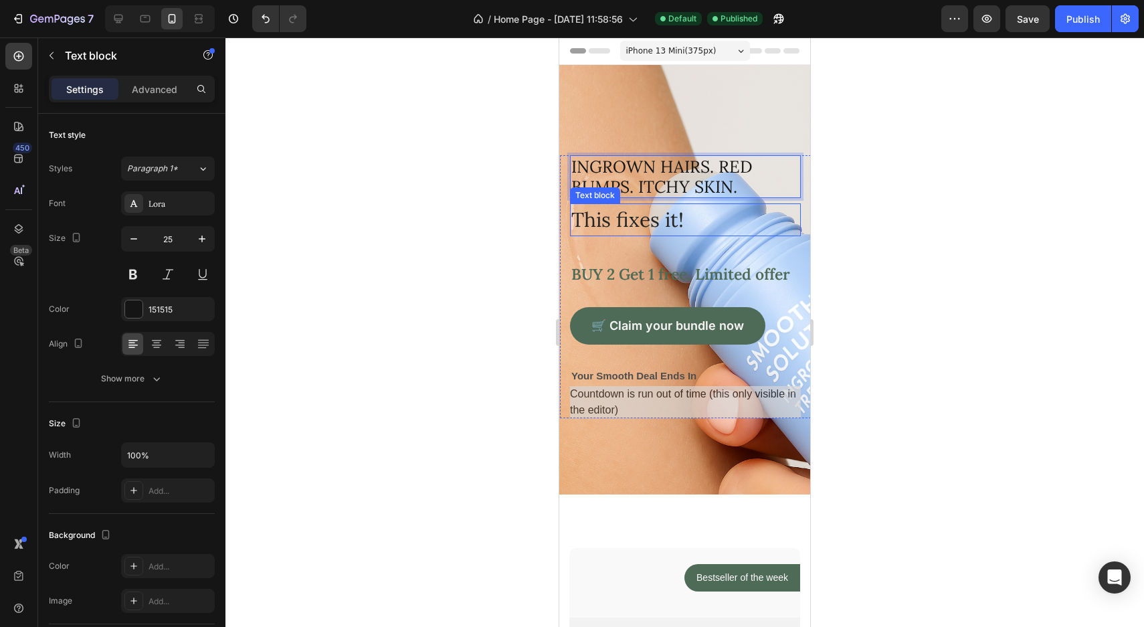
click at [621, 219] on p "This fixes it!" at bounding box center [685, 220] width 228 height 30
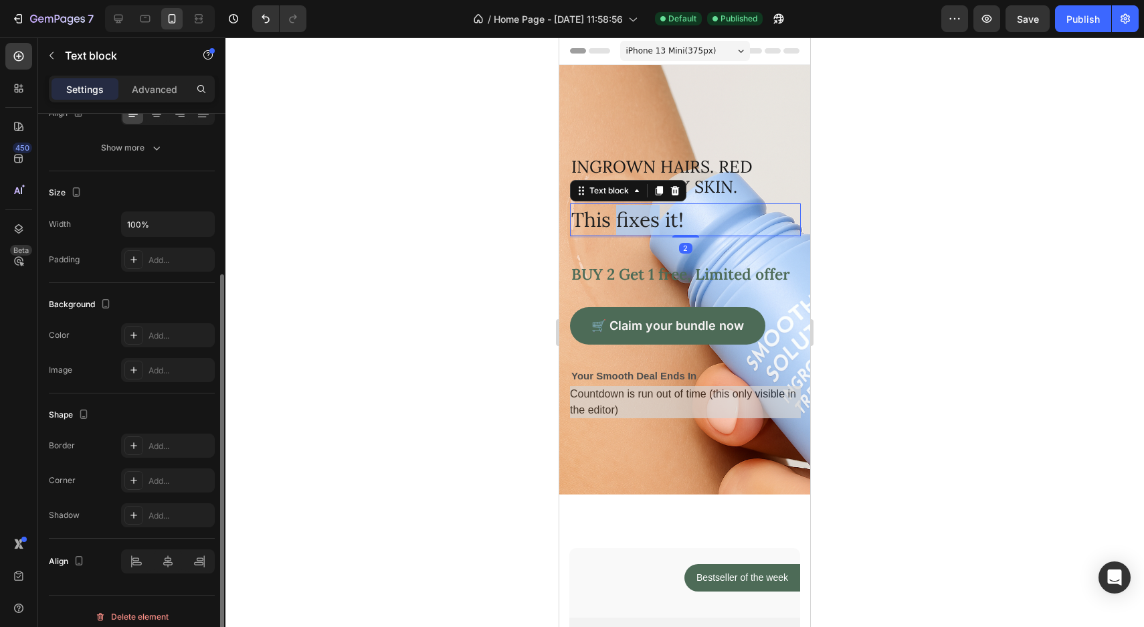
click at [621, 219] on p "This fixes it!" at bounding box center [685, 220] width 228 height 30
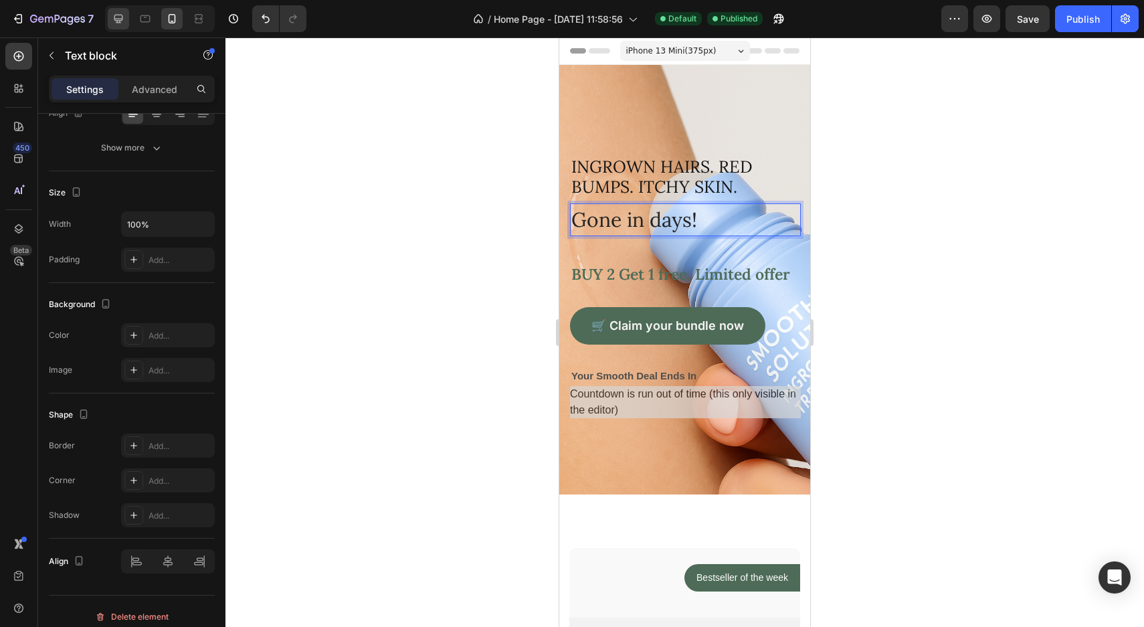
click at [109, 18] on div at bounding box center [118, 18] width 21 height 21
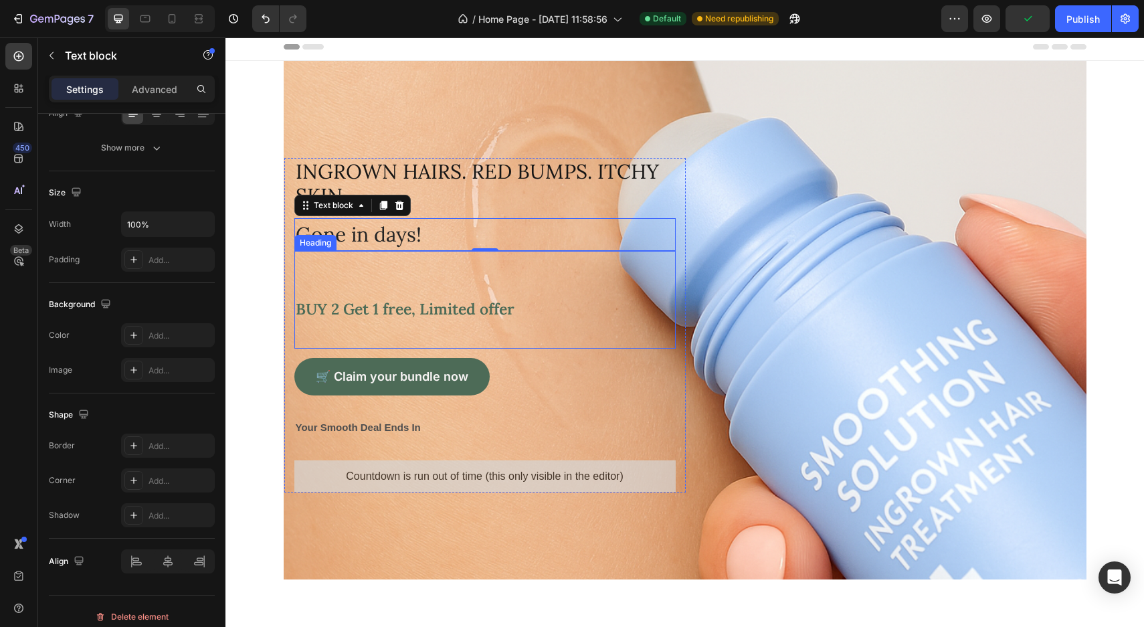
scroll to position [2, 0]
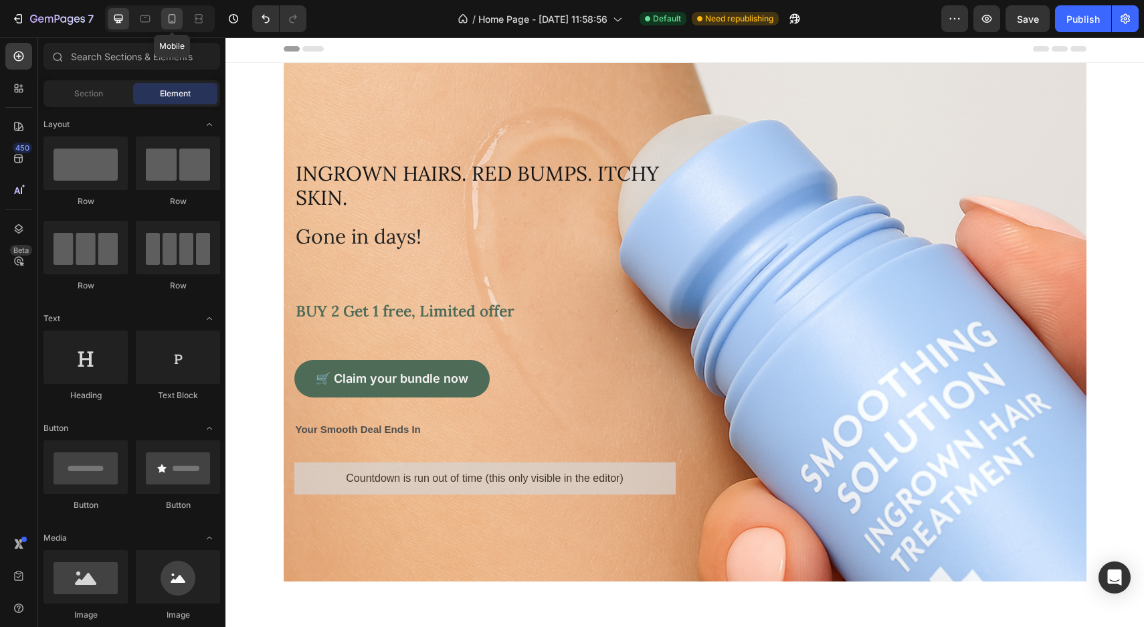
click at [163, 23] on div at bounding box center [171, 18] width 21 height 21
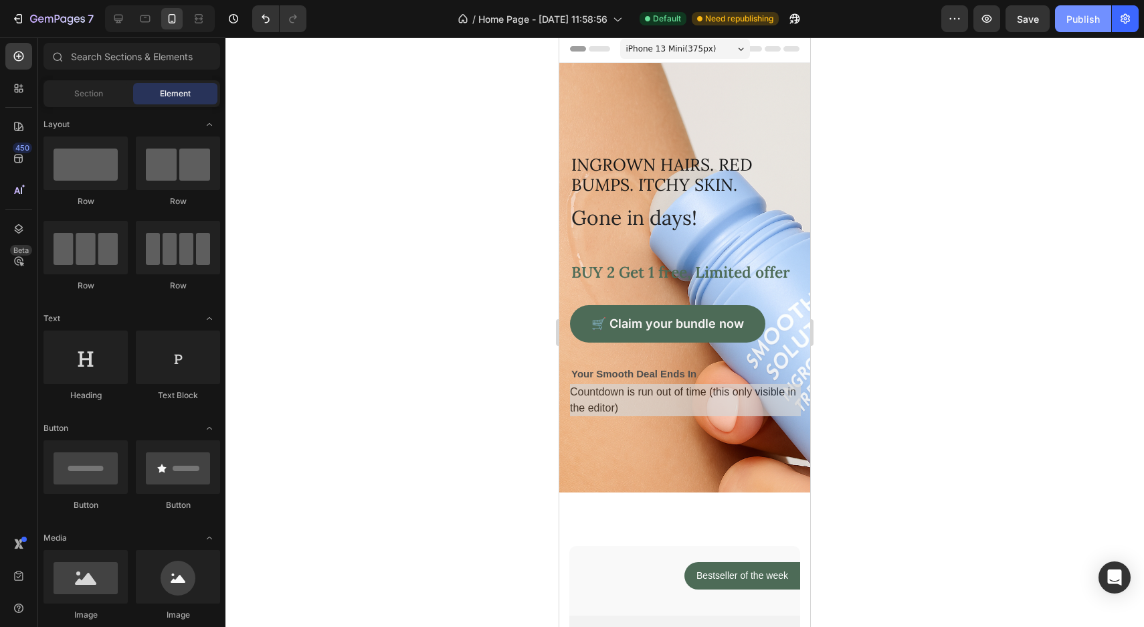
click at [1081, 9] on button "Publish" at bounding box center [1083, 18] width 56 height 27
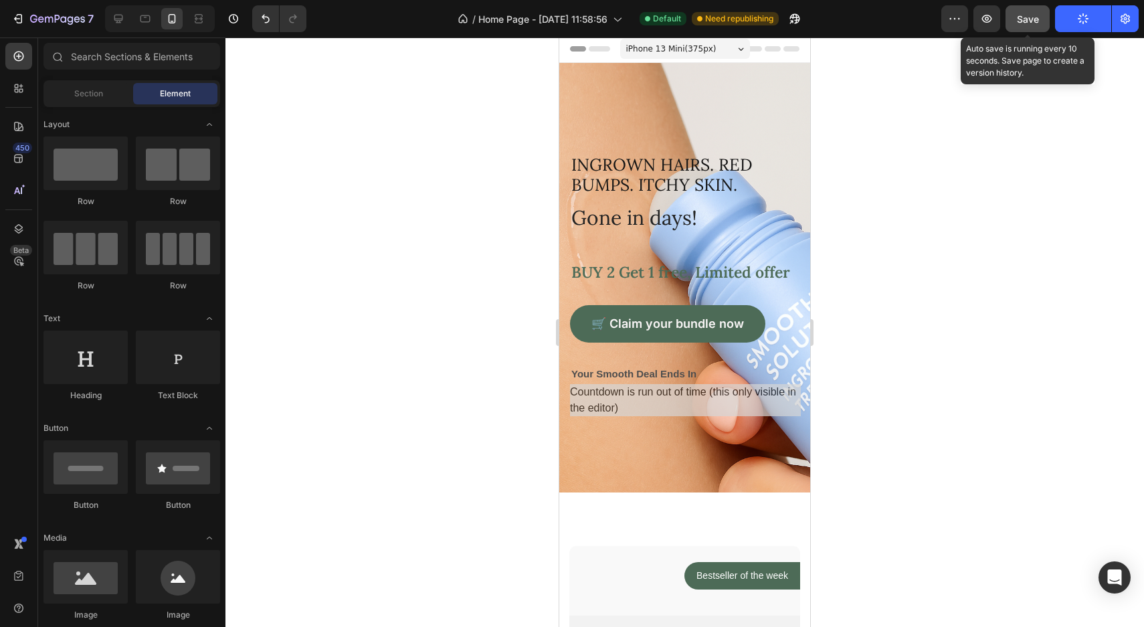
click at [1037, 17] on span "Save" at bounding box center [1028, 18] width 22 height 11
